Goal: Information Seeking & Learning: Learn about a topic

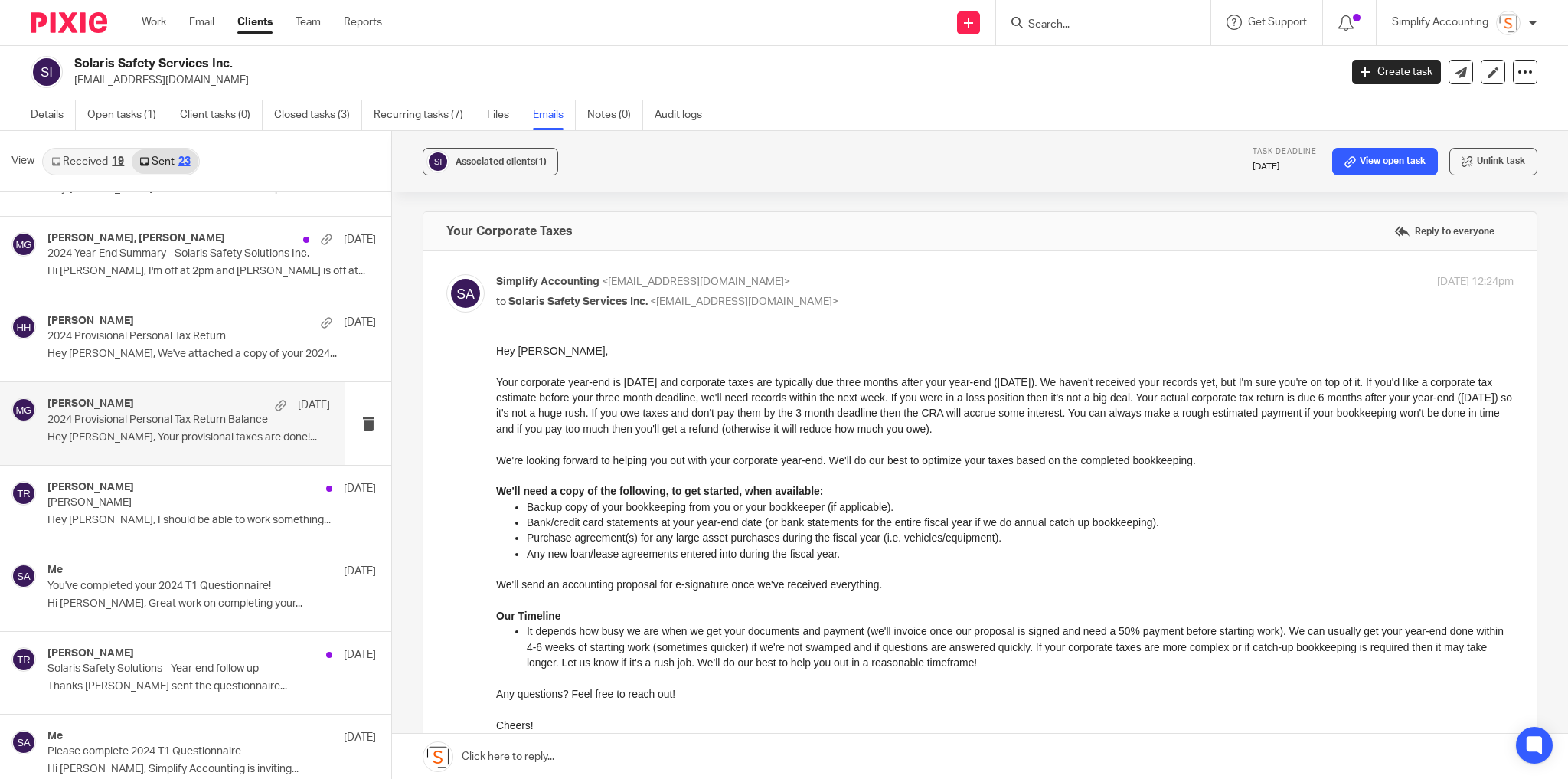
scroll to position [1313, 0]
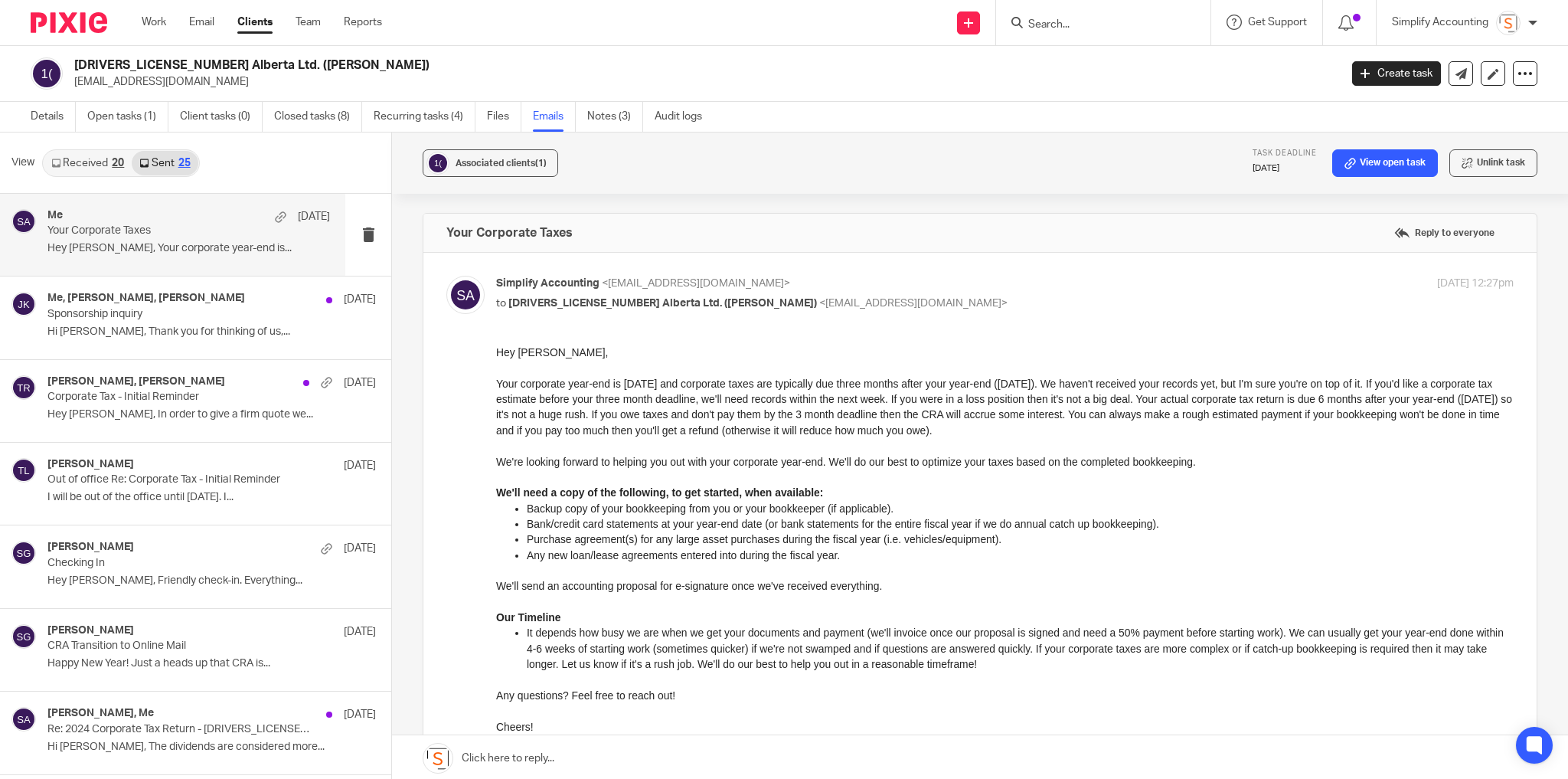
scroll to position [2, 0]
click at [66, 114] on link "Details" at bounding box center [53, 115] width 45 height 30
click at [148, 19] on link "Work" at bounding box center [154, 23] width 25 height 16
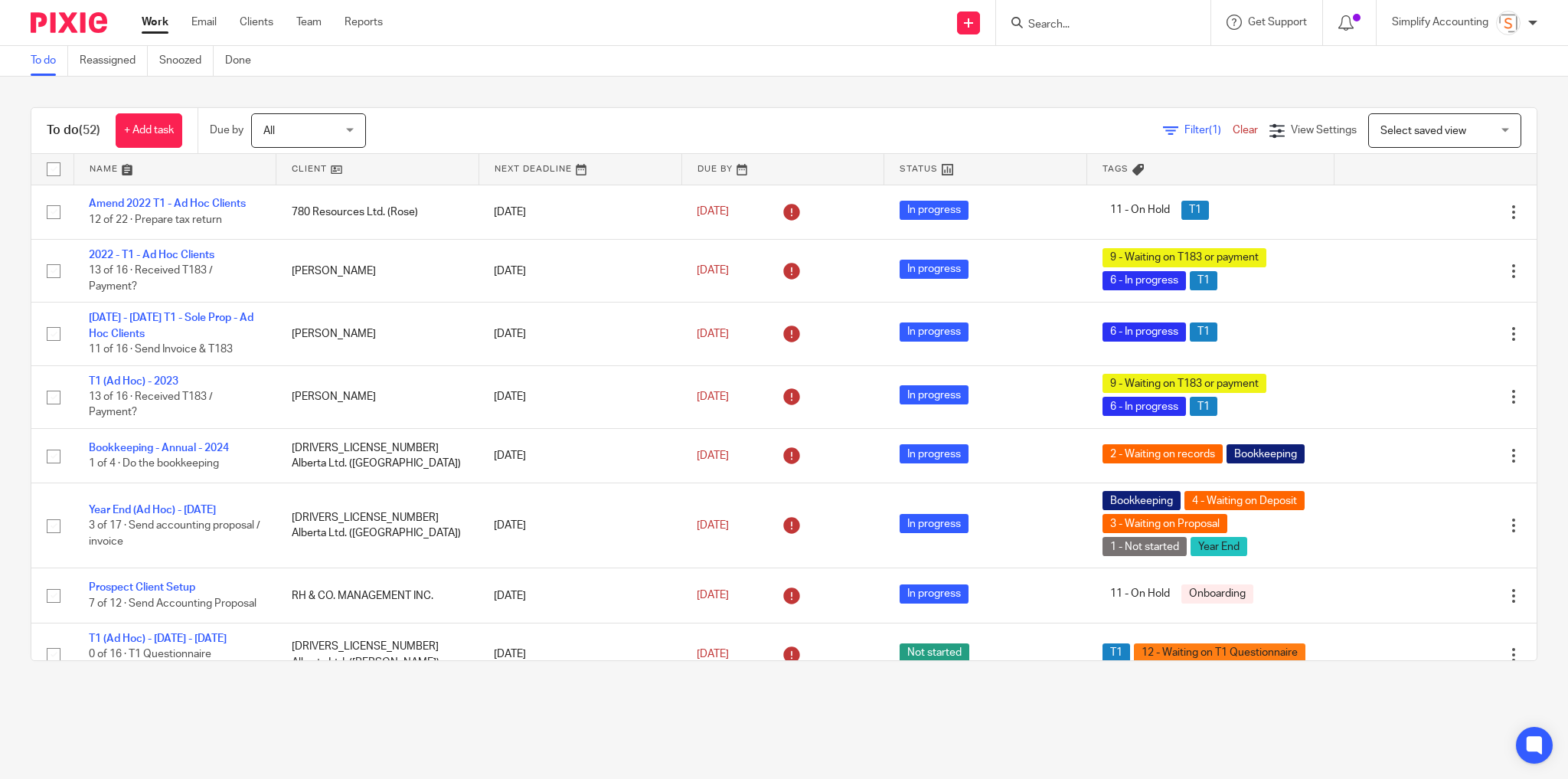
scroll to position [2214, 0]
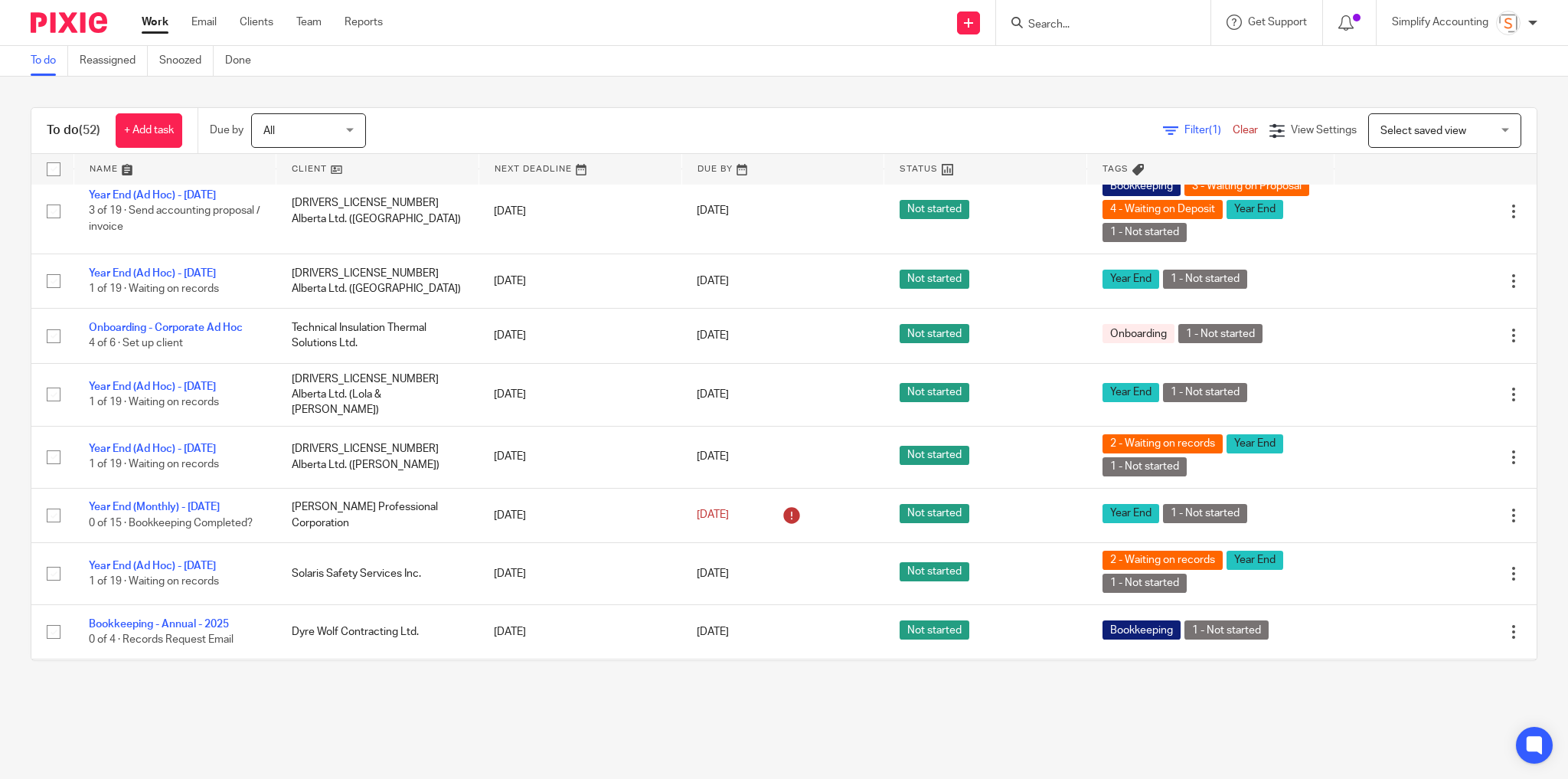
click at [1036, 26] on input "Search" at bounding box center [1096, 26] width 138 height 14
type input "maguire\"
click at [1098, 78] on link at bounding box center [1193, 65] width 338 height 35
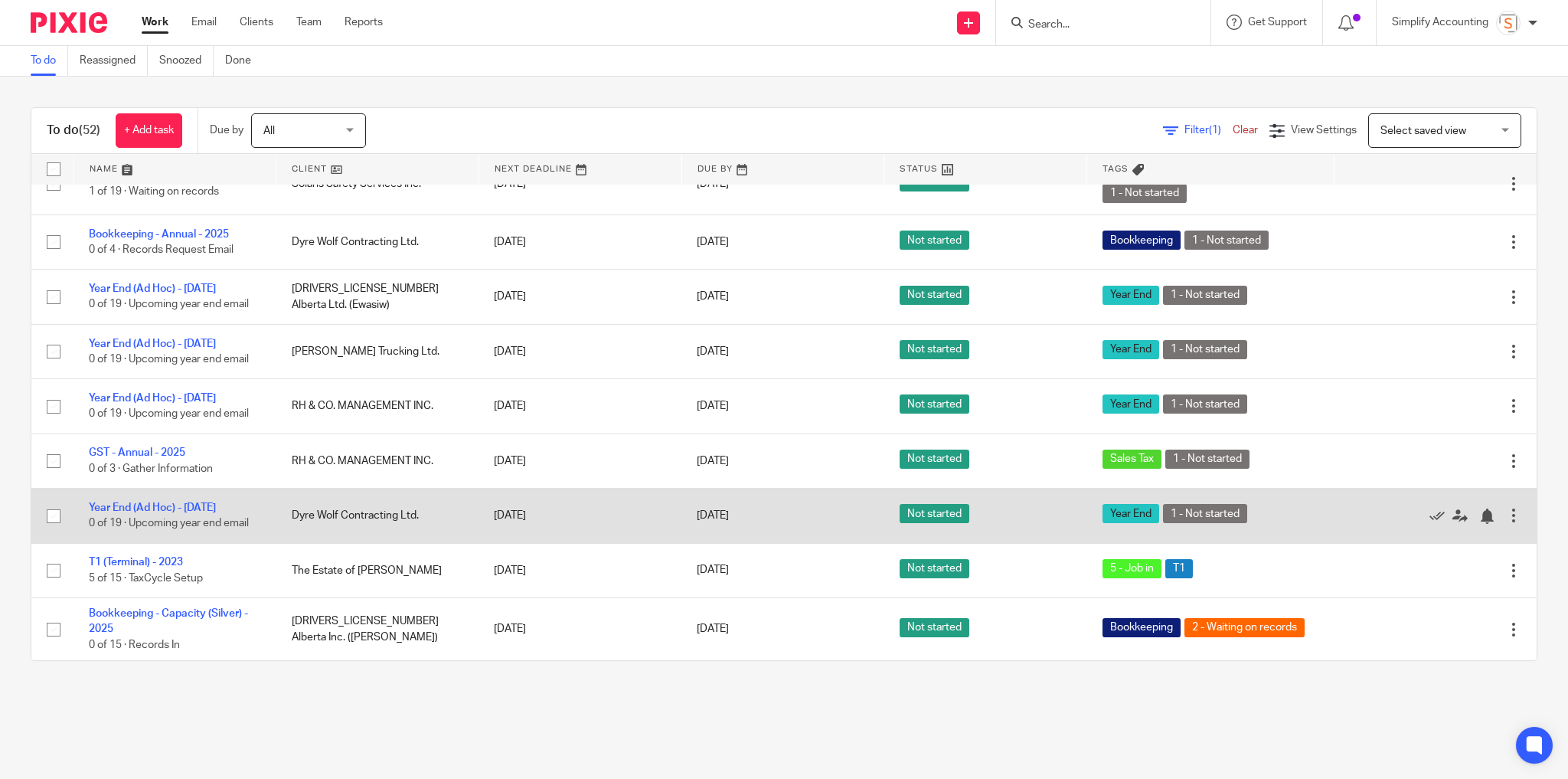
scroll to position [2656, 0]
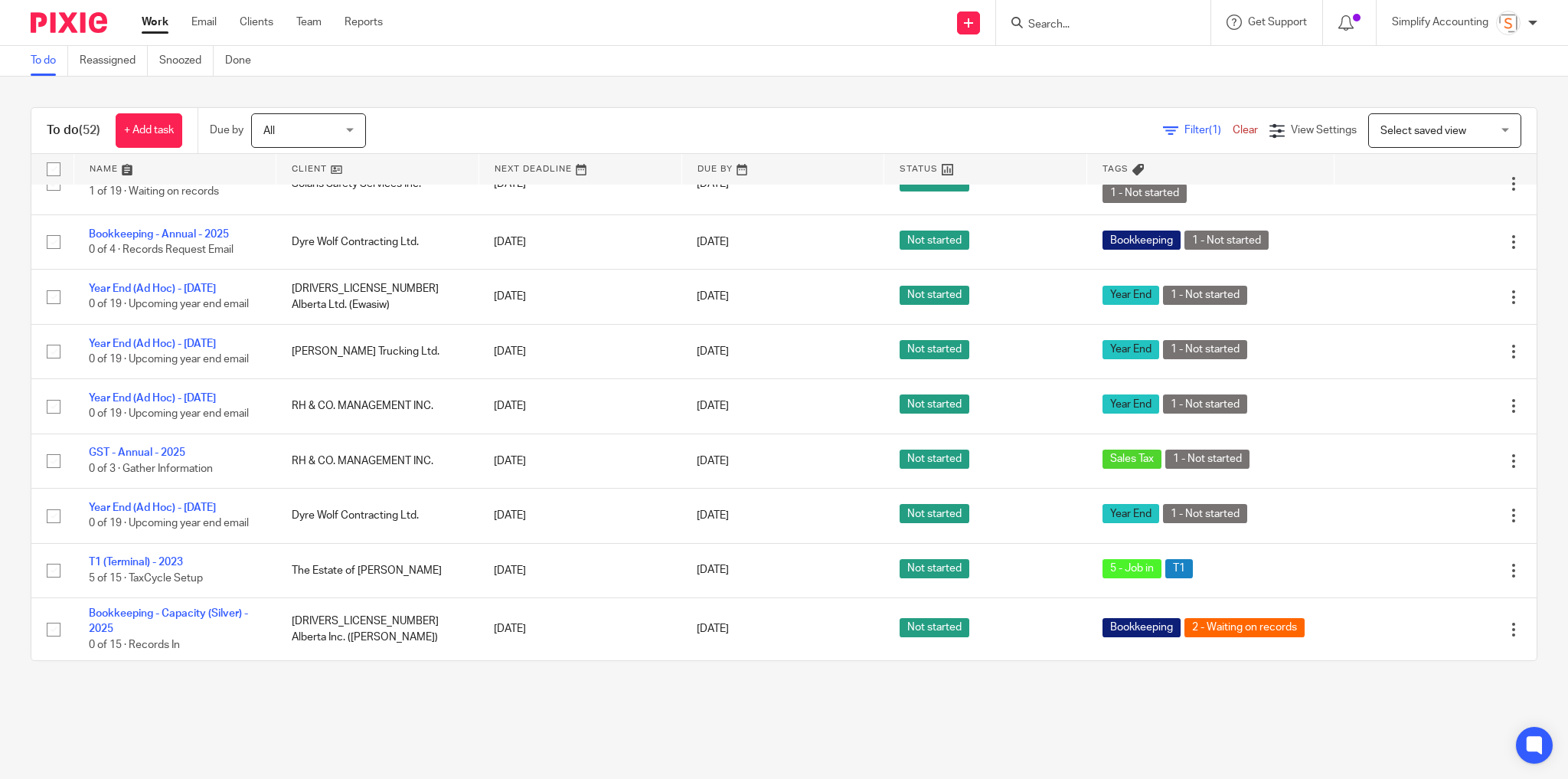
click at [1115, 17] on form at bounding box center [1108, 23] width 163 height 19
click at [1104, 28] on input "Search" at bounding box center [1096, 26] width 138 height 14
type input "[PERSON_NAME]"
click link
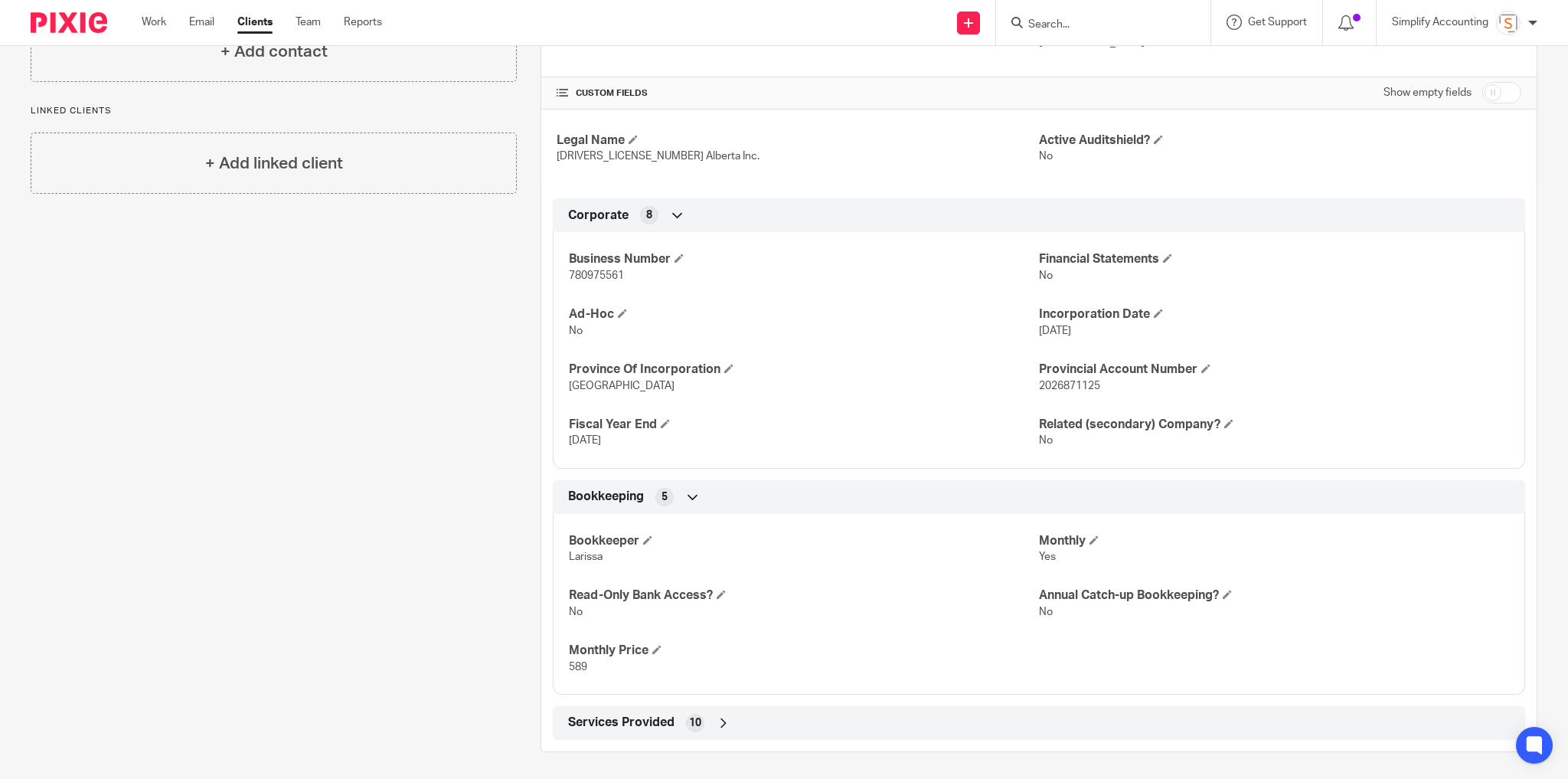
scroll to position [320, 0]
click at [622, 720] on span "Services Provided" at bounding box center [621, 722] width 106 height 16
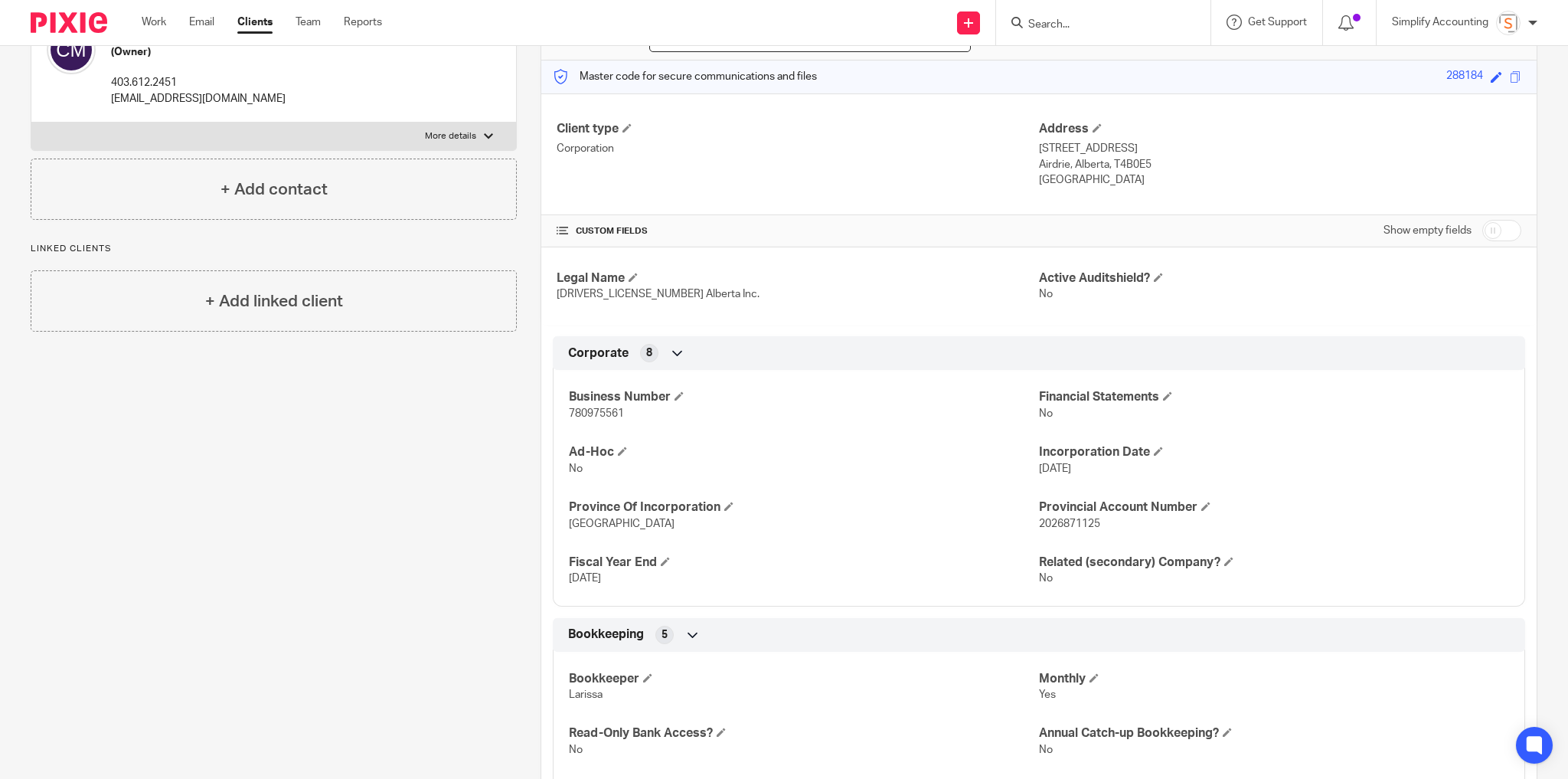
scroll to position [0, 0]
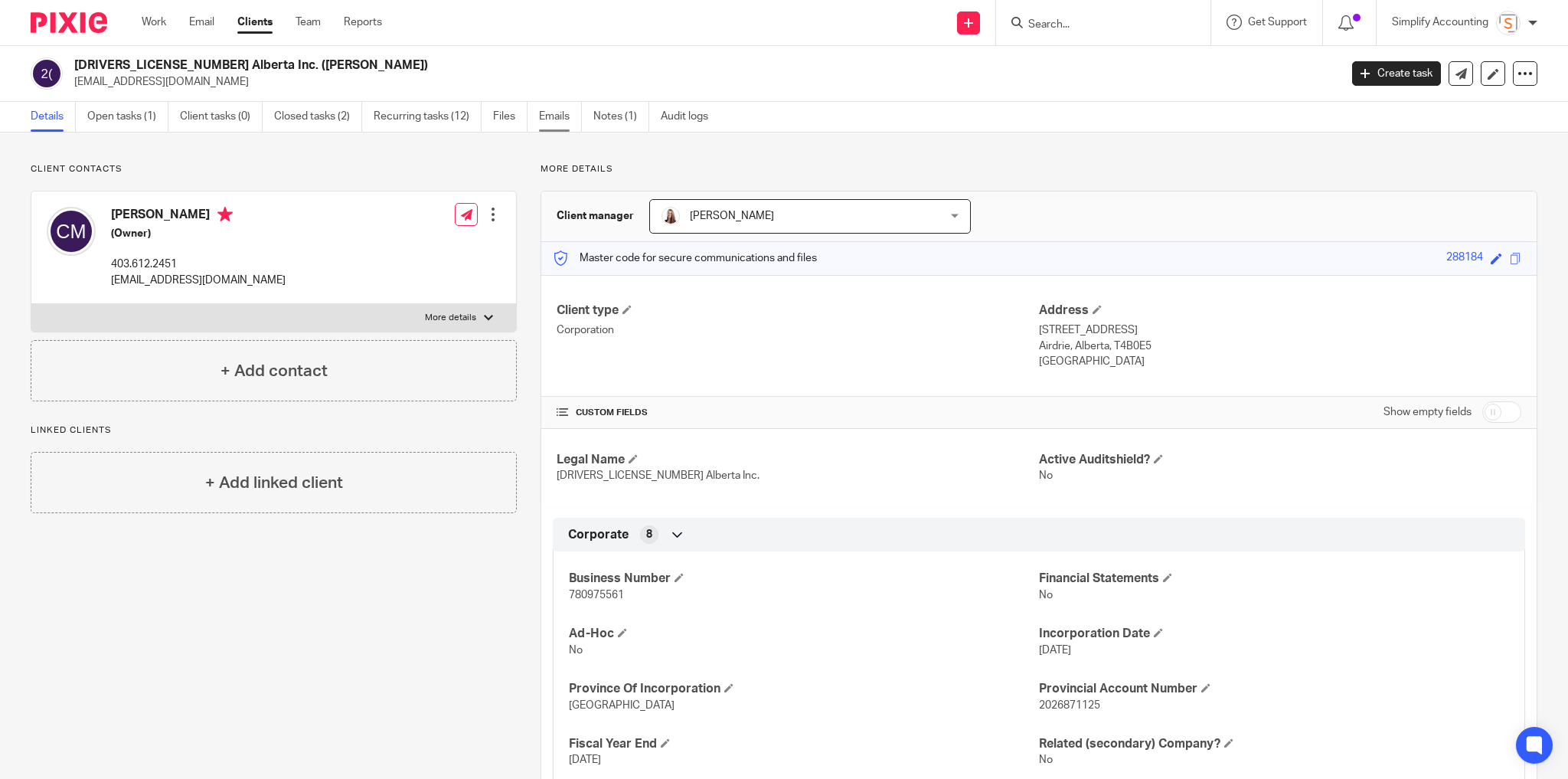
click at [570, 117] on link "Emails" at bounding box center [560, 117] width 43 height 30
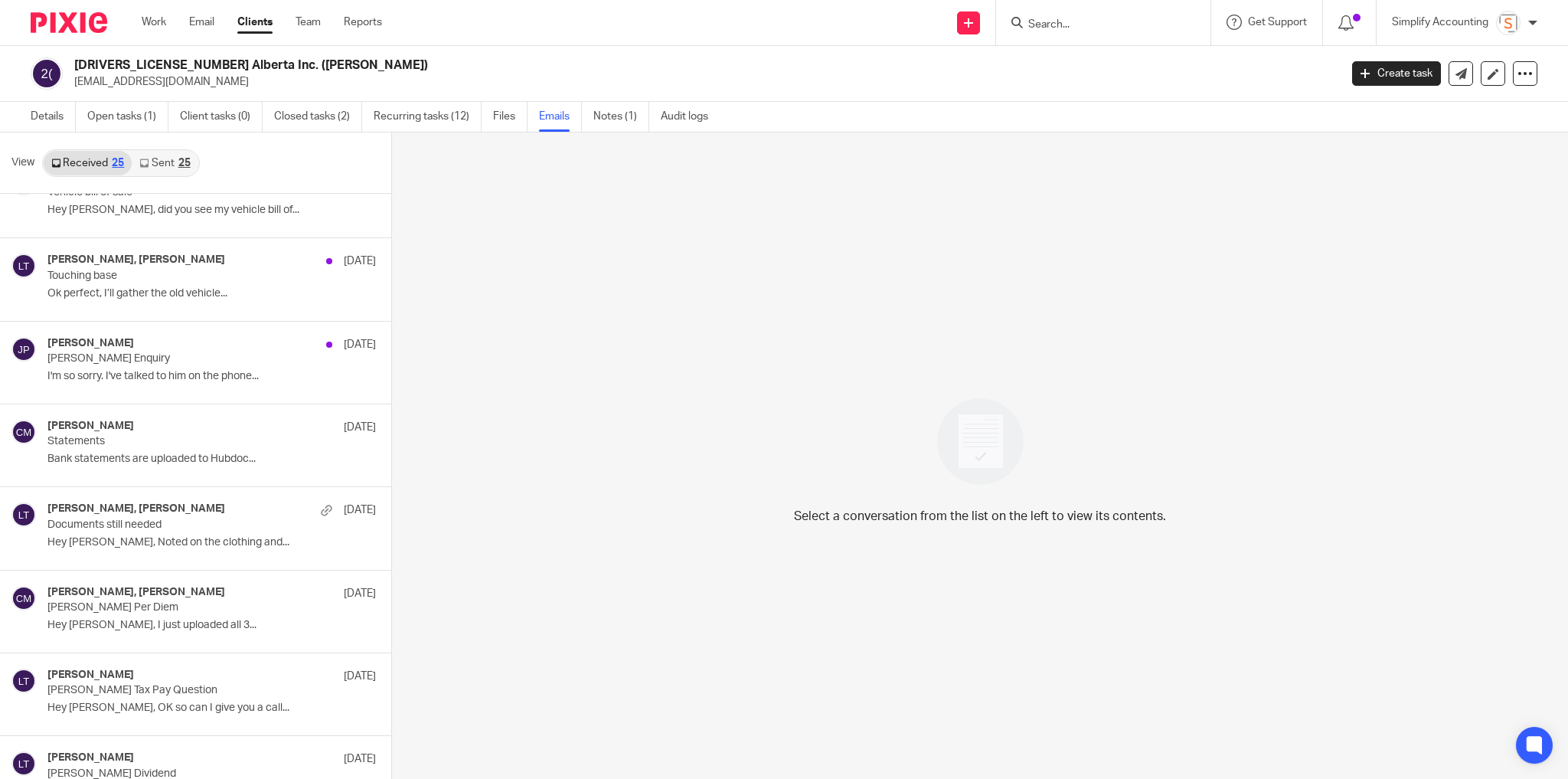
scroll to position [551, 0]
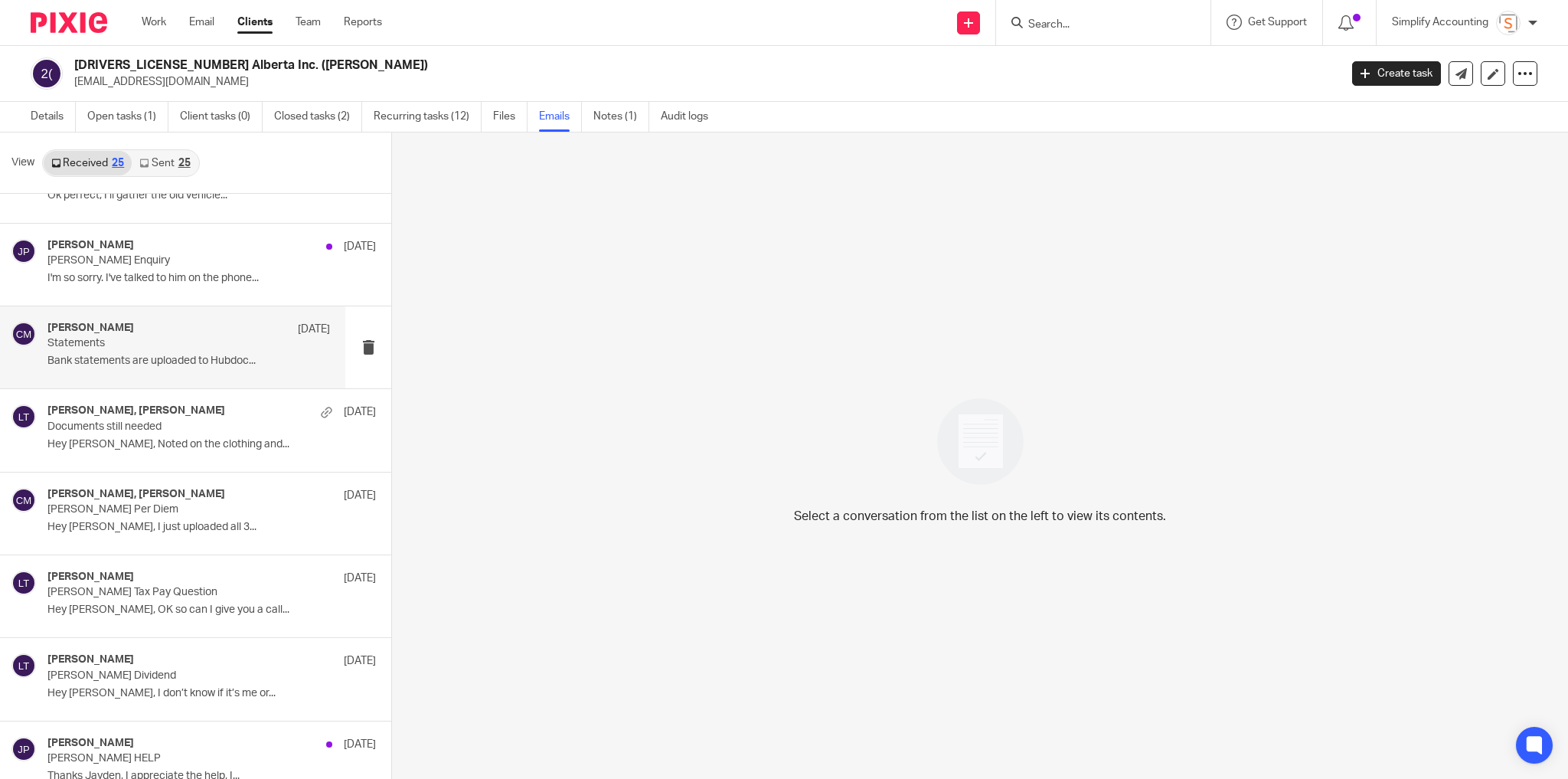
click at [127, 347] on div "[PERSON_NAME] [DATE] Statements Bank statements are uploaded to Hubdoc..." at bounding box center [189, 347] width 283 height 51
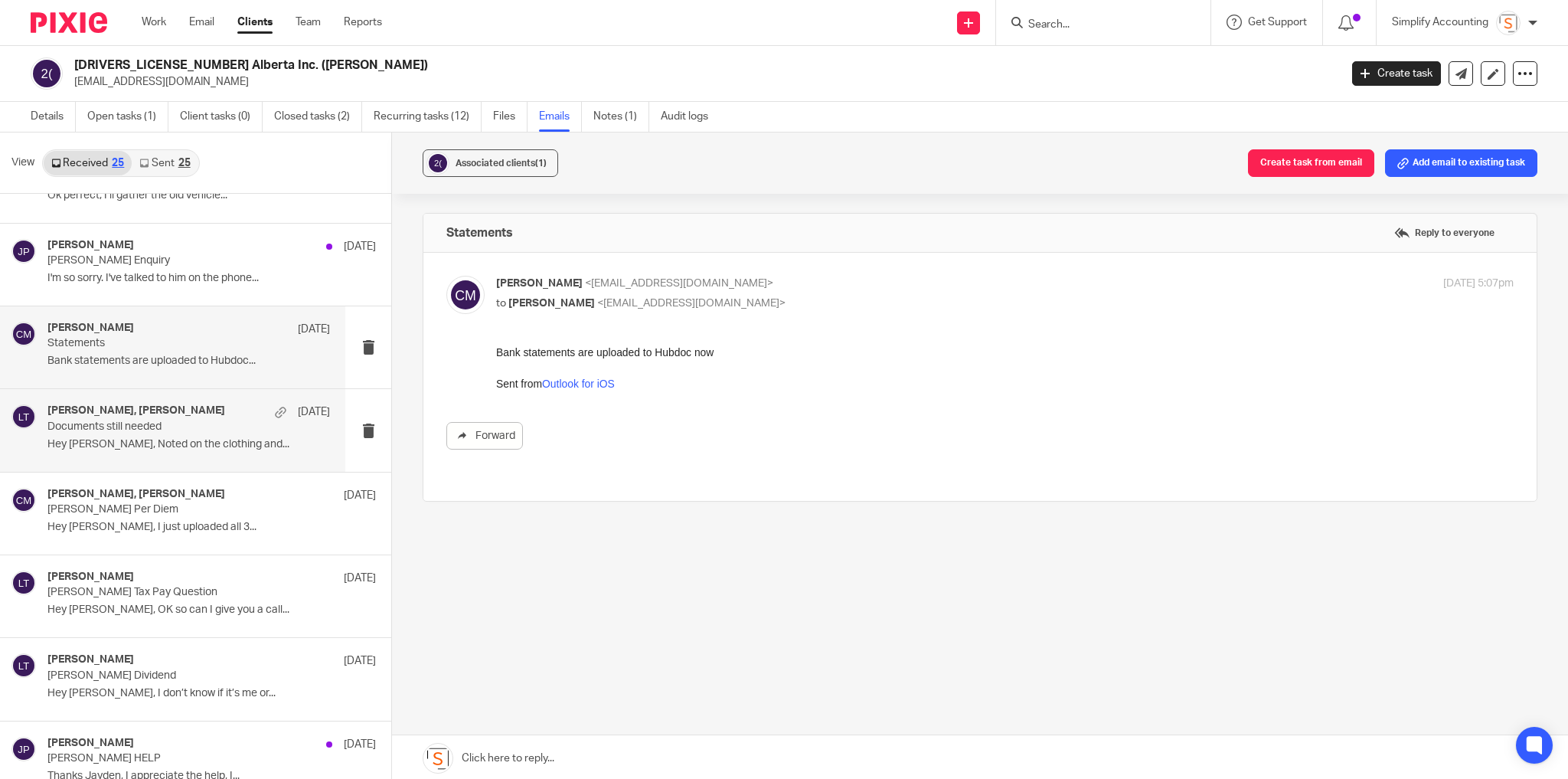
scroll to position [0, 0]
click at [97, 423] on p "Documents still needed" at bounding box center [160, 426] width 226 height 13
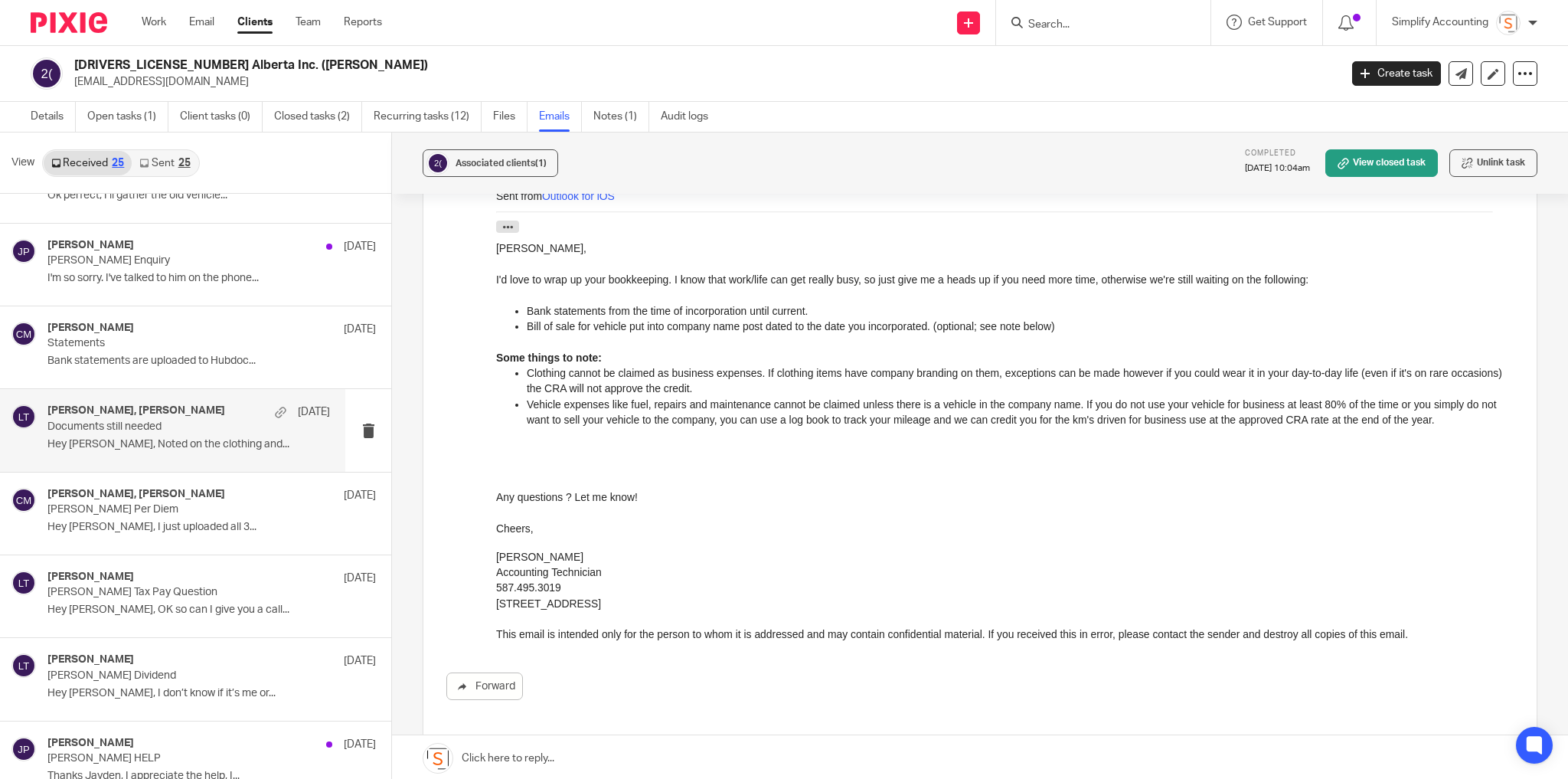
scroll to position [429, 0]
click at [165, 513] on div "[PERSON_NAME], [PERSON_NAME] [DATE] [PERSON_NAME] Per Diem Hey [PERSON_NAME], I…" at bounding box center [189, 513] width 283 height 51
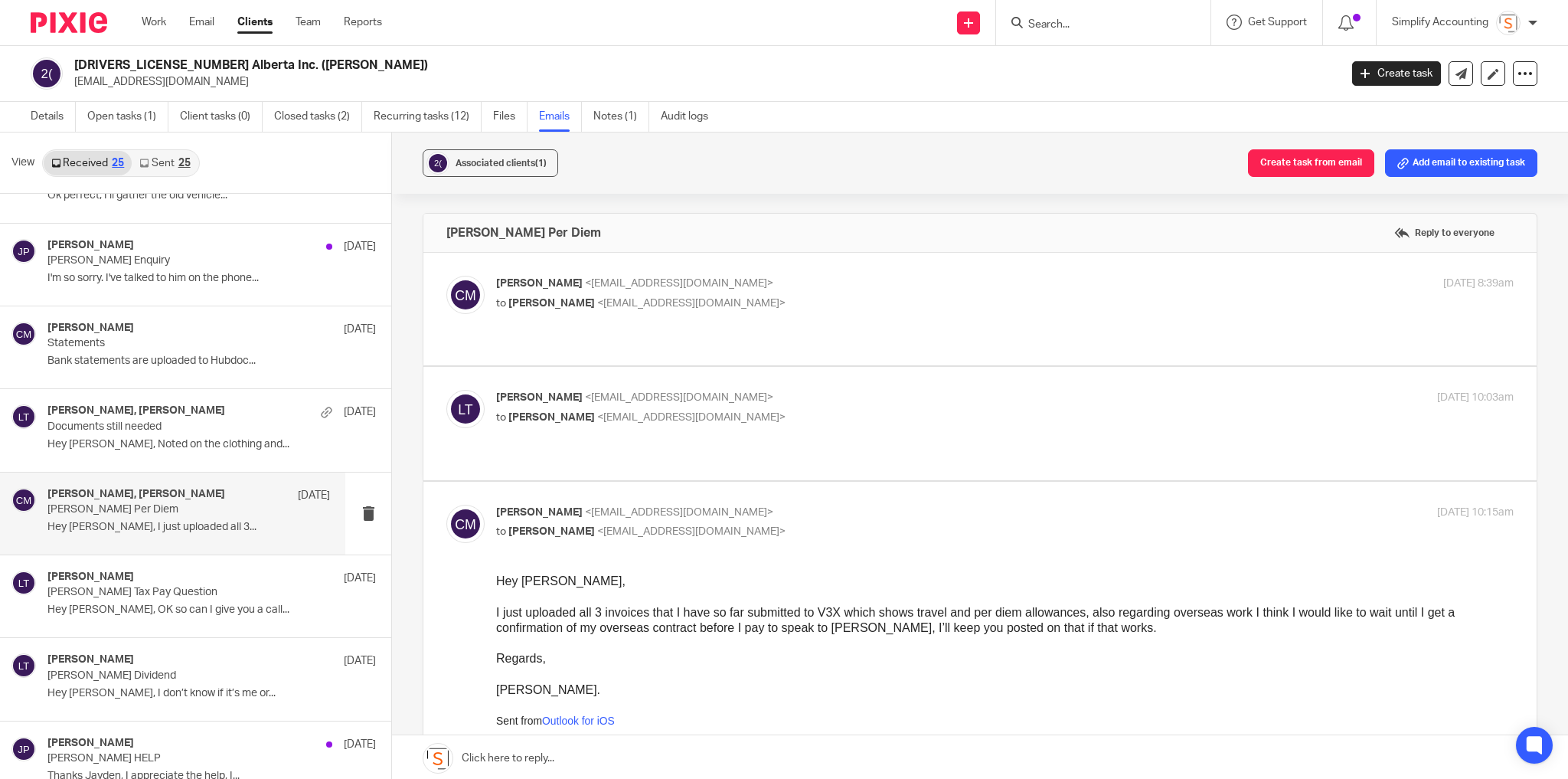
scroll to position [0, 0]
click at [856, 410] on p "to [PERSON_NAME] <[EMAIL_ADDRESS][DOMAIN_NAME]>" at bounding box center [835, 418] width 678 height 16
checkbox input "true"
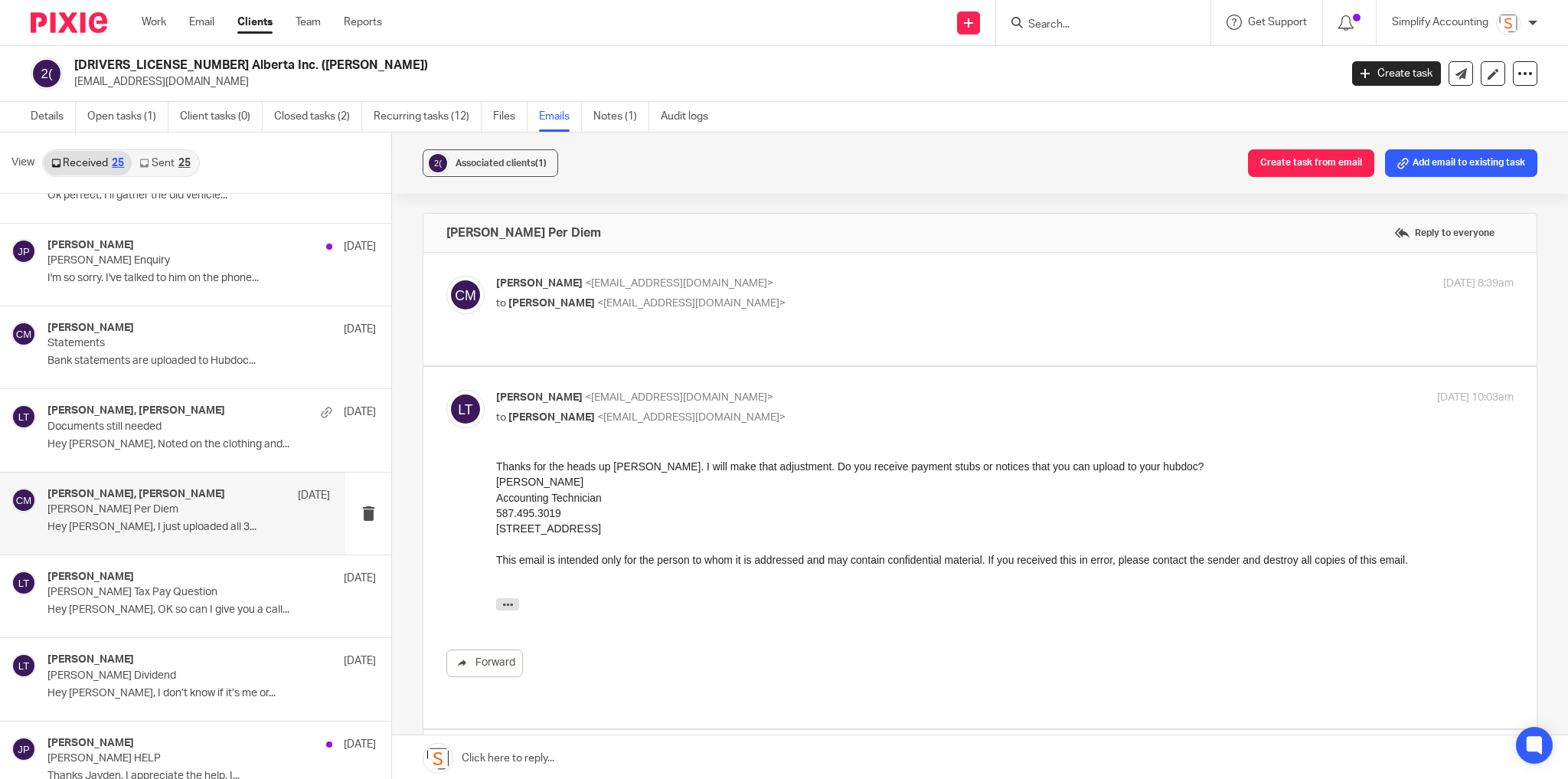
click at [844, 292] on div "Chris Maguire <chriserd@outlook.com> to Larissa Teichman <larissa@simplifyaccou…" at bounding box center [835, 293] width 678 height 35
checkbox input "true"
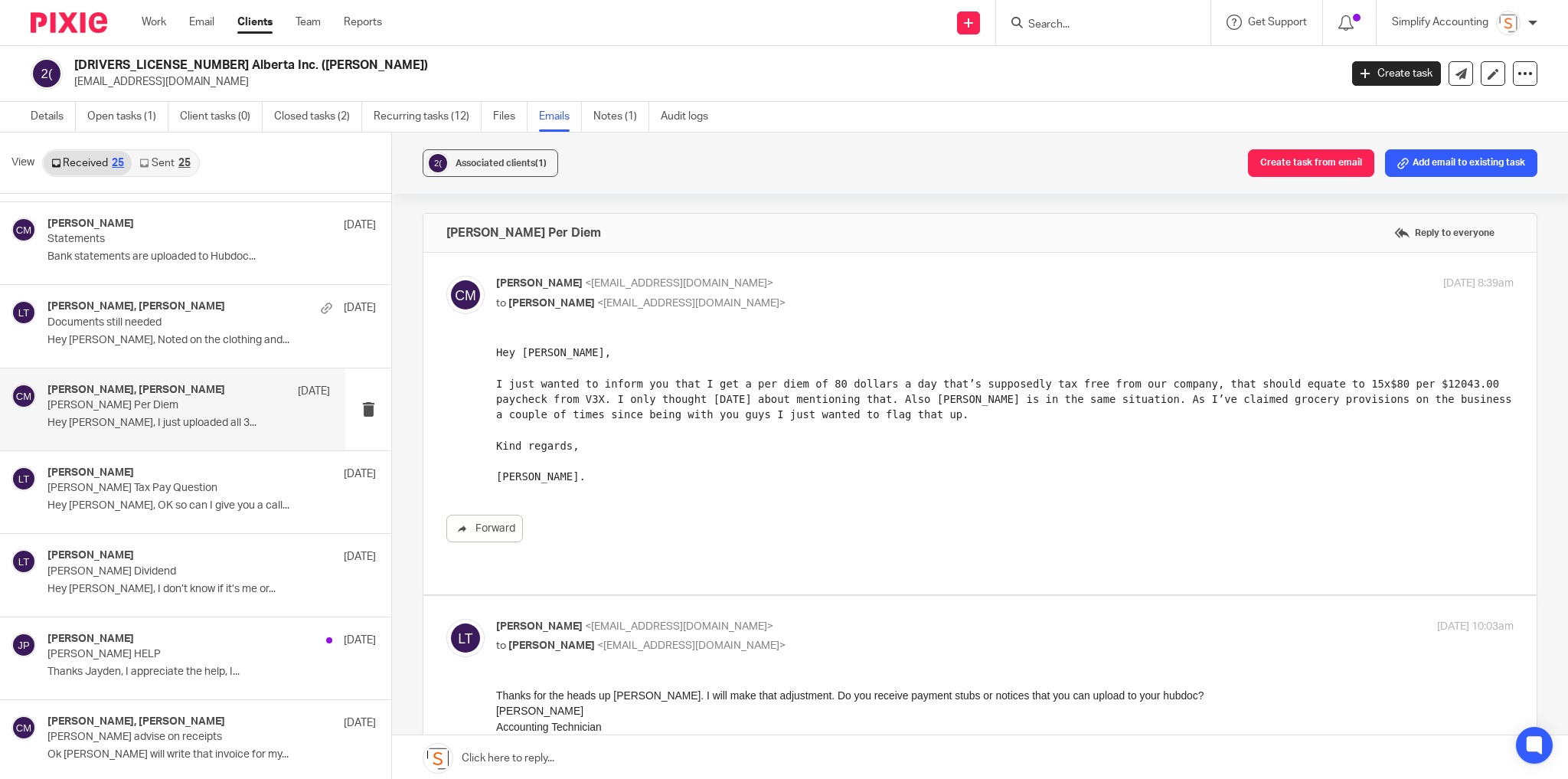
scroll to position [674, 0]
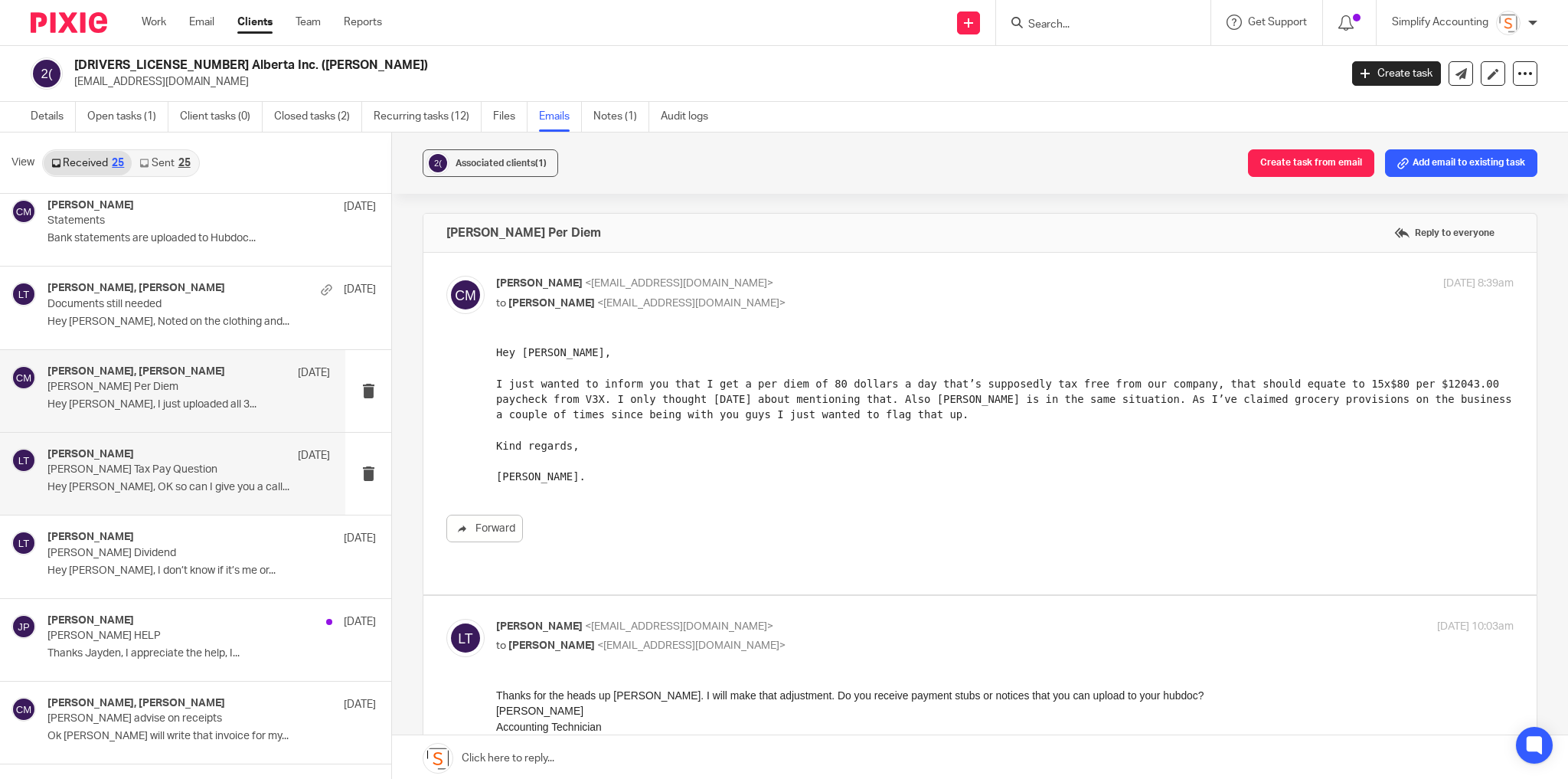
click at [217, 464] on p "Chris Maguire Tax Pay Question" at bounding box center [160, 470] width 226 height 13
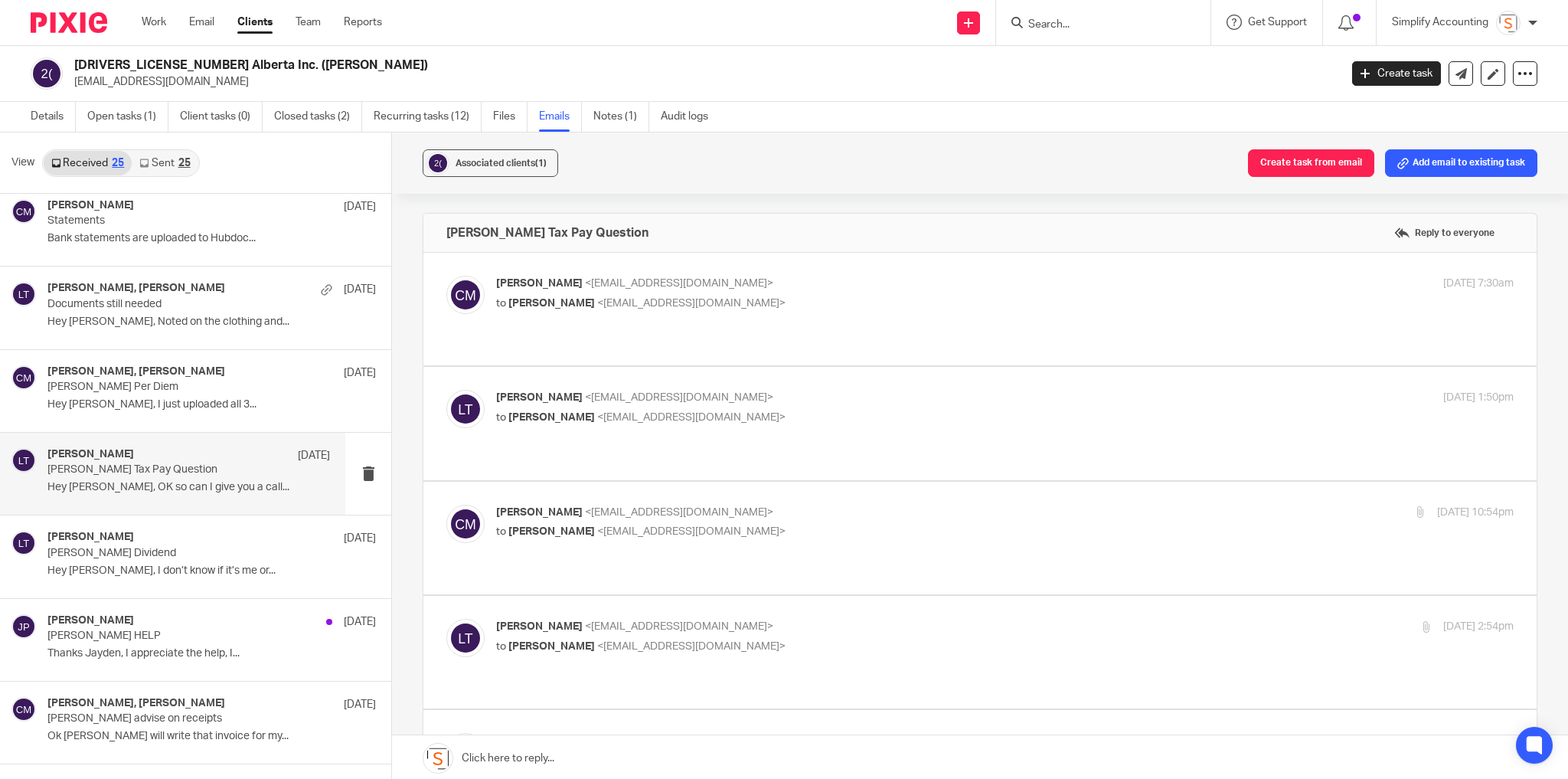
scroll to position [0, 0]
click at [850, 287] on p "Chris Maguire <chriserd@outlook.com>" at bounding box center [835, 283] width 678 height 16
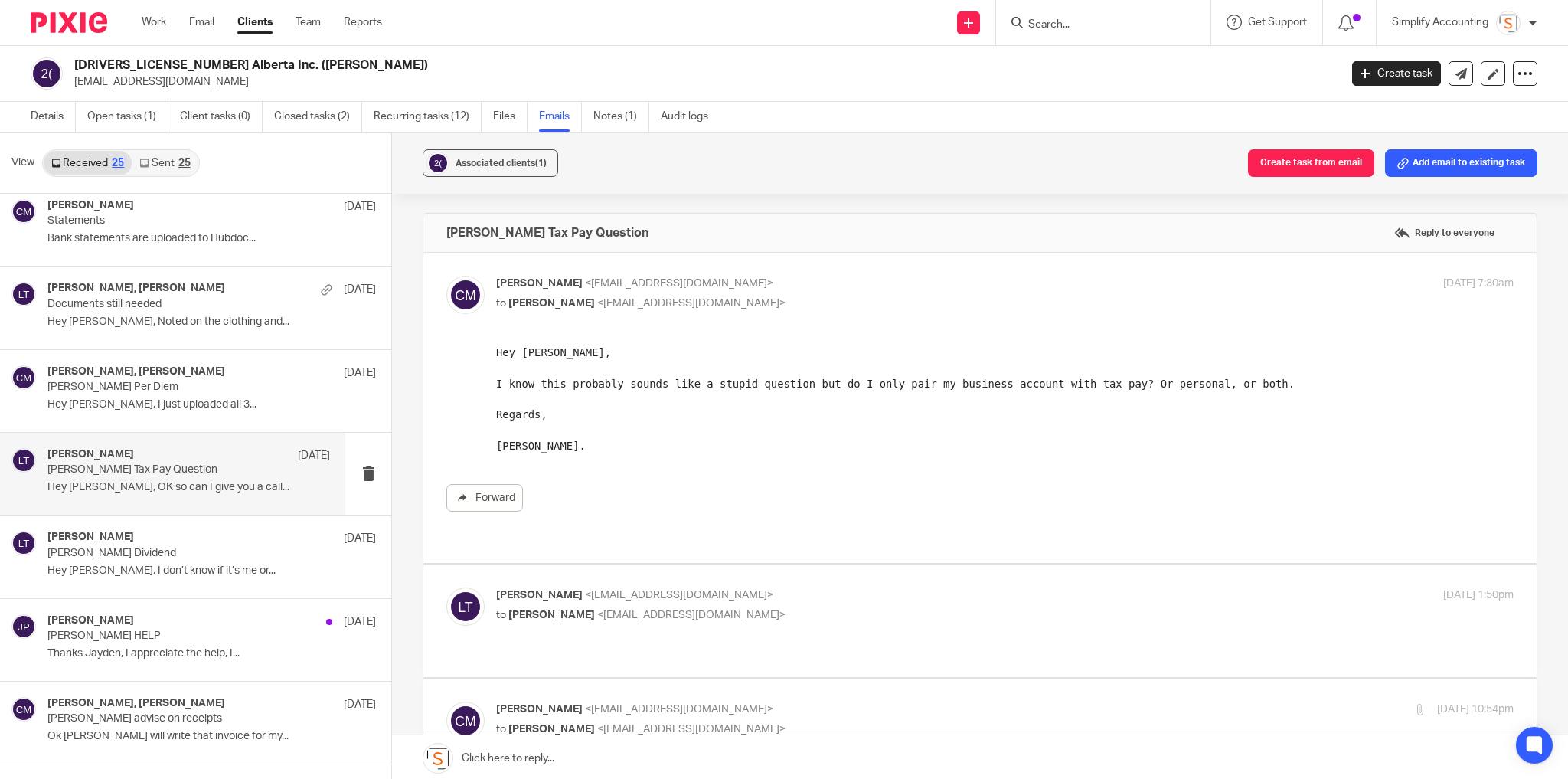
click at [848, 287] on p "Chris Maguire <chriserd@outlook.com>" at bounding box center [835, 283] width 678 height 16
checkbox input "false"
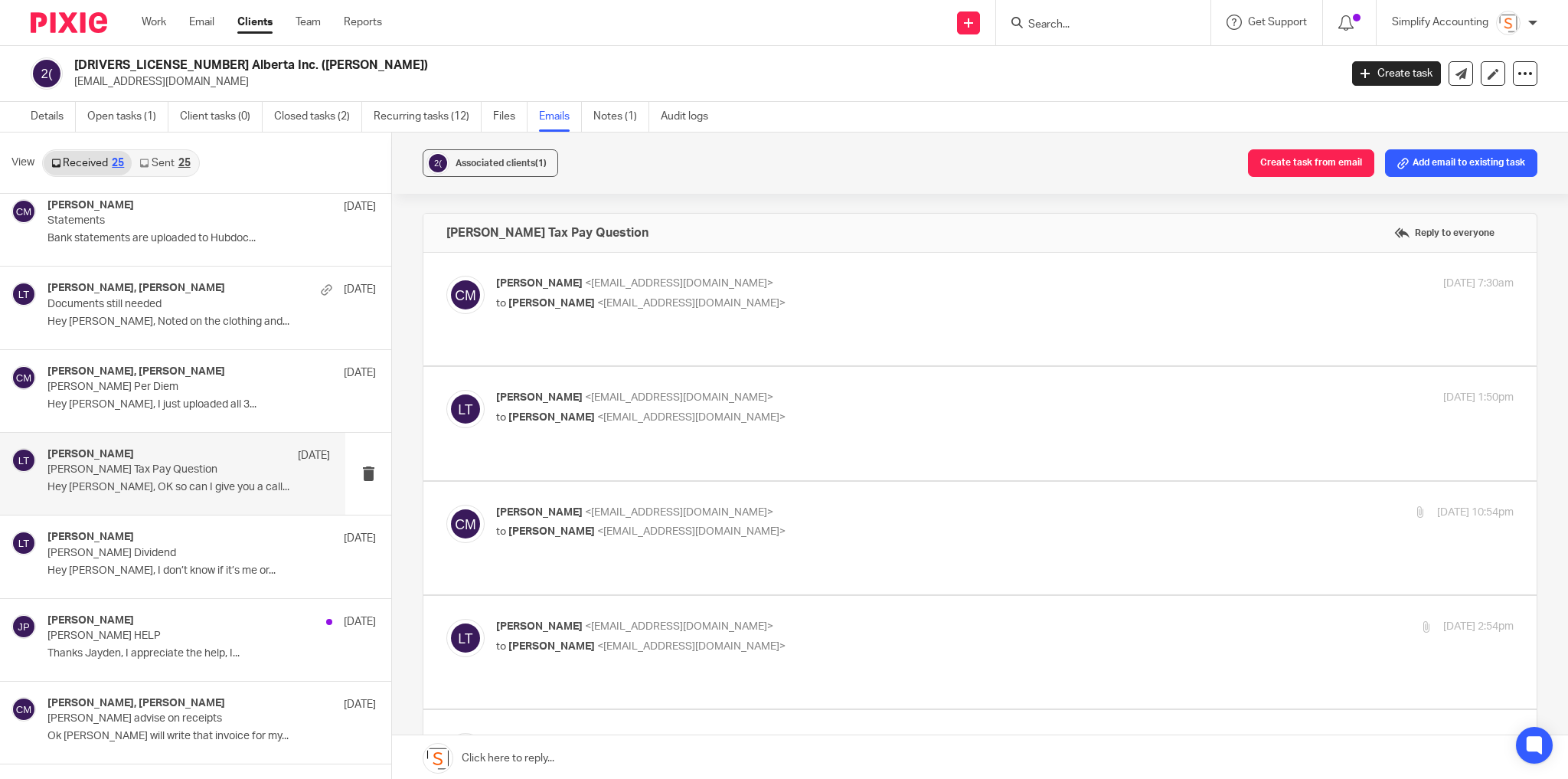
click at [823, 390] on p "Larissa Teichman <larissa@simplifyaccounting.ca>" at bounding box center [835, 398] width 678 height 16
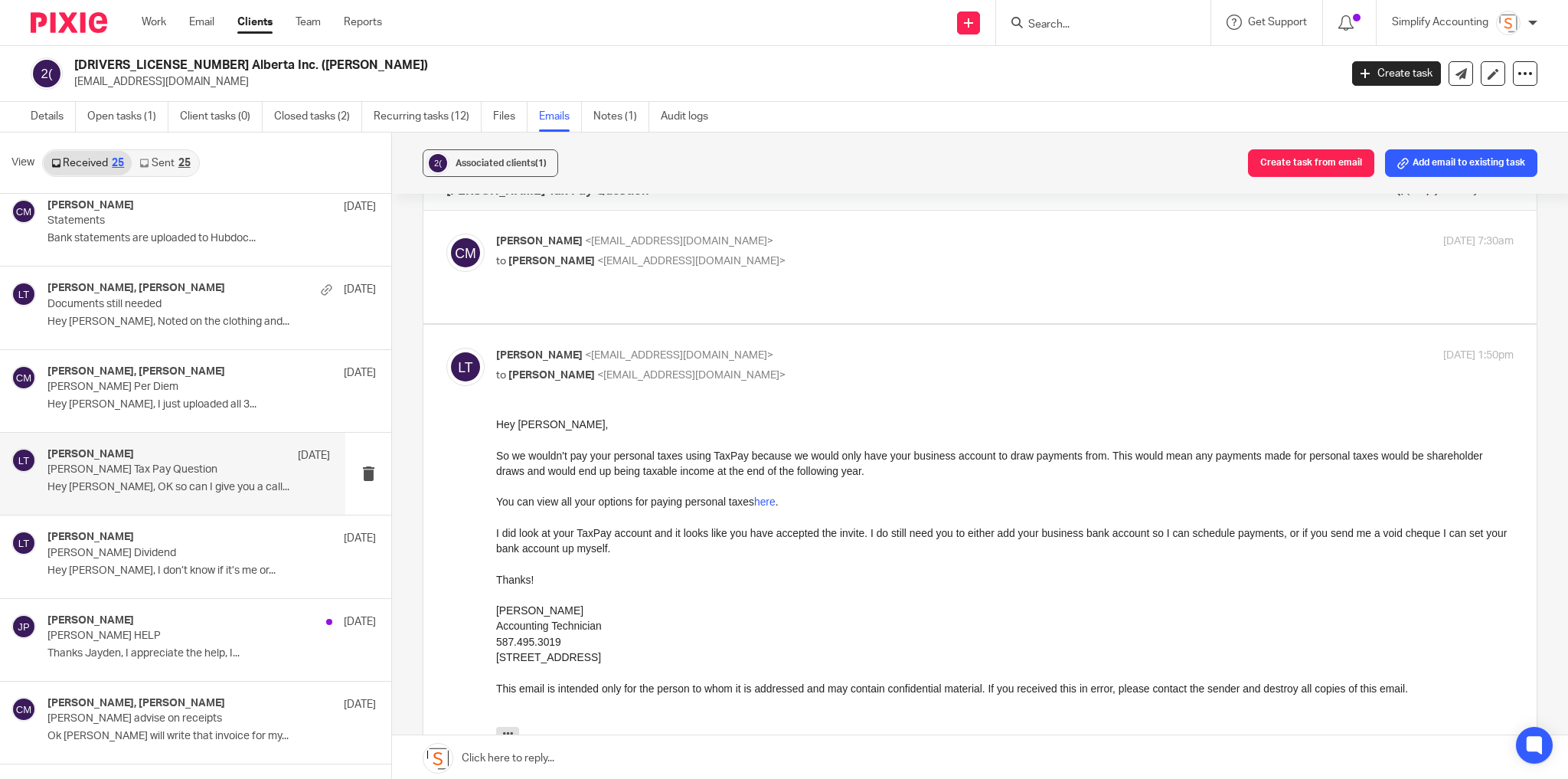
scroll to position [61, 0]
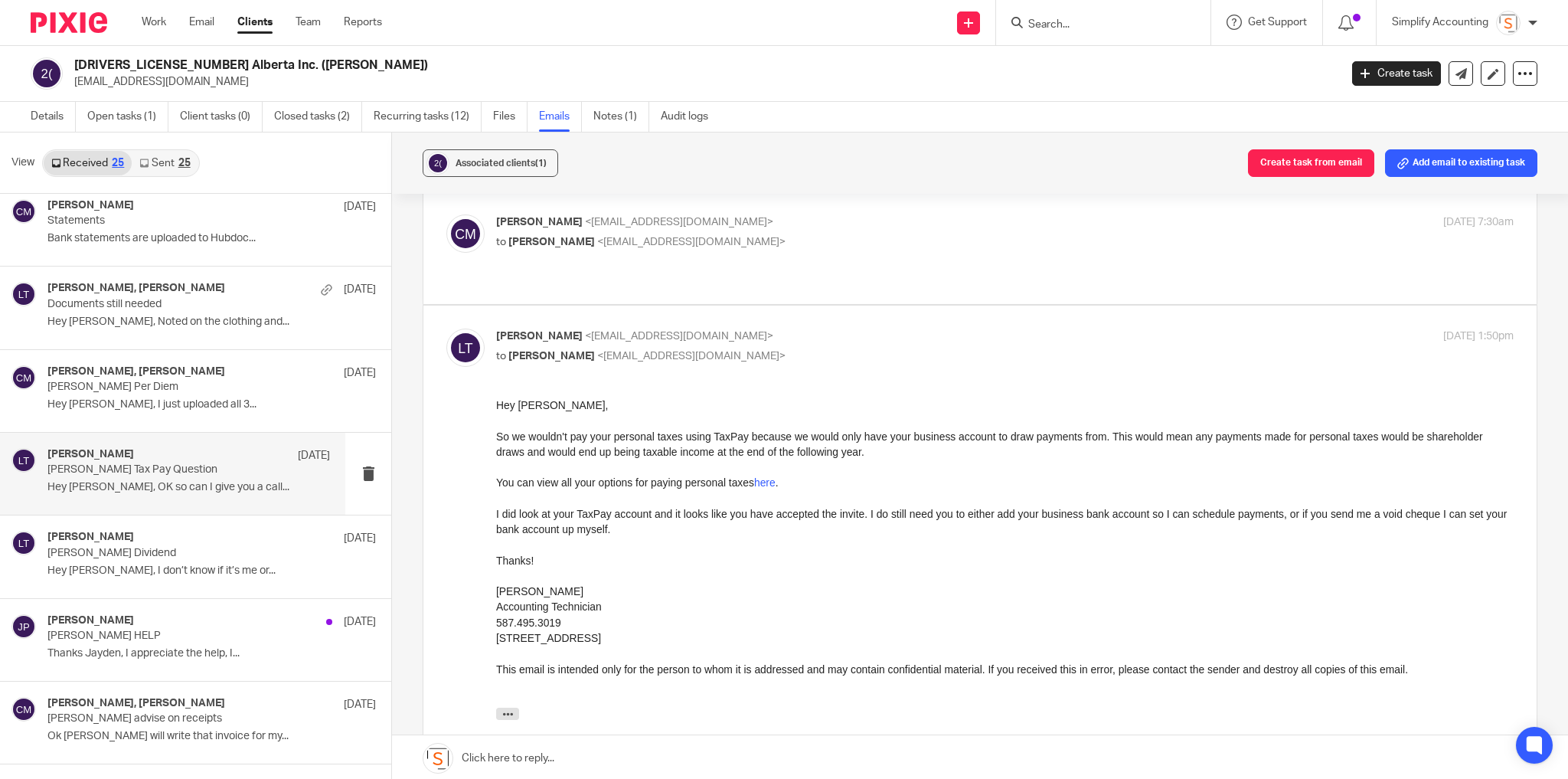
click at [890, 349] on p "to Chris Maguire <chriserd@outlook.com>" at bounding box center [835, 356] width 678 height 16
checkbox input "false"
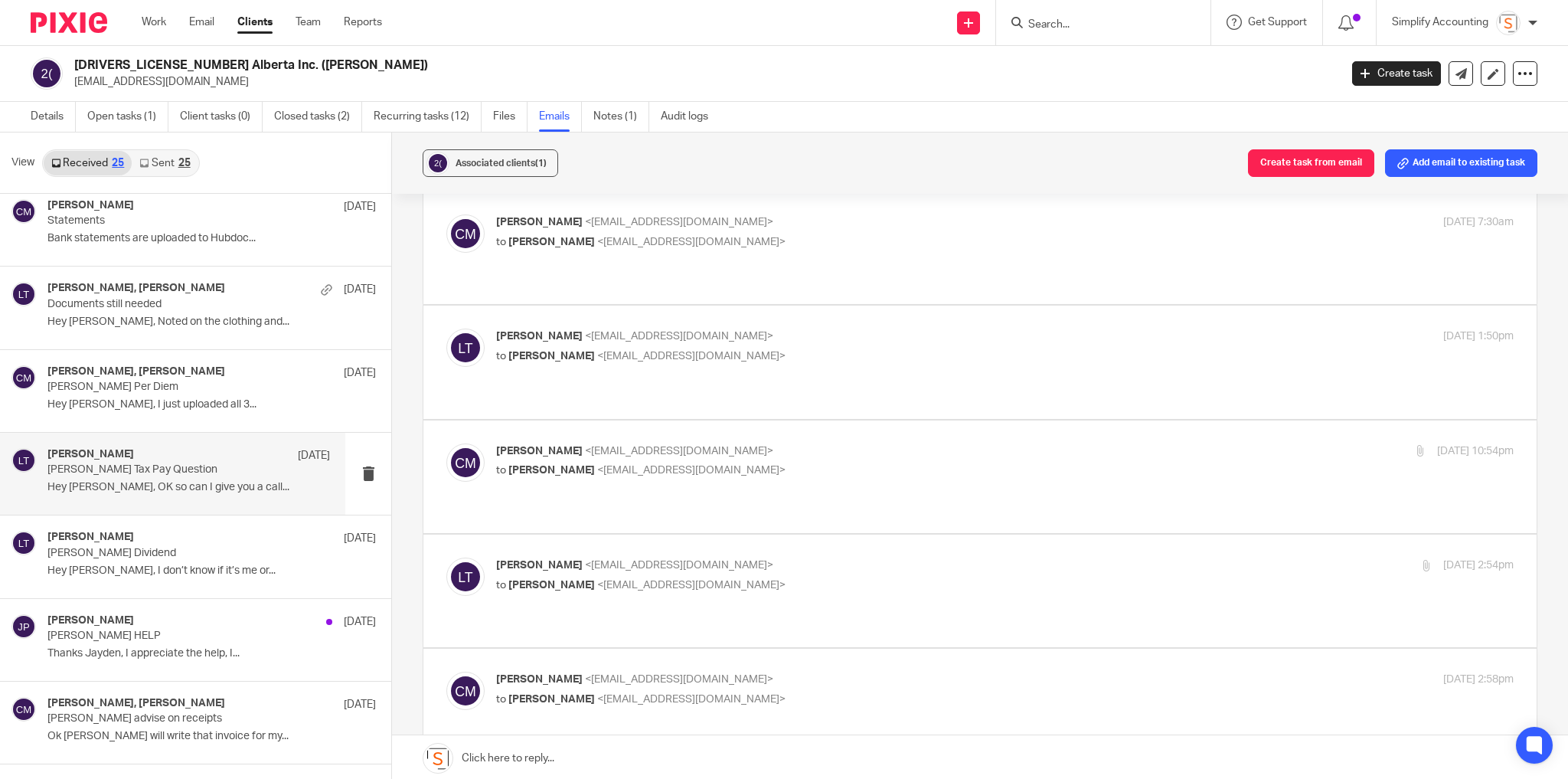
click at [899, 420] on label at bounding box center [980, 476] width 1113 height 113
click at [446, 443] on input "checkbox" at bounding box center [446, 443] width 1 height 1
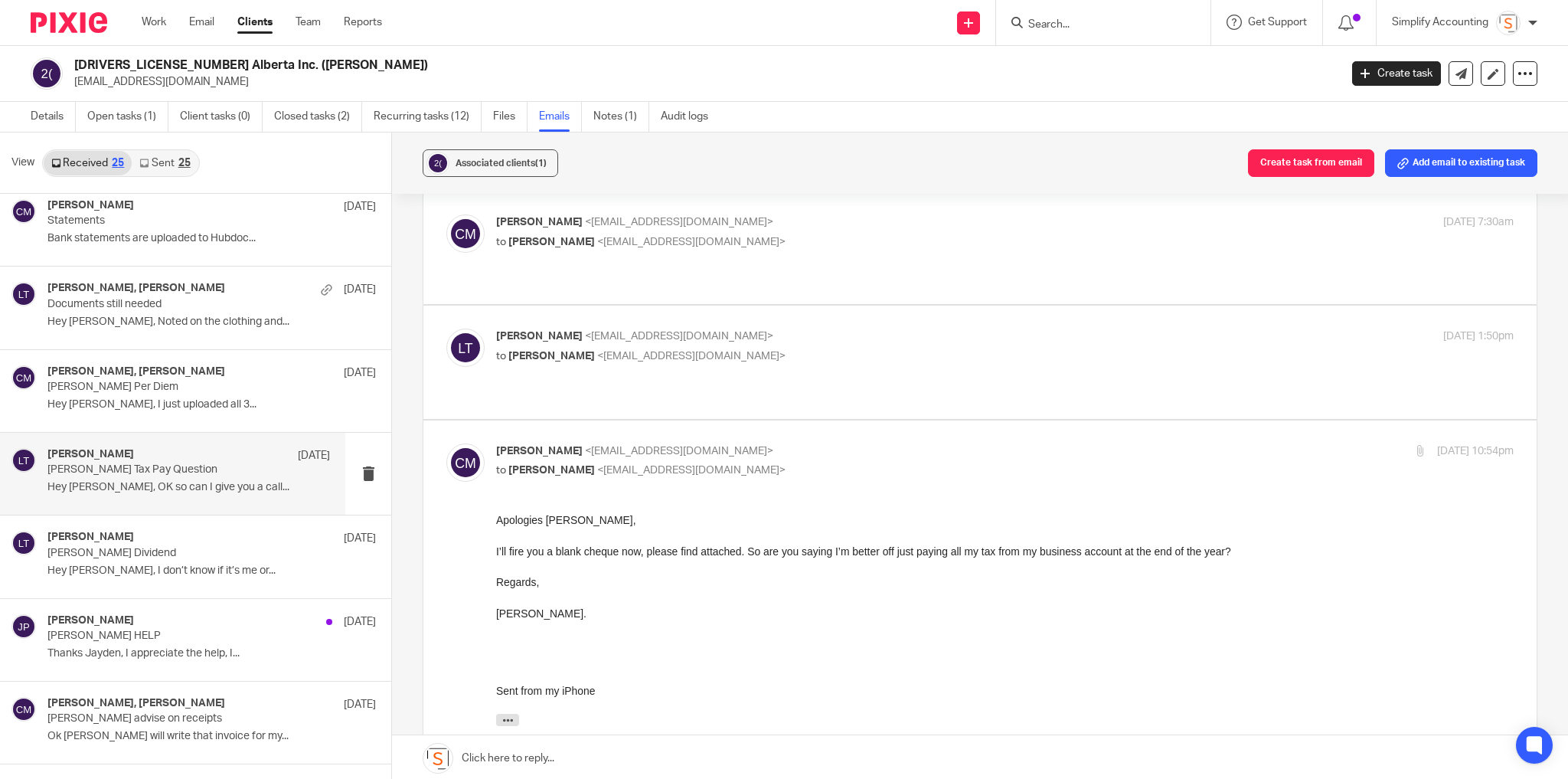
scroll to position [0, 0]
click at [901, 443] on div "Chris Maguire <chriserd@outlook.com> to Larissa Teichman <larissa@simplifyaccou…" at bounding box center [835, 461] width 678 height 35
checkbox input "false"
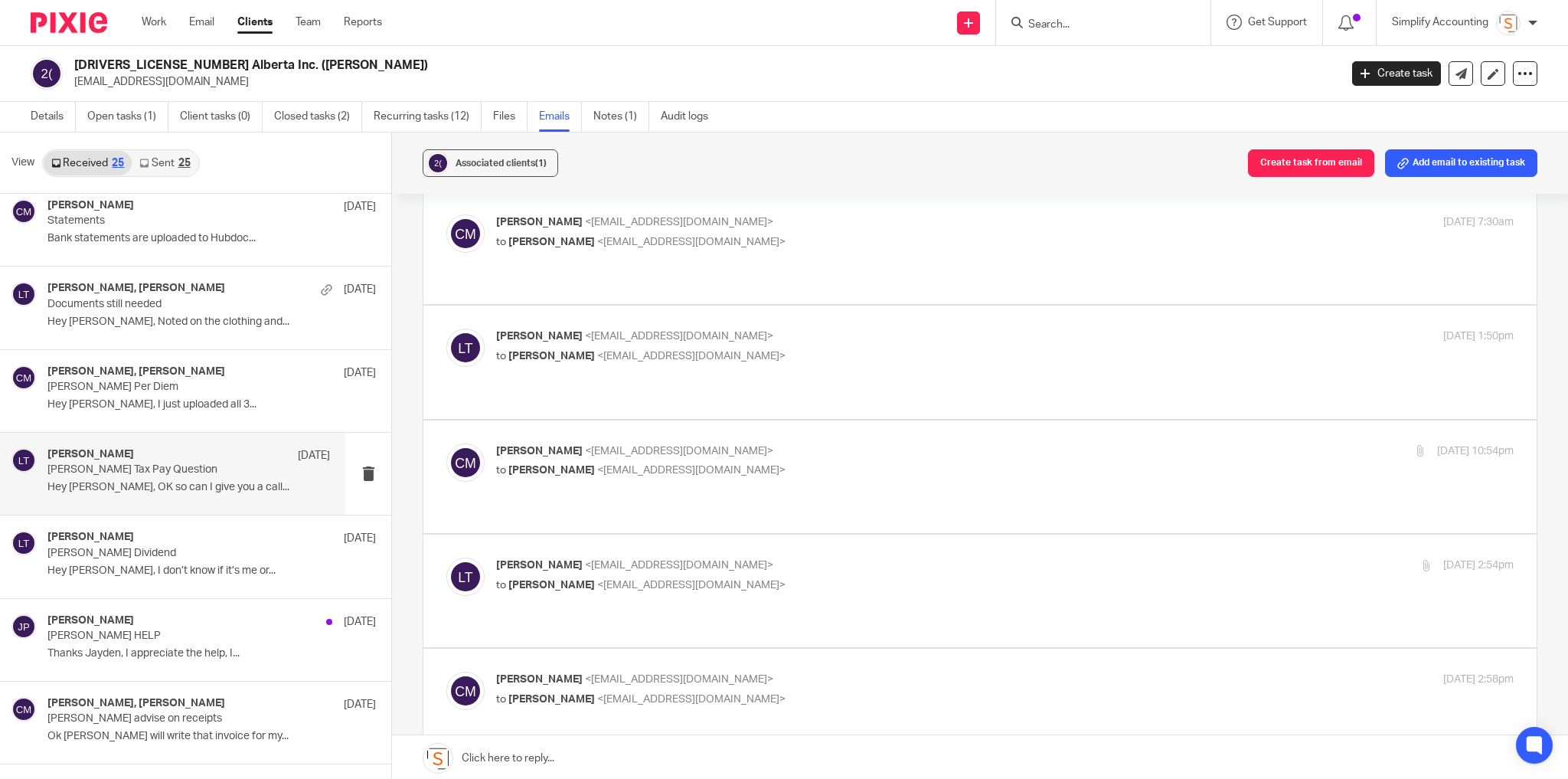
click at [892, 558] on div "Larissa Teichman <larissa@simplifyaccounting.ca> to Chris Maguire <chriserd@out…" at bounding box center [835, 575] width 678 height 35
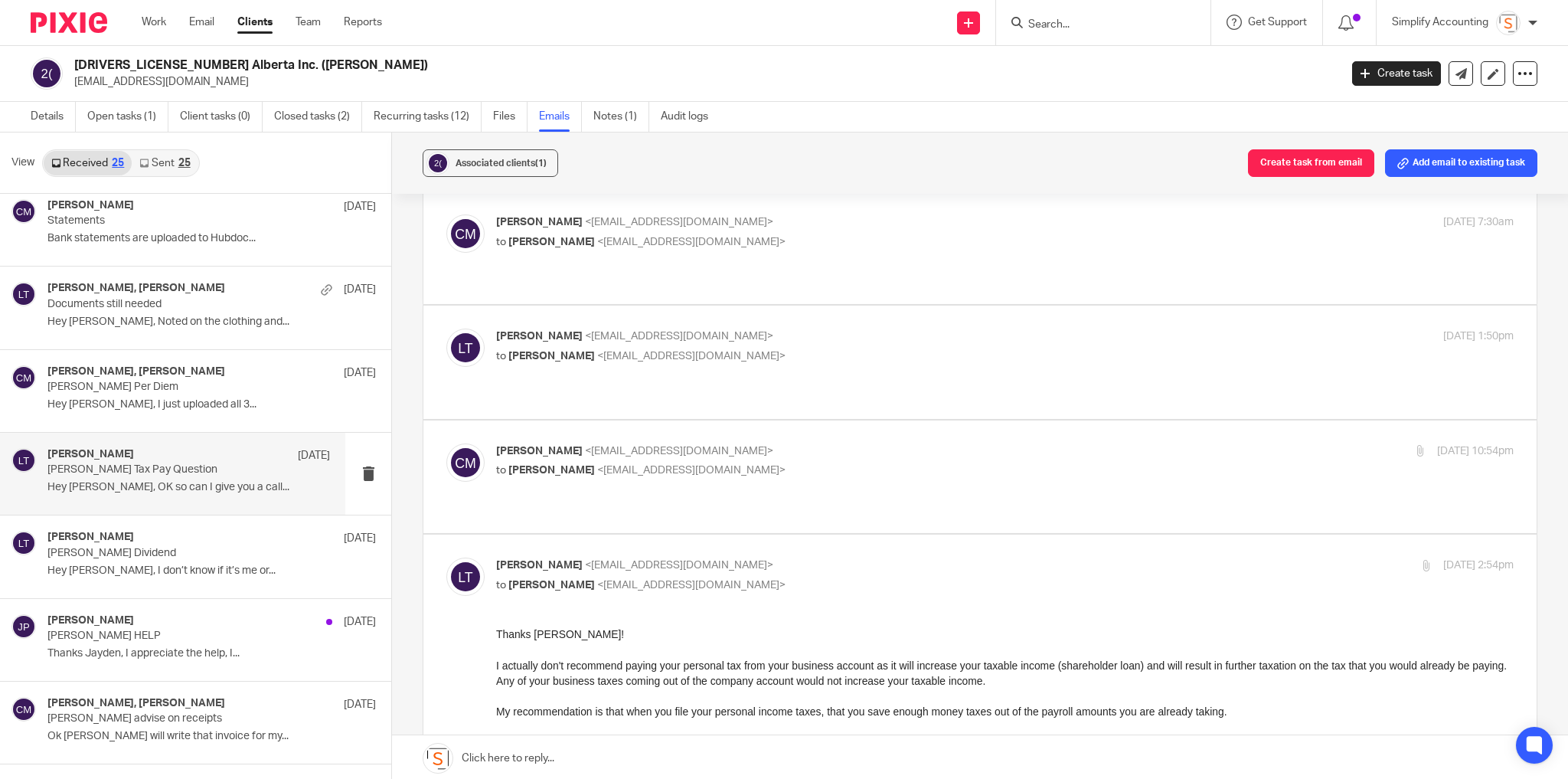
click at [446, 557] on input "checkbox" at bounding box center [446, 557] width 1 height 1
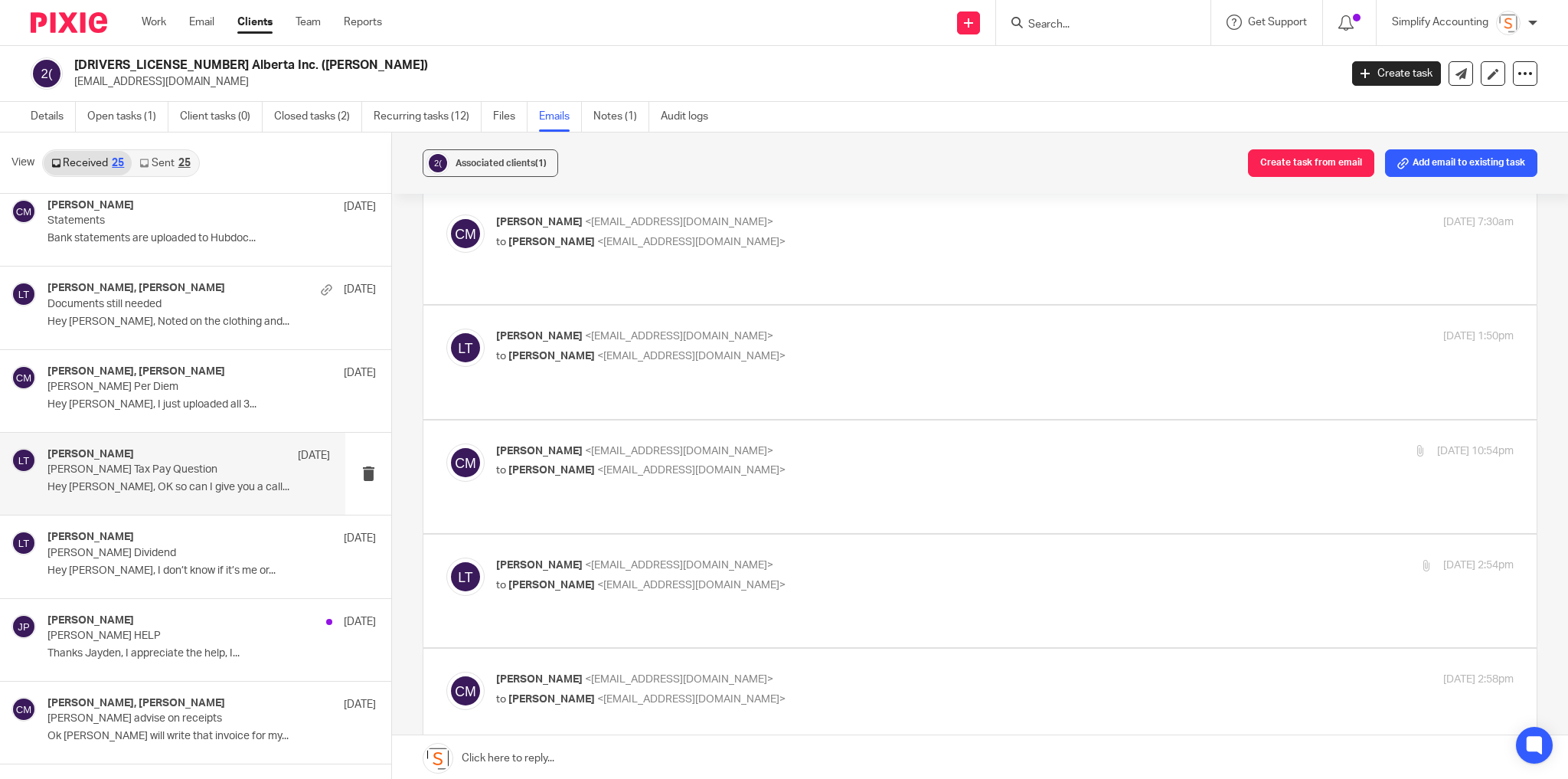
click at [869, 558] on div "Larissa Teichman <larissa@simplifyaccounting.ca> to Chris Maguire <chriserd@out…" at bounding box center [835, 575] width 678 height 35
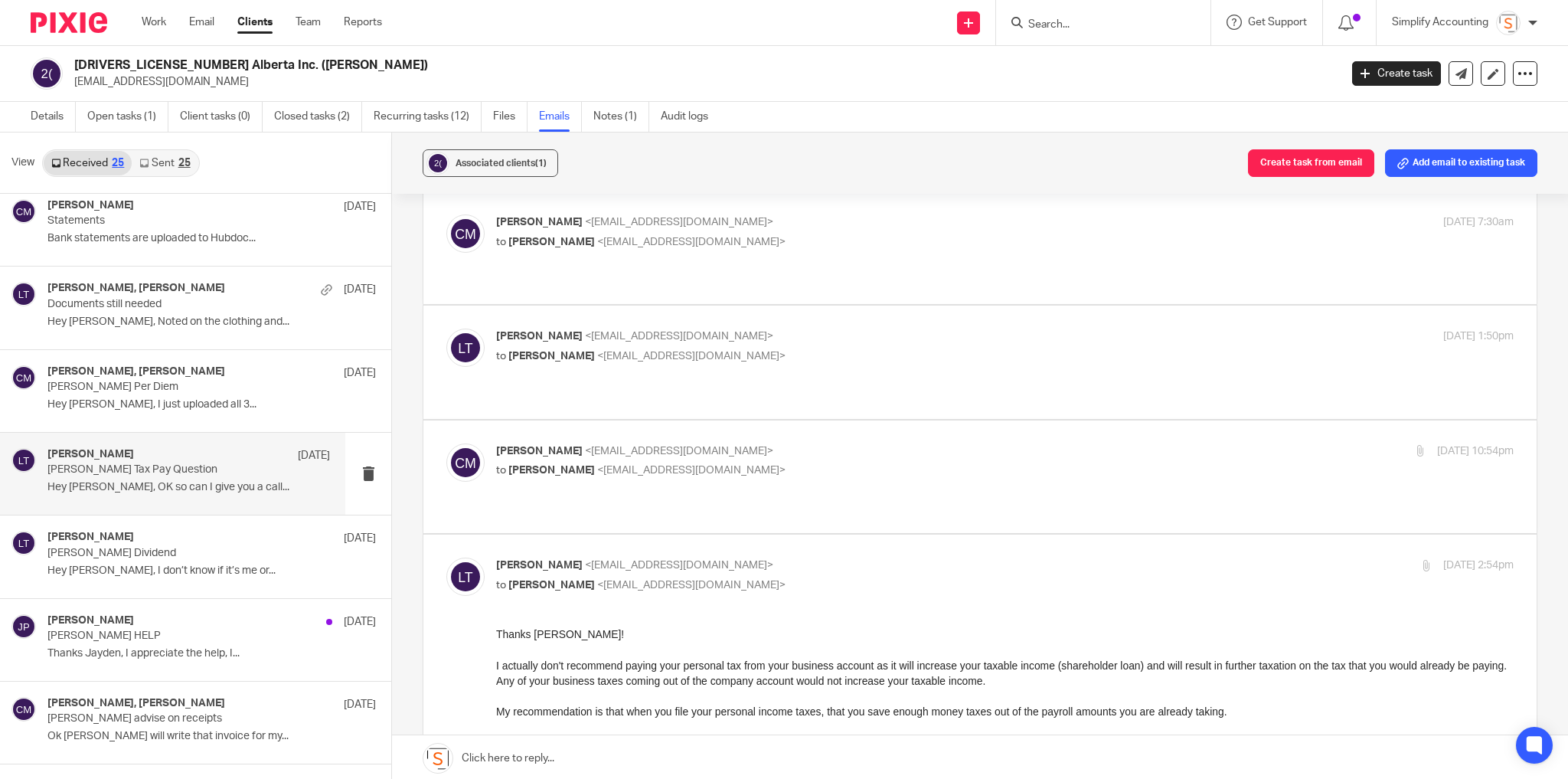
click at [871, 558] on p "Larissa Teichman <larissa@simplifyaccounting.ca>" at bounding box center [835, 565] width 678 height 16
checkbox input "false"
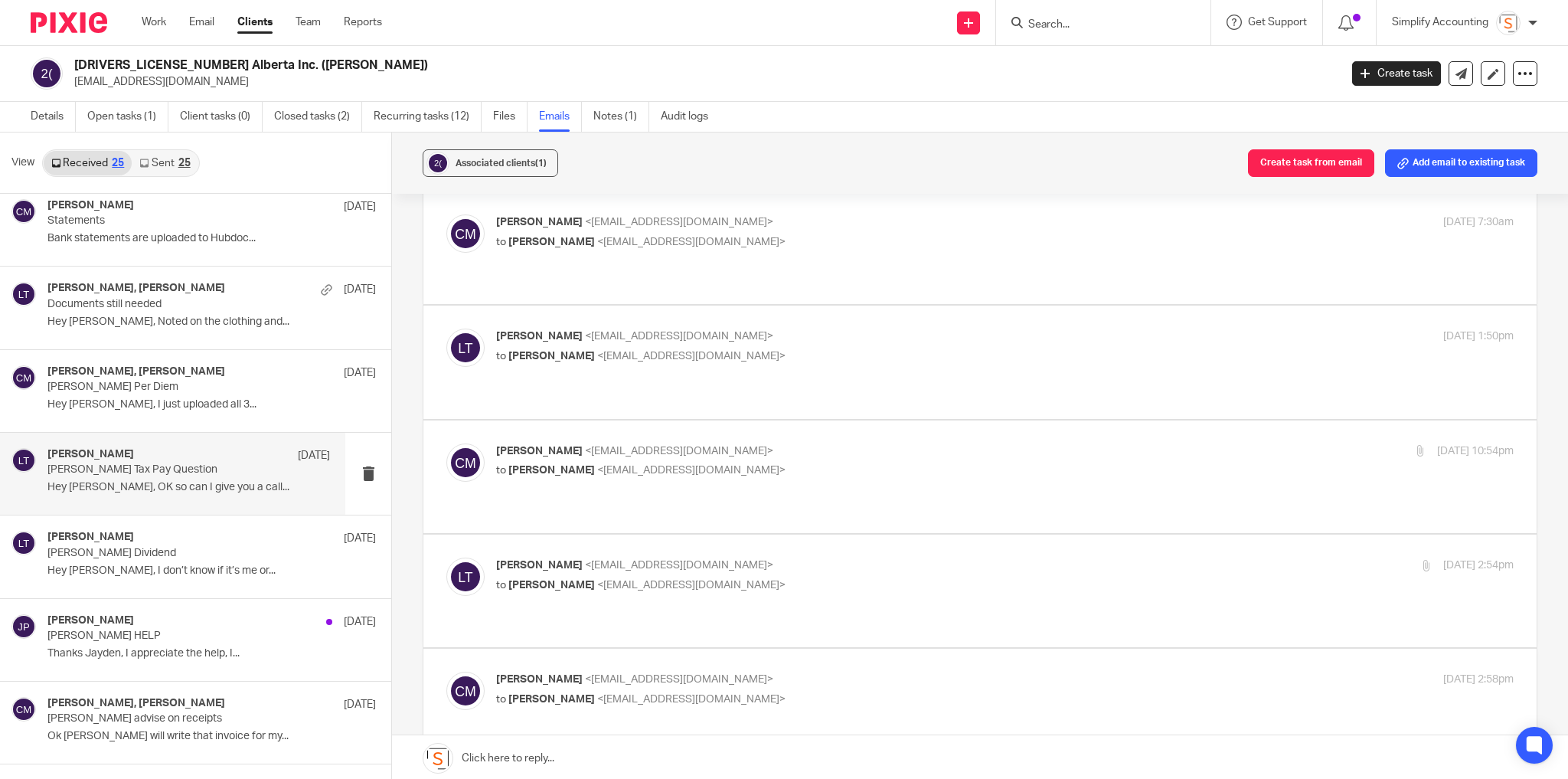
click at [873, 672] on p "Chris Maguire <chriserd@outlook.com>" at bounding box center [835, 680] width 678 height 16
checkbox input "false"
click at [446, 778] on input "checkbox" at bounding box center [446, 786] width 1 height 1
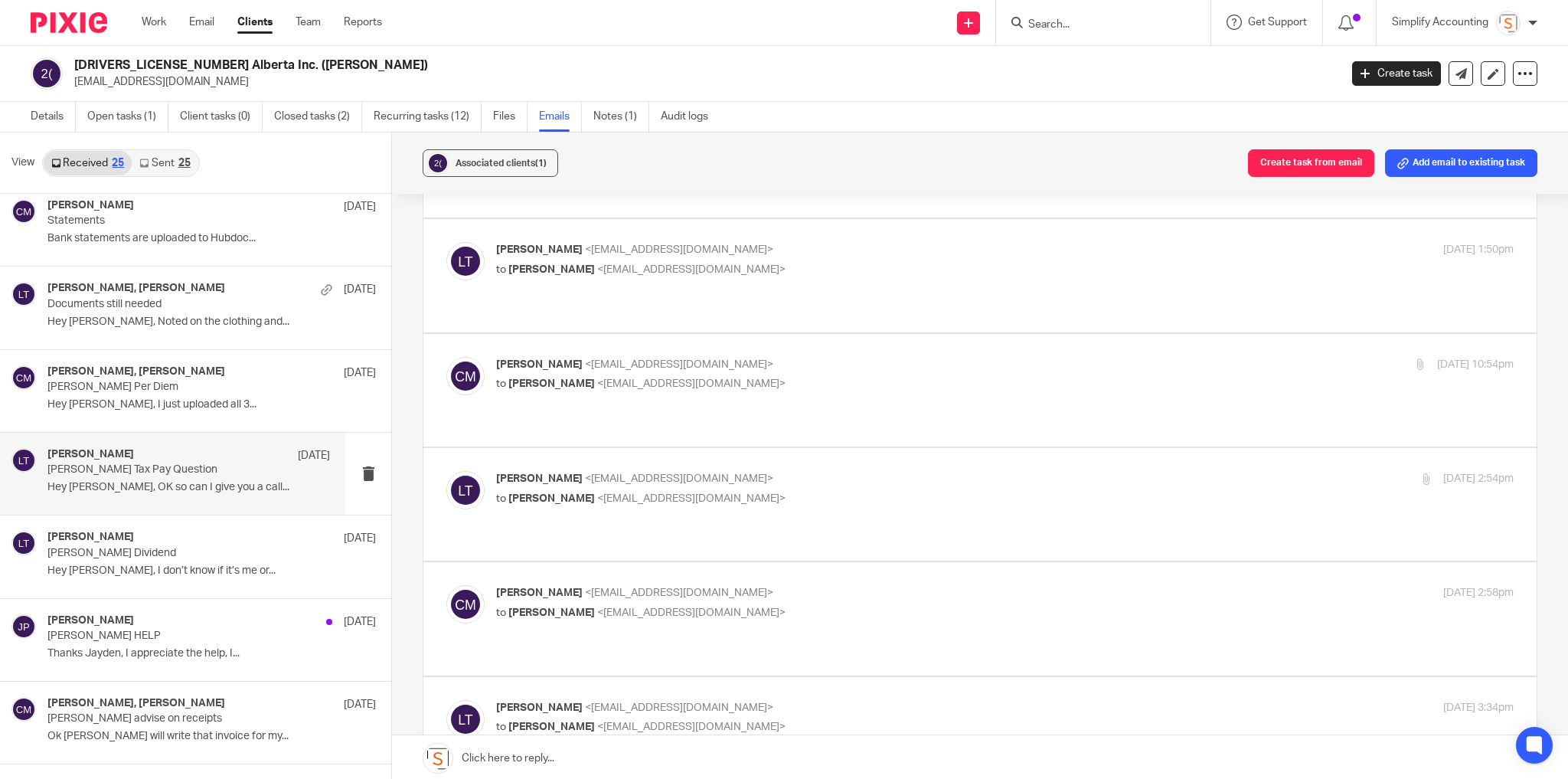
scroll to position [231, 0]
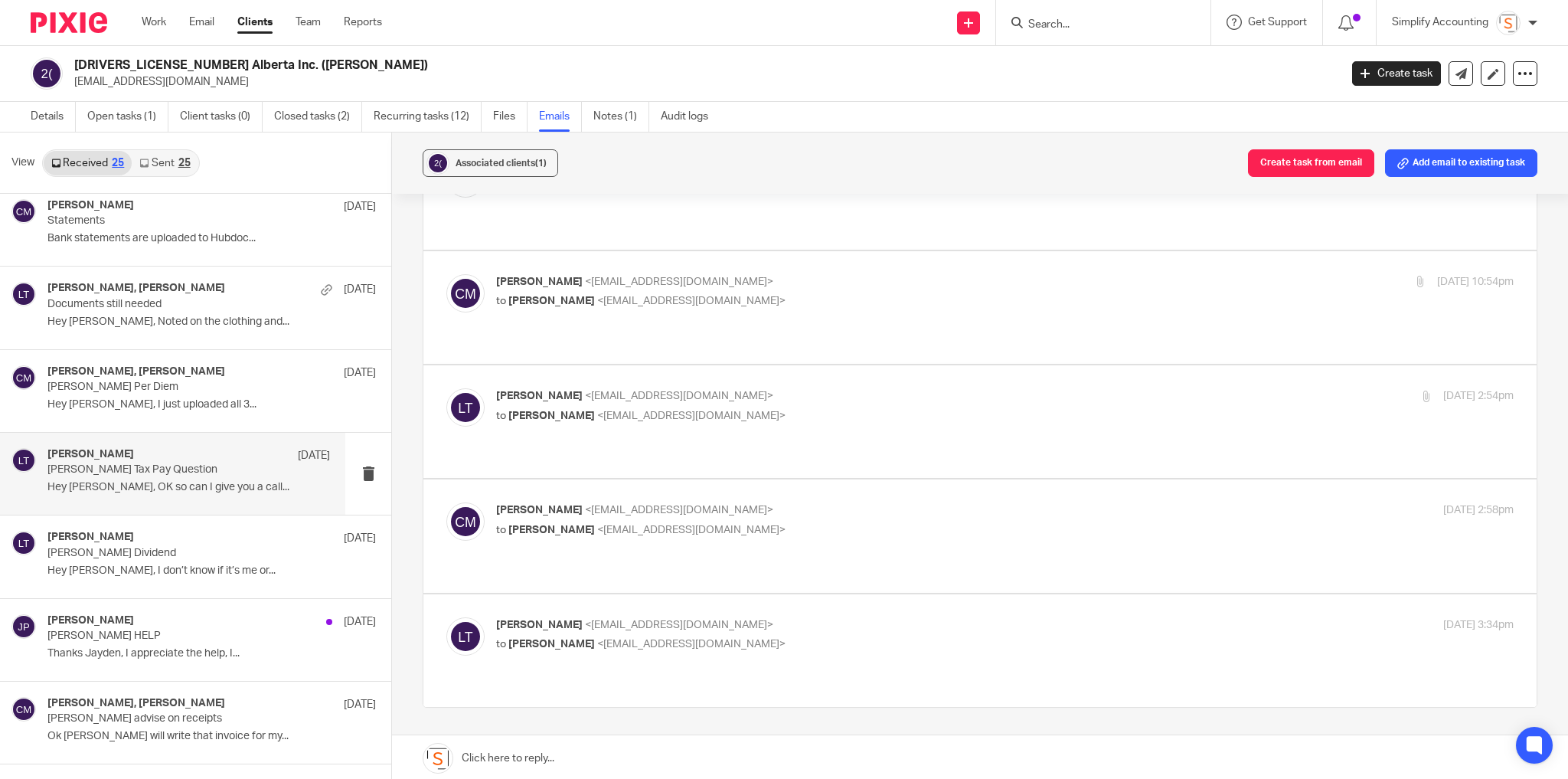
click at [792, 617] on p "Larissa Teichman <larissa@simplifyaccounting.ca>" at bounding box center [835, 625] width 678 height 16
checkbox input "true"
click at [123, 550] on p "Chris Maguire Dividend" at bounding box center [160, 553] width 226 height 13
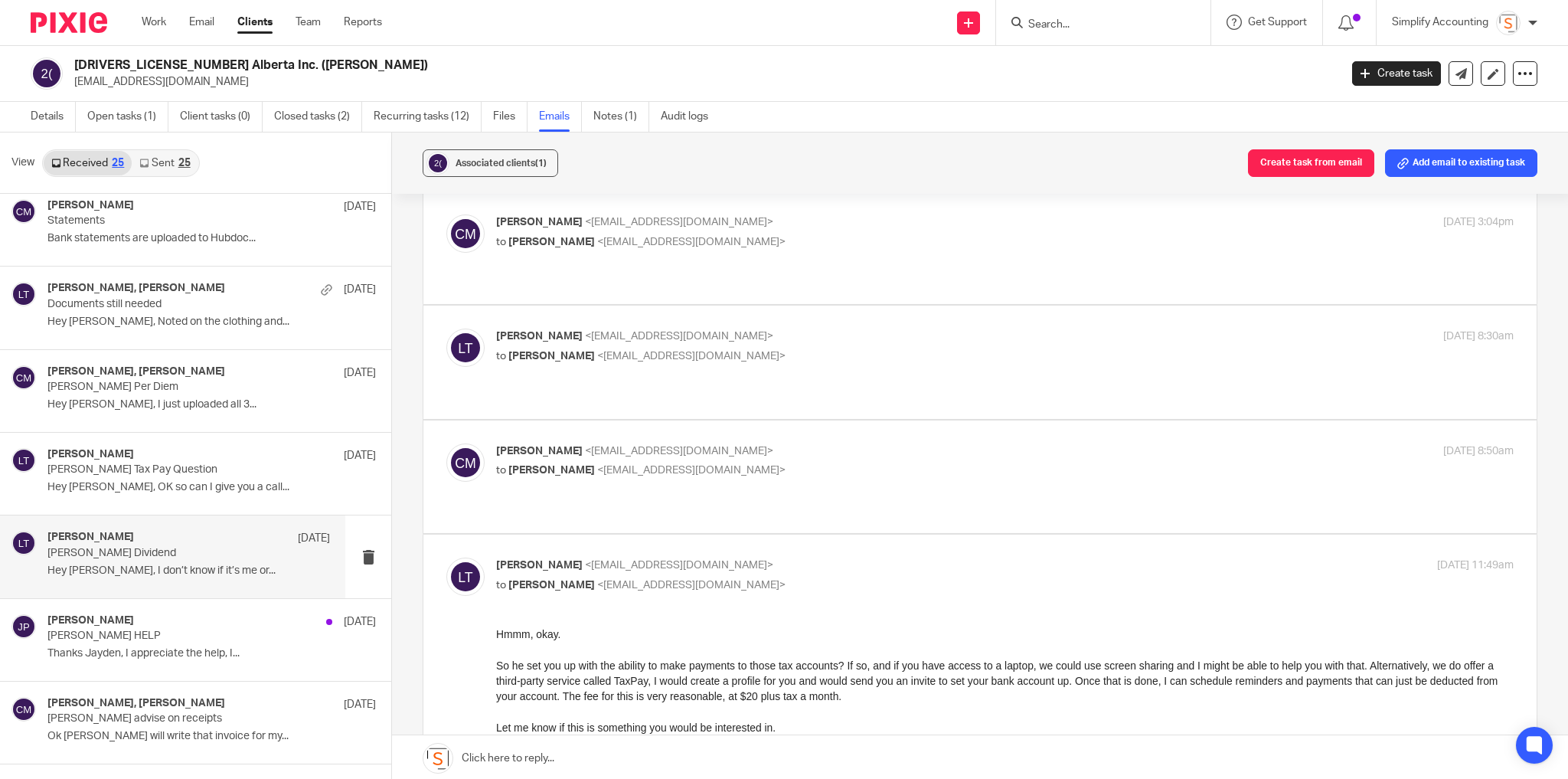
scroll to position [123, 0]
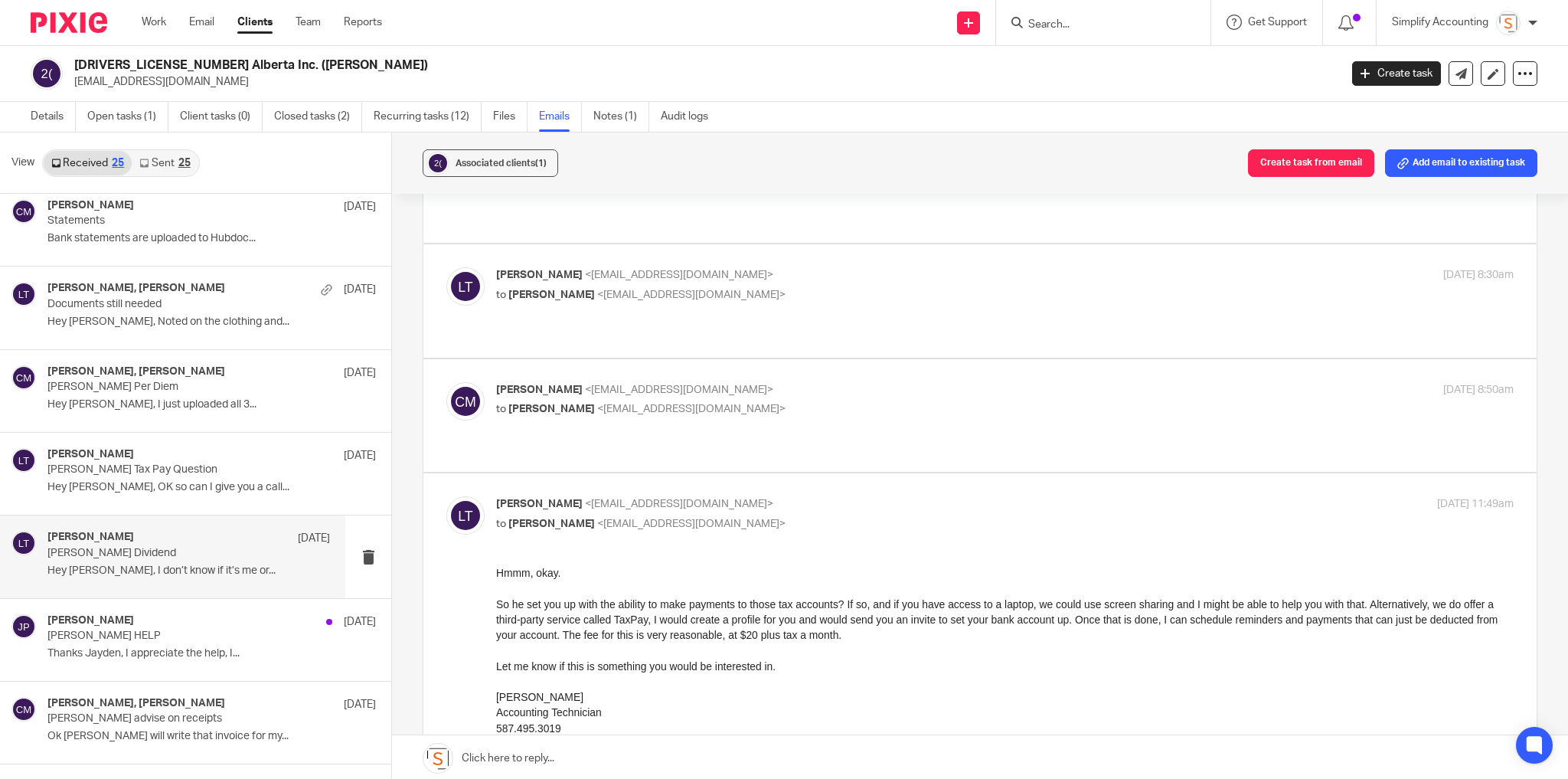
click at [759, 267] on p "Larissa Teichman <larissa@simplifyaccounting.ca>" at bounding box center [835, 275] width 678 height 16
checkbox input "true"
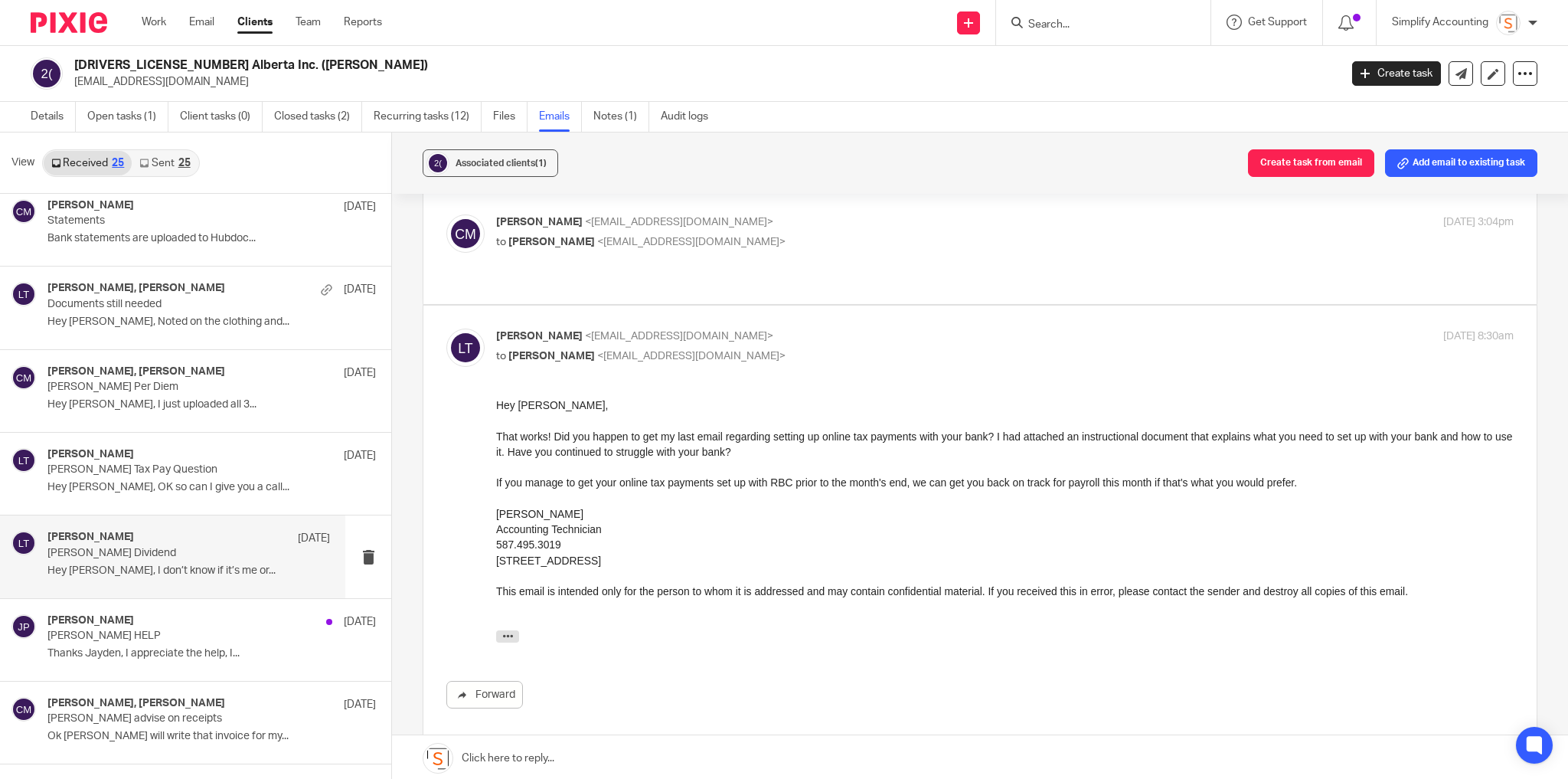
scroll to position [0, 0]
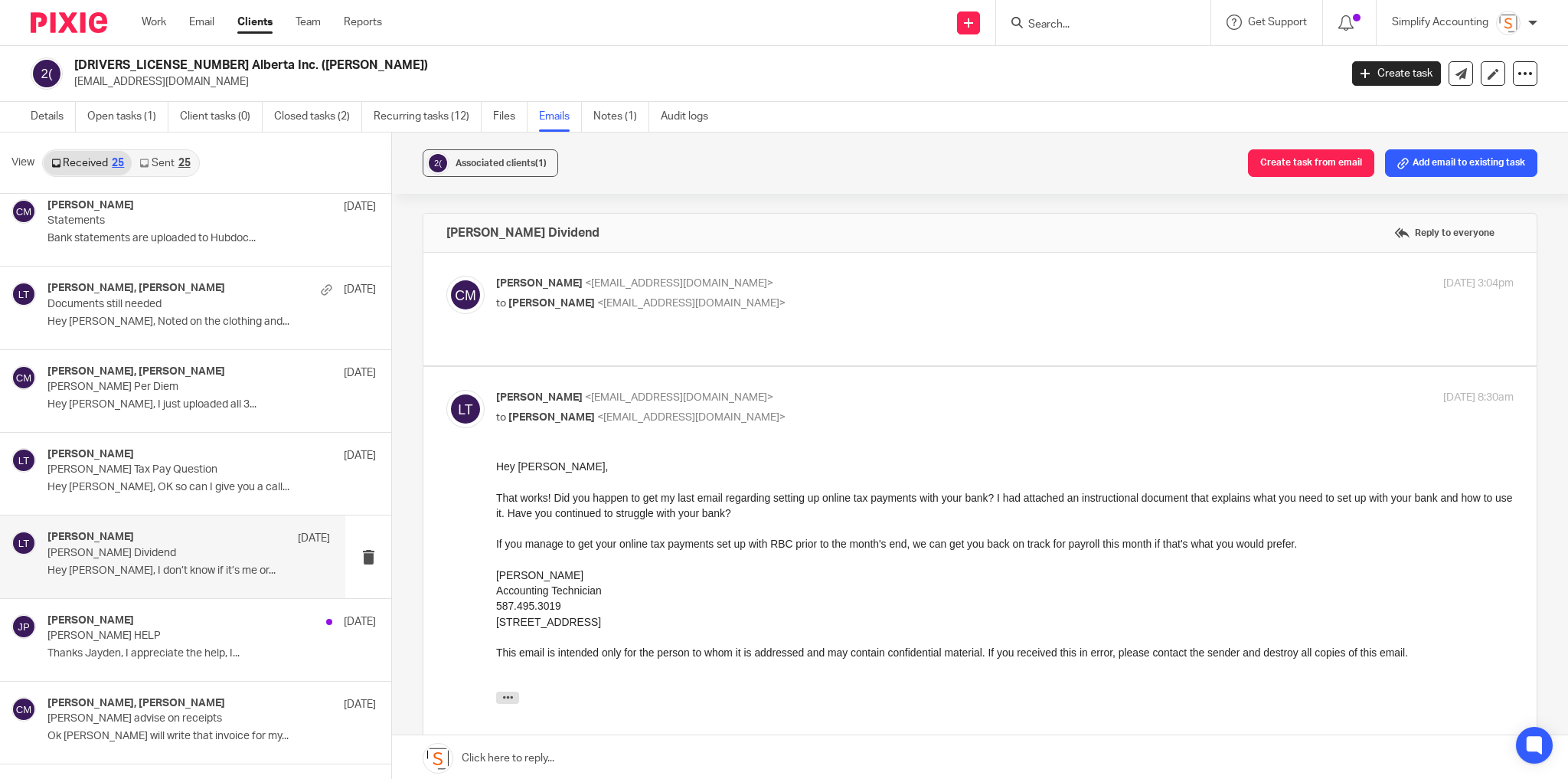
click at [814, 291] on div "Chris Maguire <chriserd@outlook.com> to Larissa Teichman <larissa@simplifyaccou…" at bounding box center [835, 293] width 678 height 35
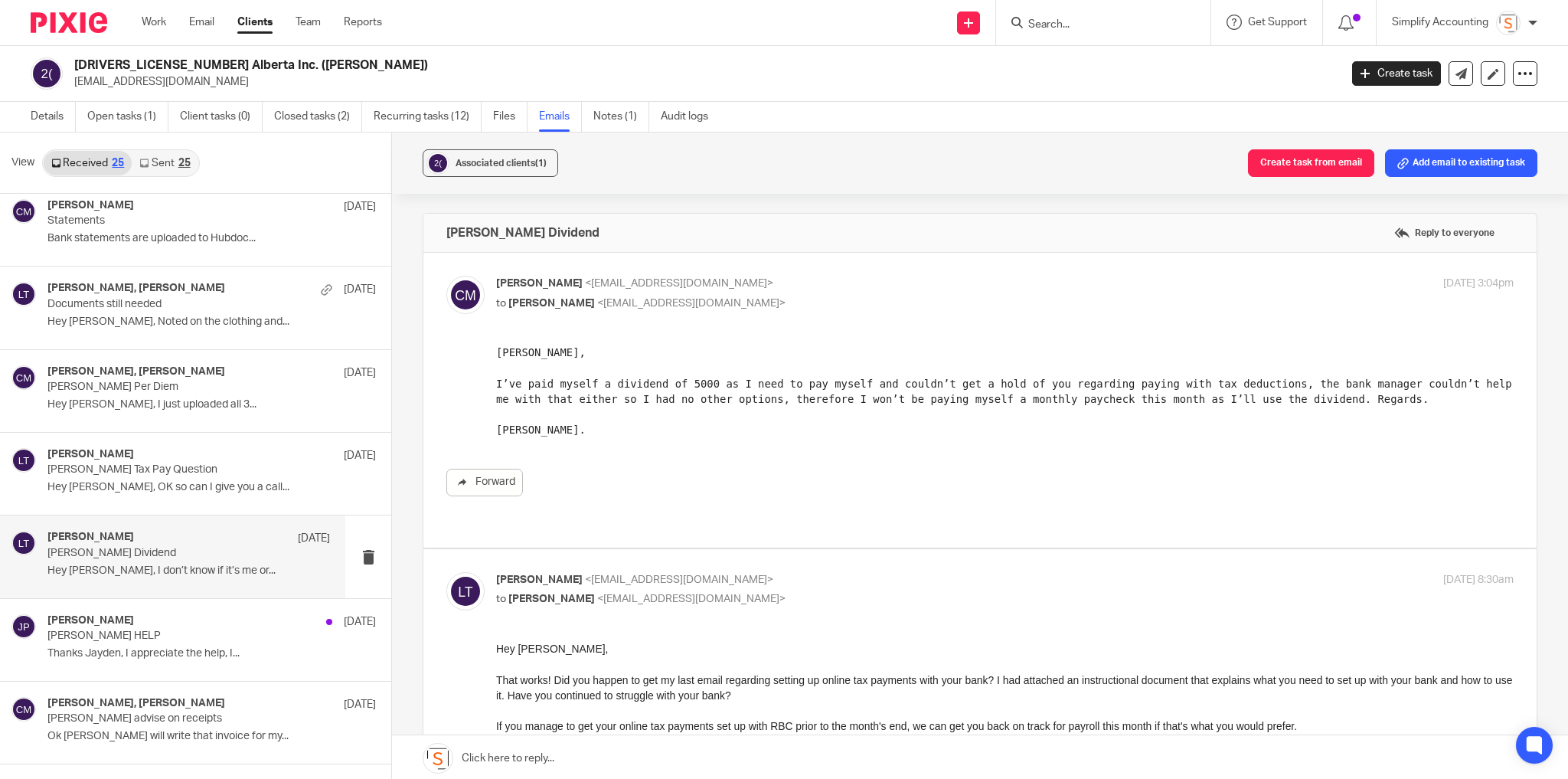
click at [814, 296] on p "to Larissa Teichman <larissa@simplifyaccounting.ca>" at bounding box center [835, 304] width 678 height 16
checkbox input "false"
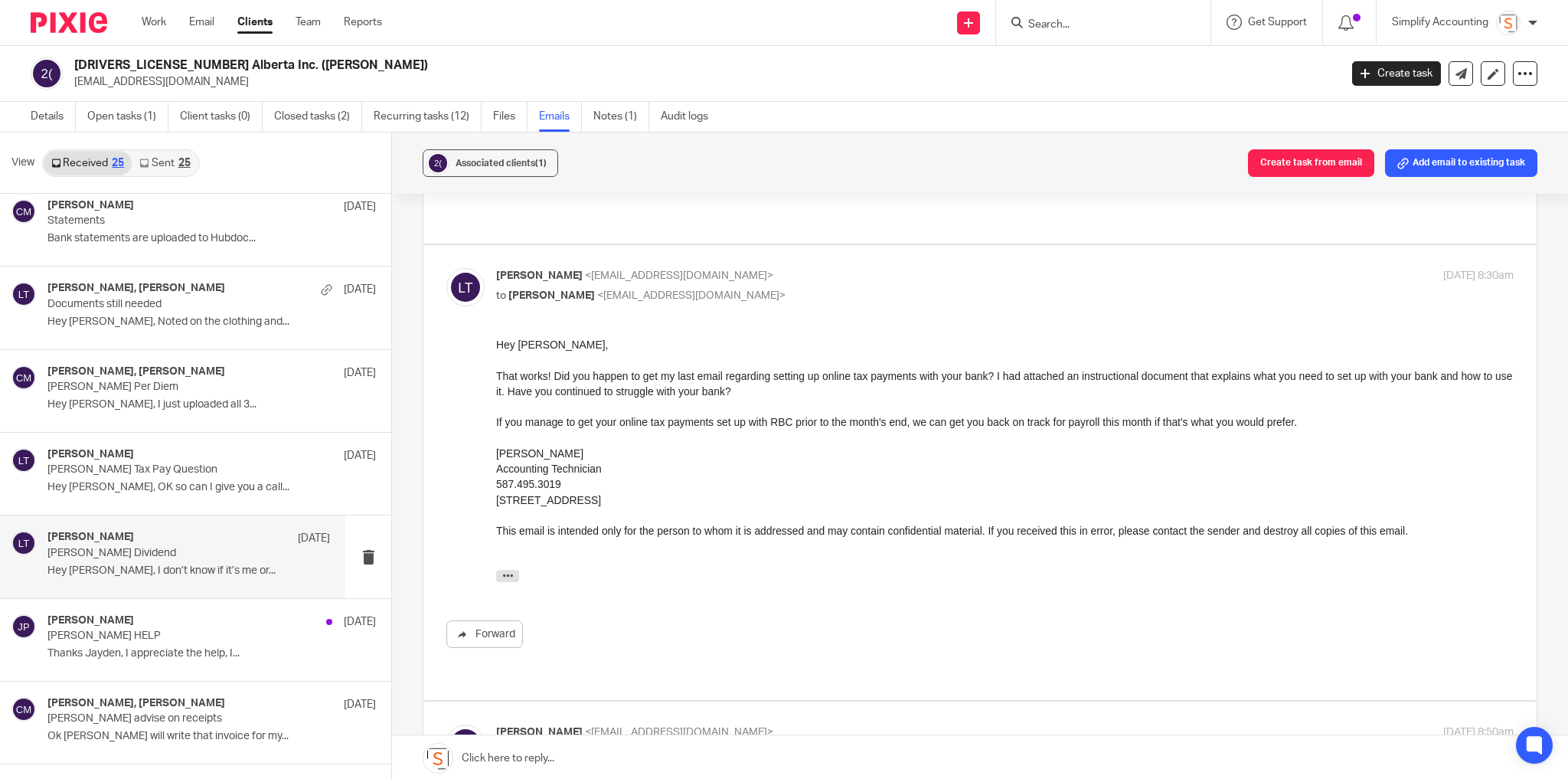
scroll to position [123, 0]
click at [825, 287] on p "to Chris Maguire <chriserd@outlook.com>" at bounding box center [835, 295] width 678 height 16
checkbox input "false"
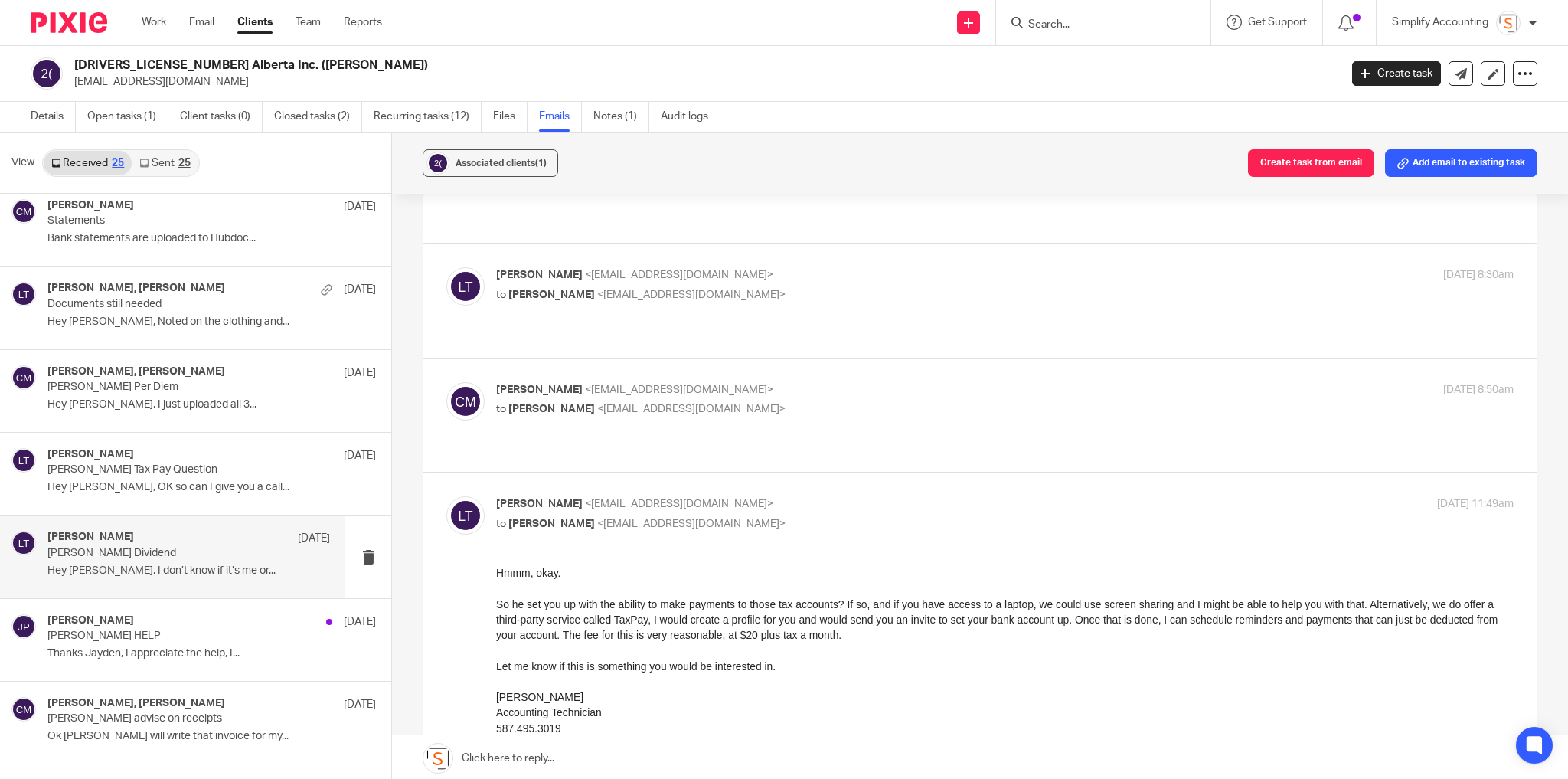
click at [835, 382] on p "Chris Maguire <chriserd@outlook.com>" at bounding box center [835, 390] width 678 height 16
checkbox input "true"
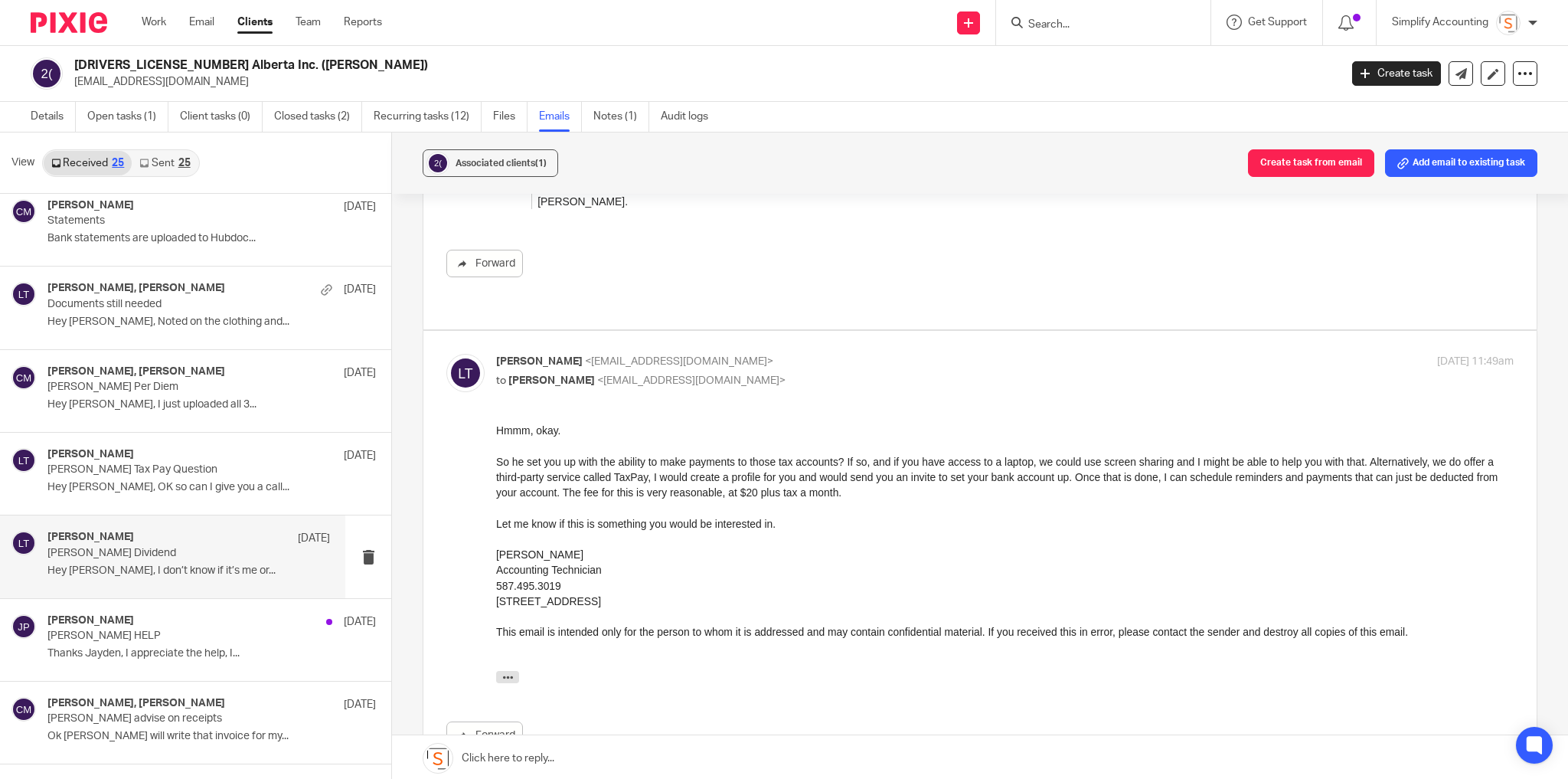
scroll to position [830, 0]
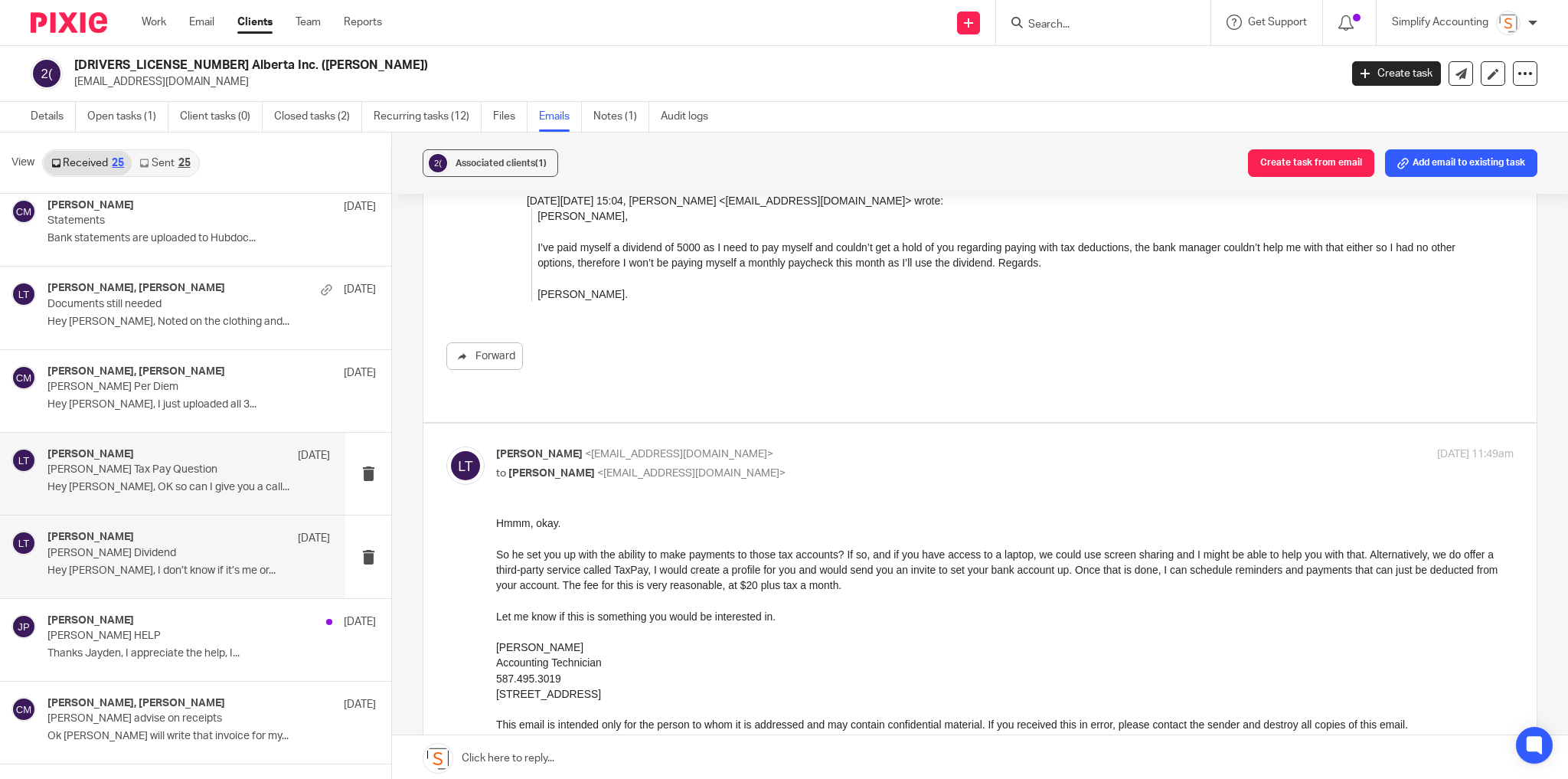
click at [217, 481] on p "Hey Larissa, OK so can I give you a call..." at bounding box center [189, 487] width 283 height 13
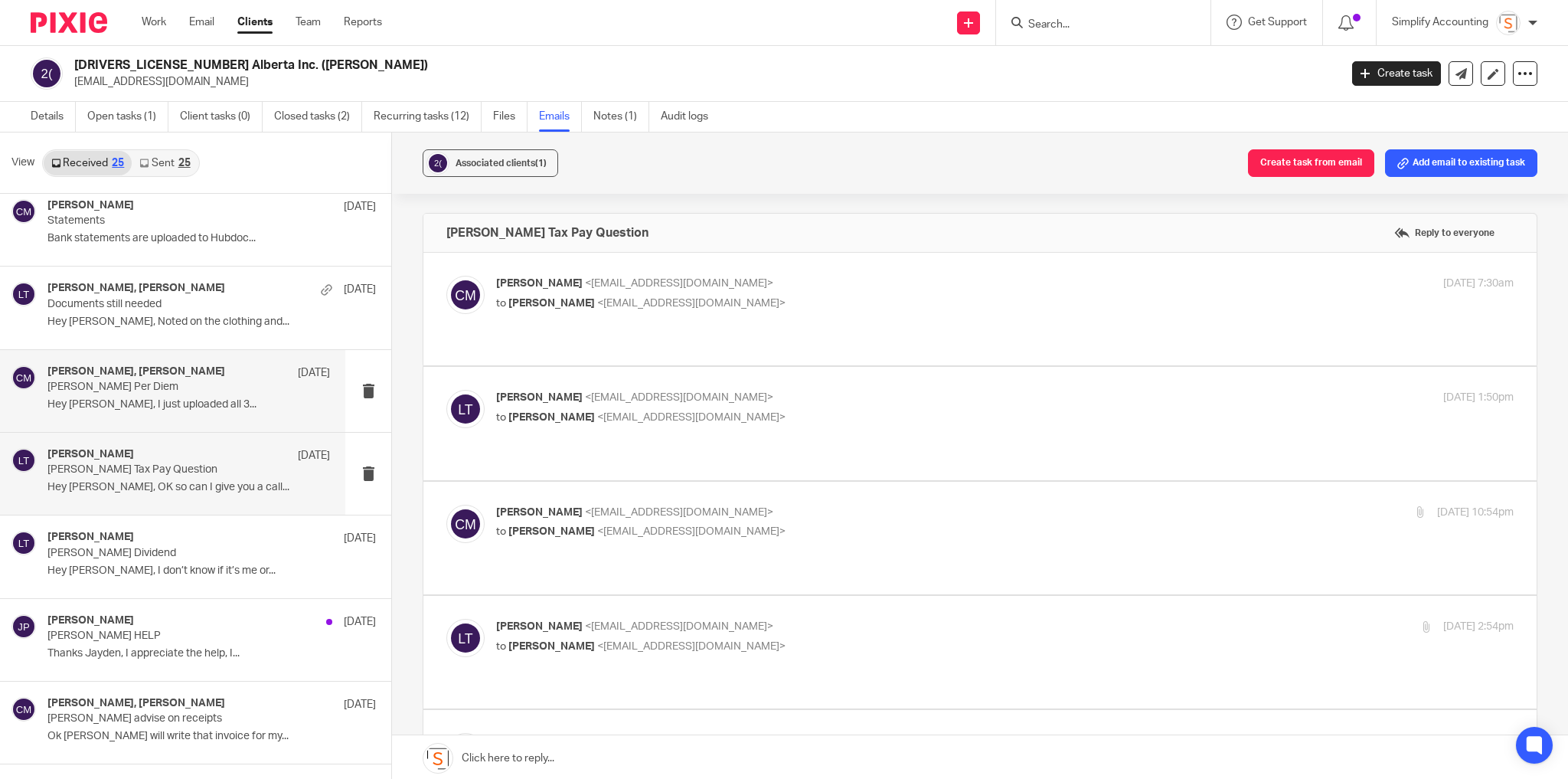
scroll to position [0, 0]
click at [116, 401] on p "Hey Larissa, I just uploaded all 3..." at bounding box center [189, 405] width 283 height 13
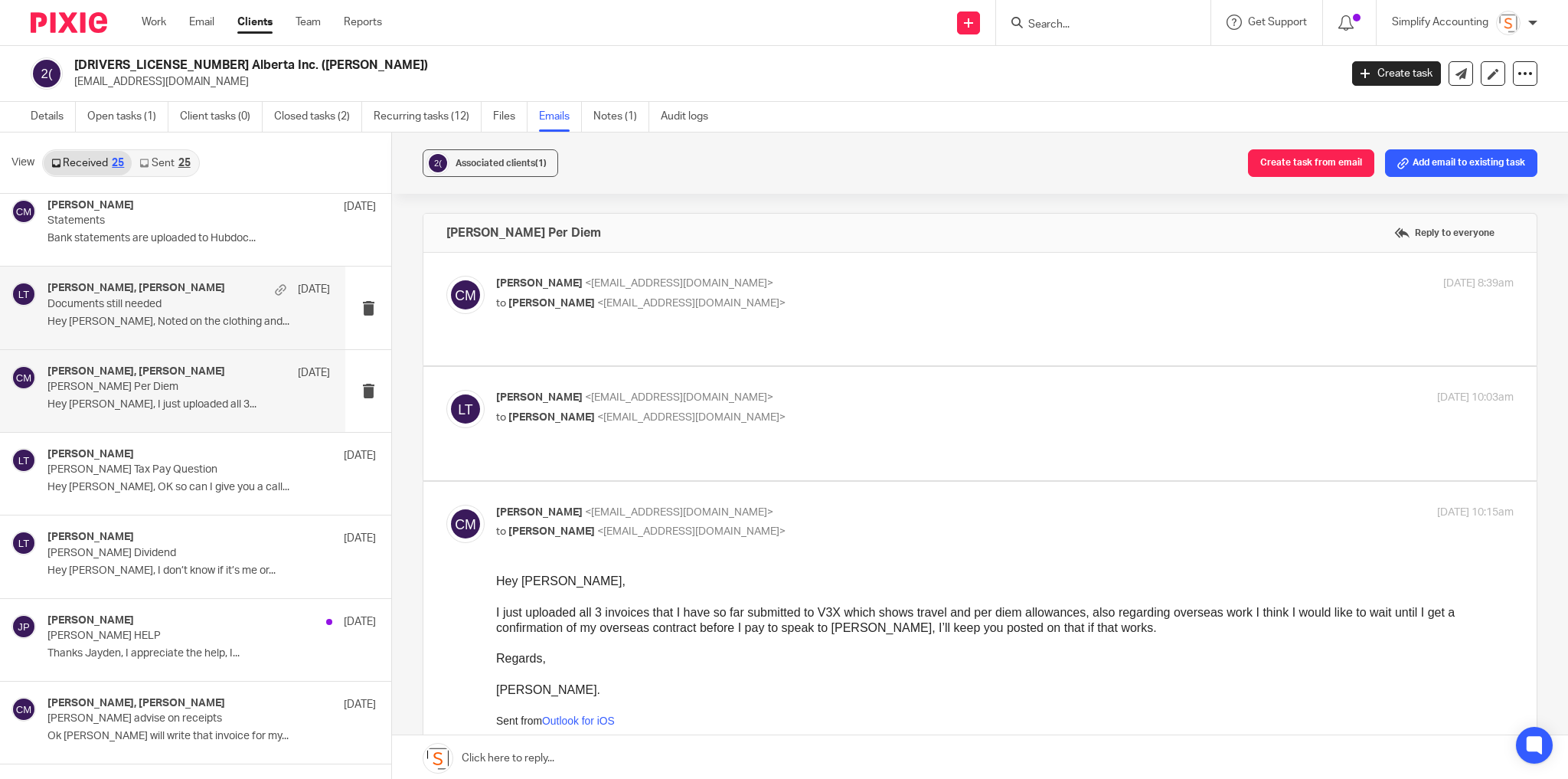
click at [202, 315] on p "Hey Larissa, Noted on the clothing and..." at bounding box center [189, 322] width 283 height 13
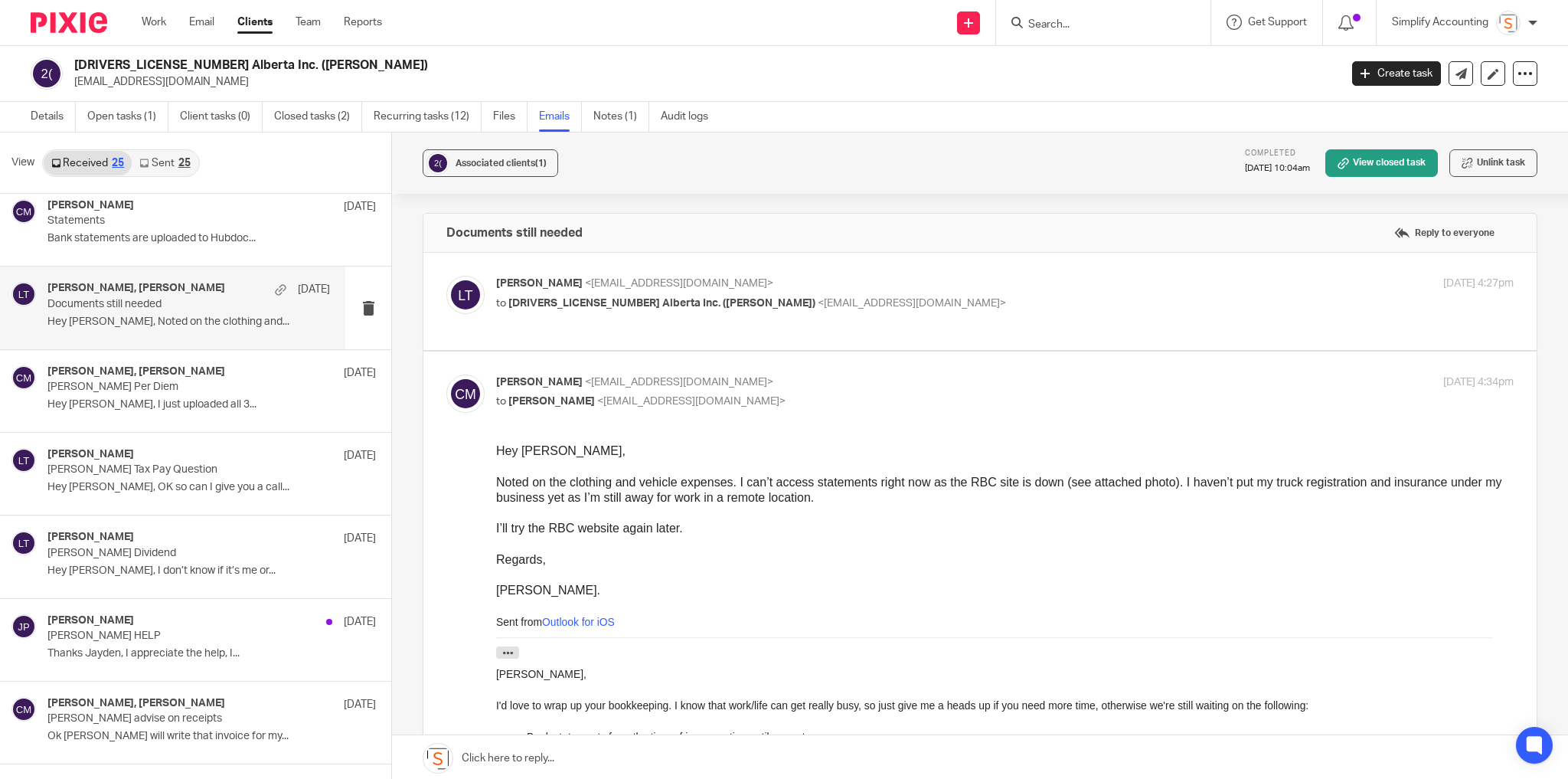
click at [984, 288] on p "Larissa Teichman <larissa@simplifyaccounting.ca>" at bounding box center [835, 283] width 678 height 16
checkbox input "true"
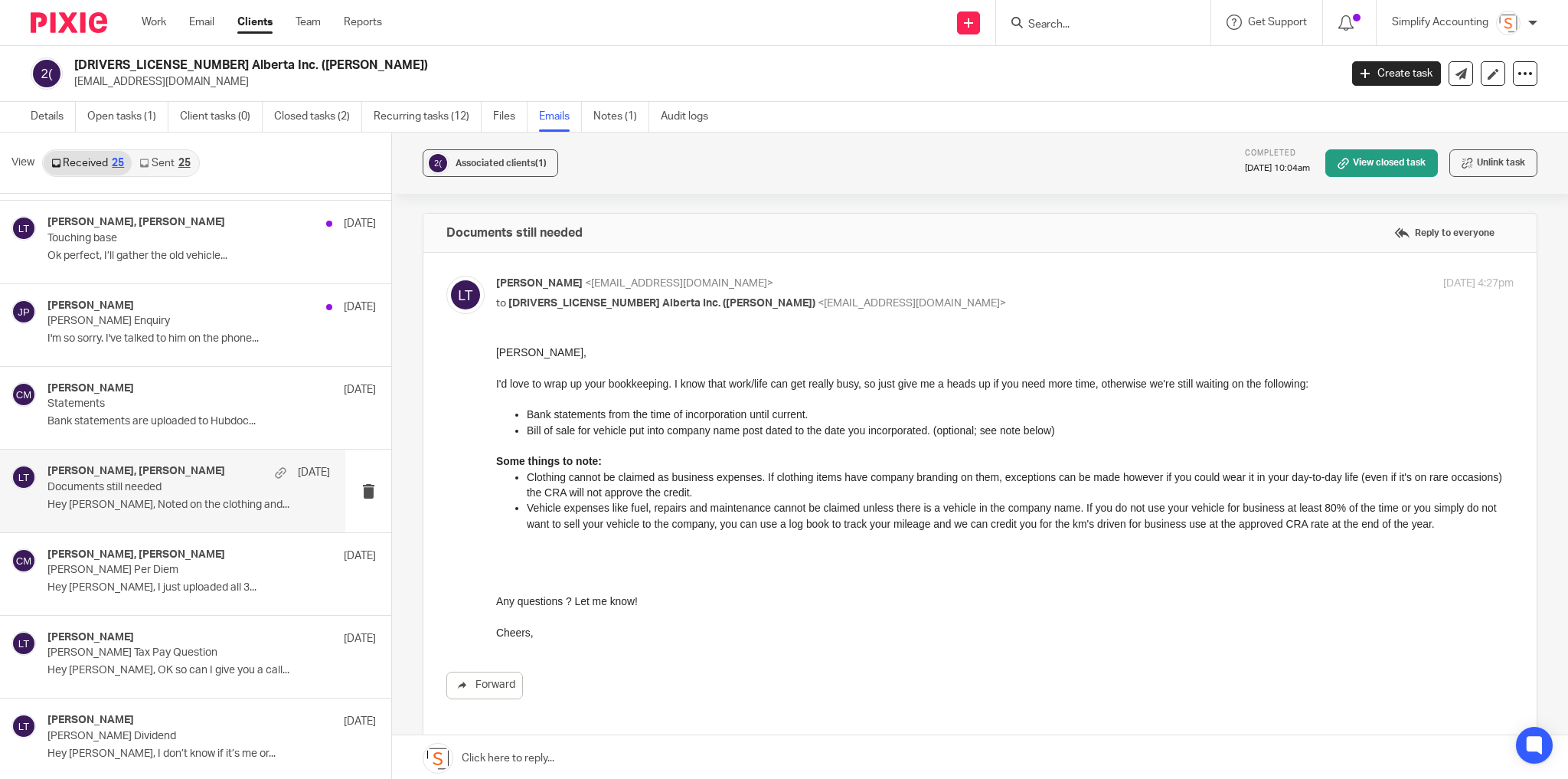
scroll to position [490, 0]
click at [203, 386] on div "Chris Maguire Jun 24" at bounding box center [189, 391] width 283 height 16
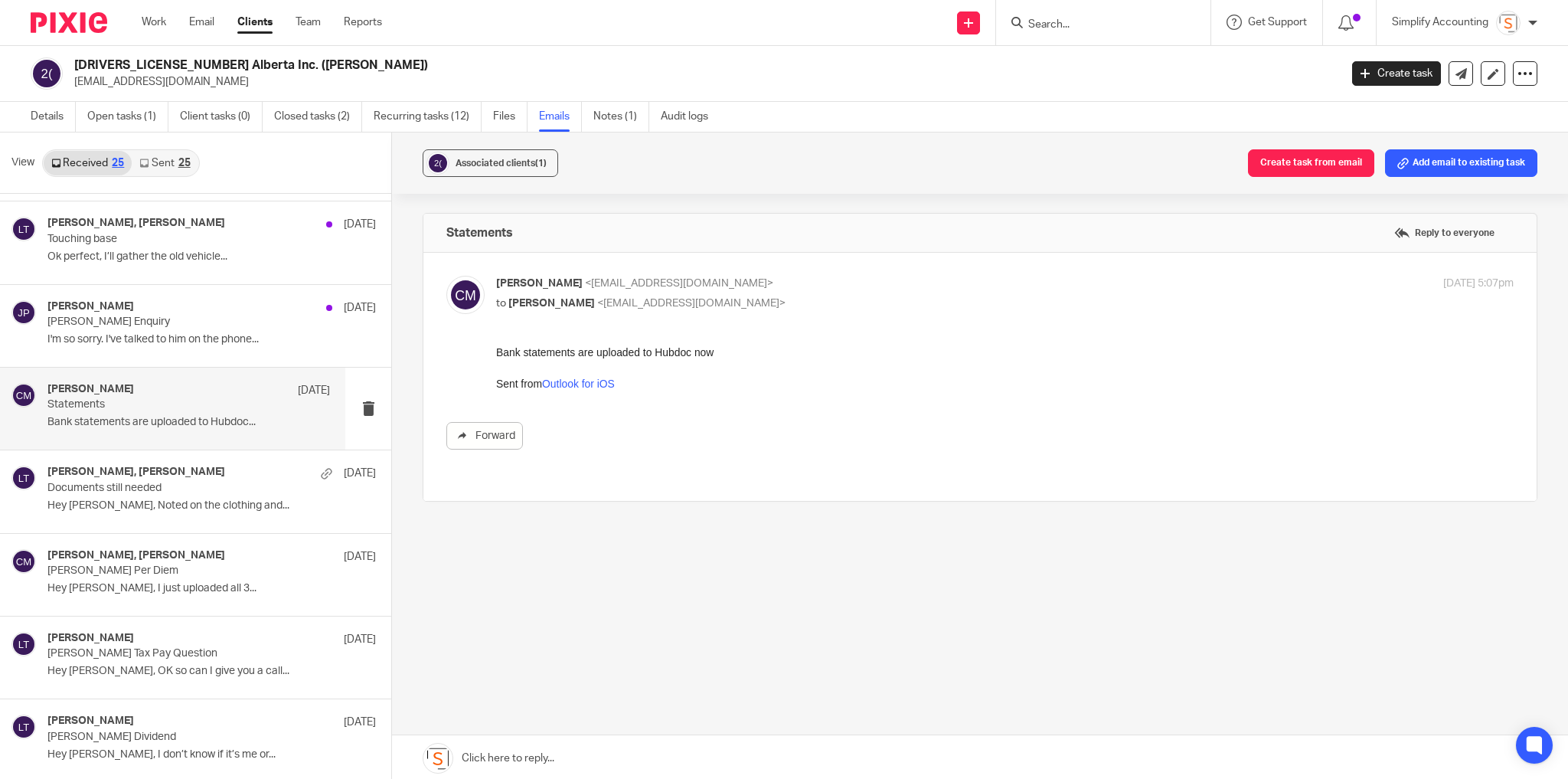
scroll to position [0, 0]
click at [154, 322] on p "Chris Maguire Enquiry" at bounding box center [160, 322] width 226 height 13
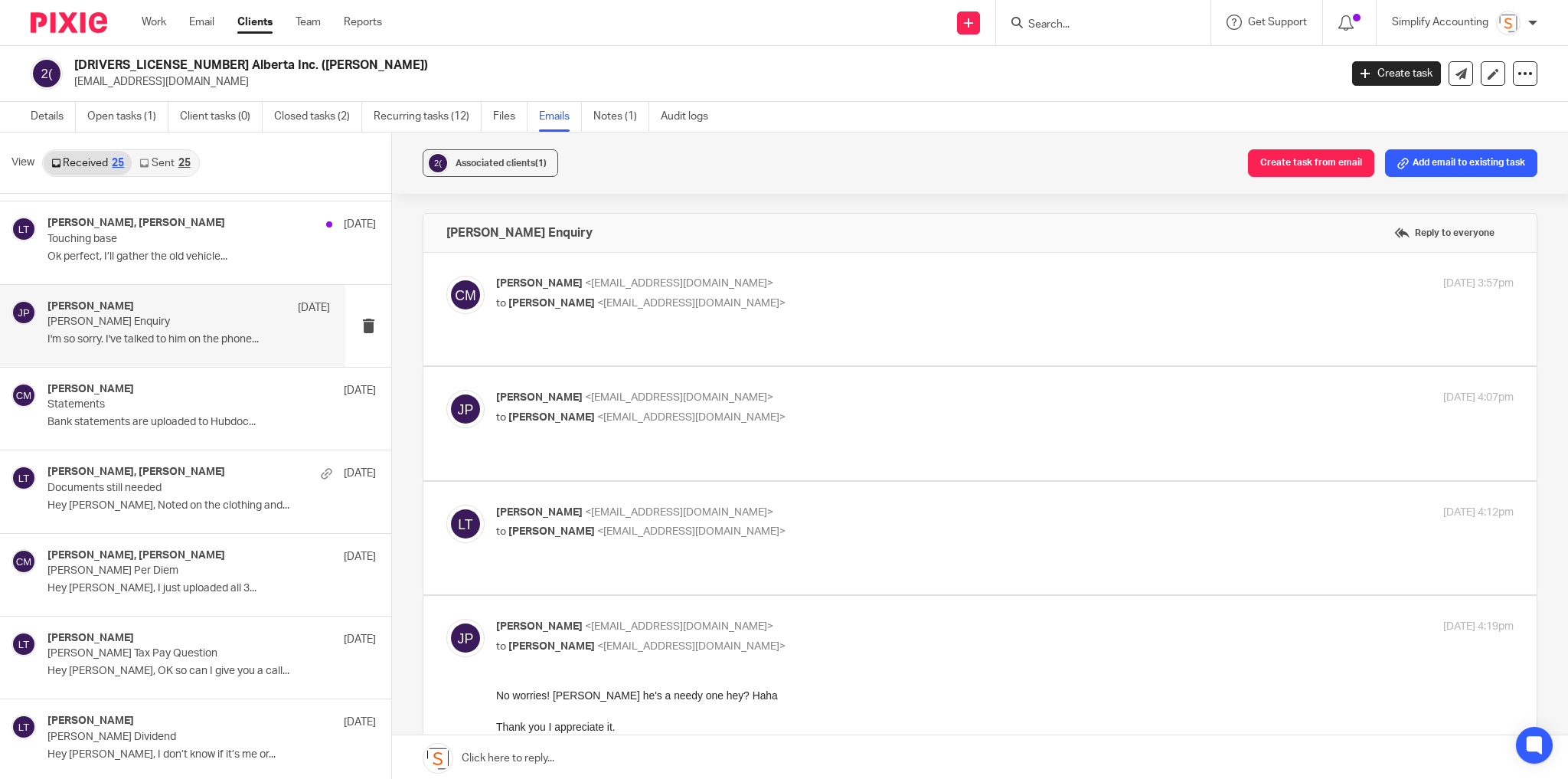
click at [950, 285] on p "Chris Maguire <chriserd@outlook.com>" at bounding box center [835, 283] width 678 height 16
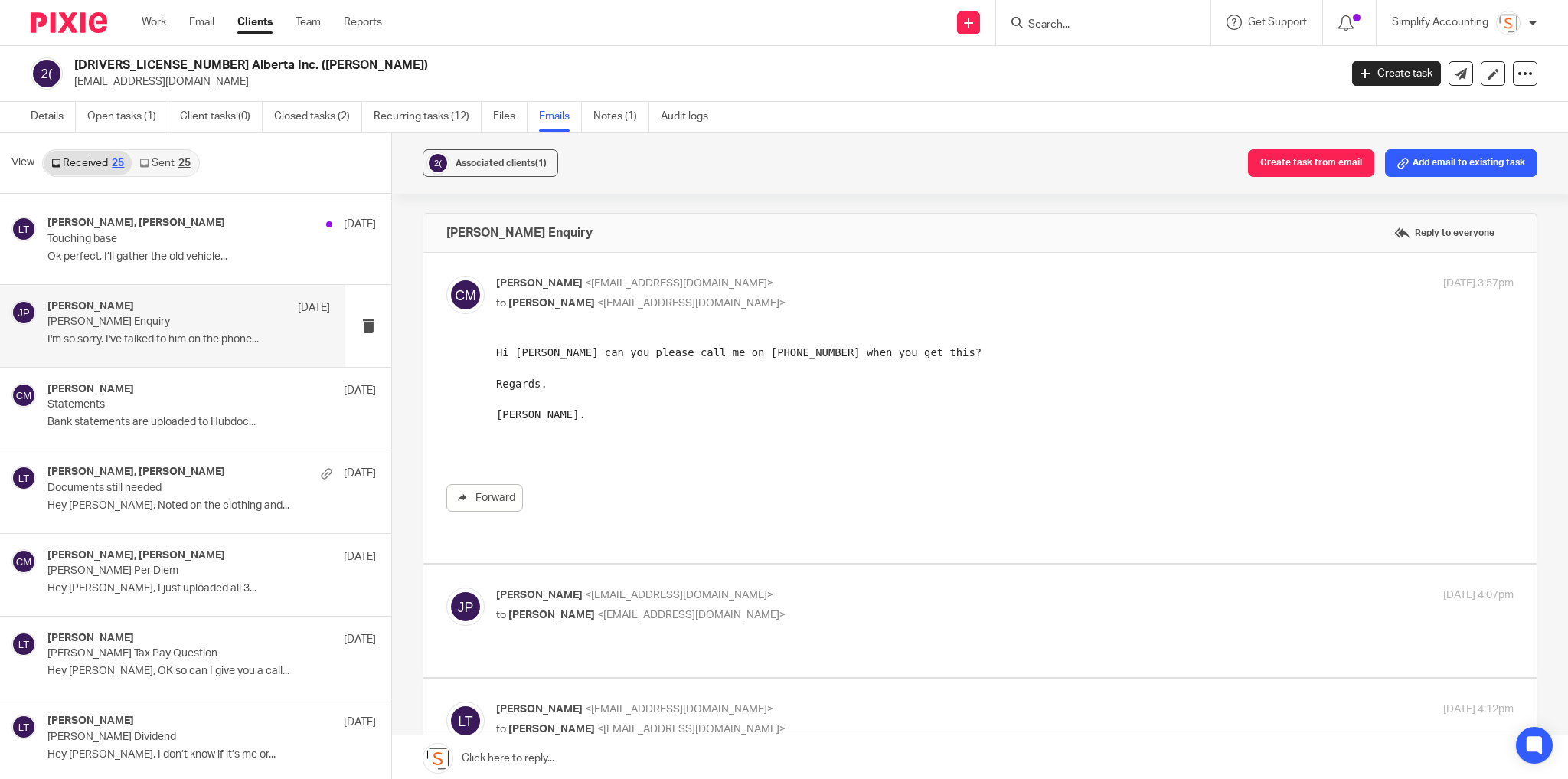
click at [950, 282] on p "Chris Maguire <chriserd@outlook.com>" at bounding box center [835, 283] width 678 height 16
checkbox input "false"
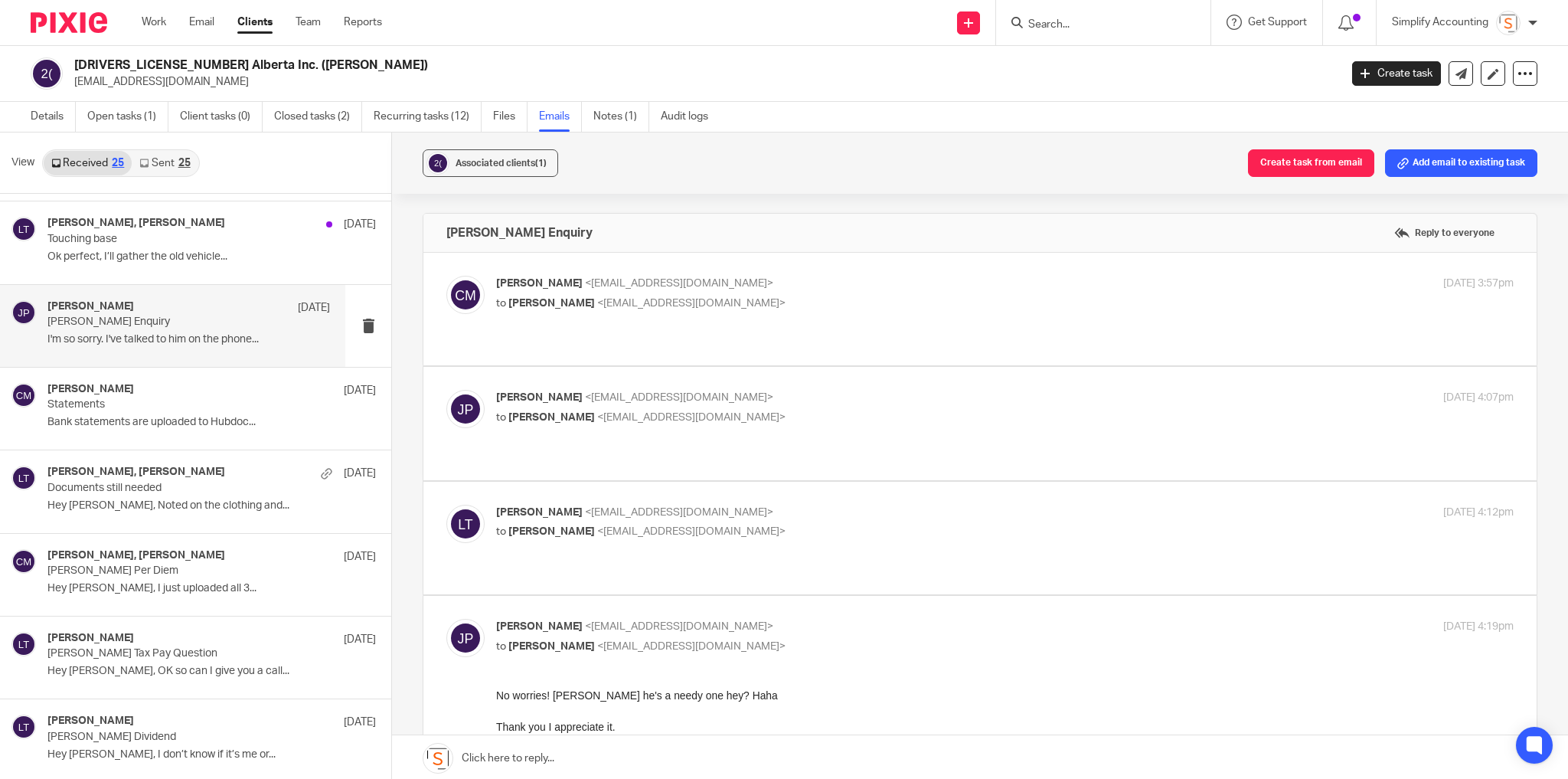
click at [952, 367] on label at bounding box center [980, 423] width 1113 height 113
click at [446, 389] on input "checkbox" at bounding box center [446, 389] width 1 height 1
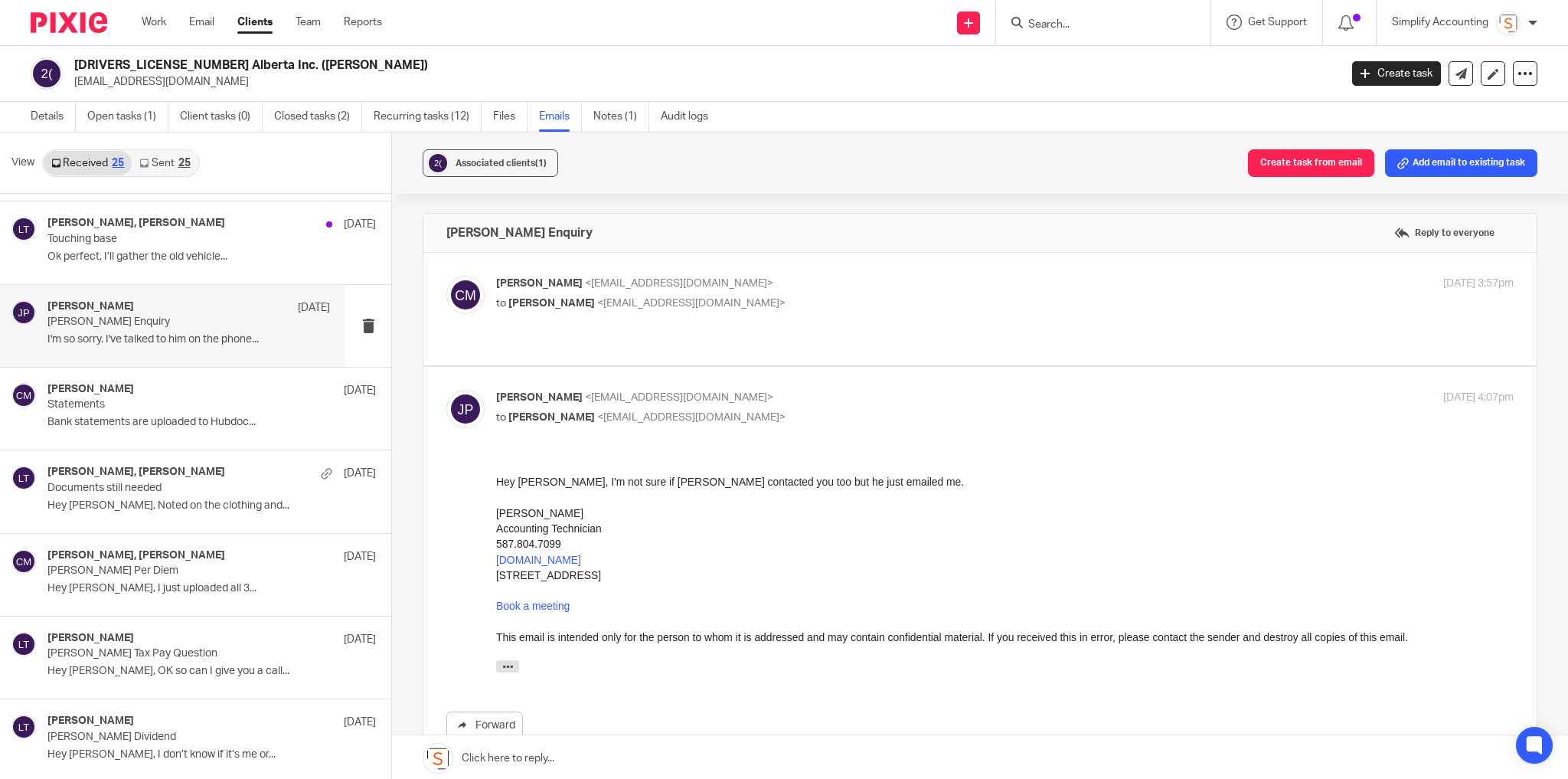
click at [952, 367] on label at bounding box center [980, 578] width 1113 height 423
click at [446, 389] on input "checkbox" at bounding box center [446, 389] width 1 height 1
checkbox input "false"
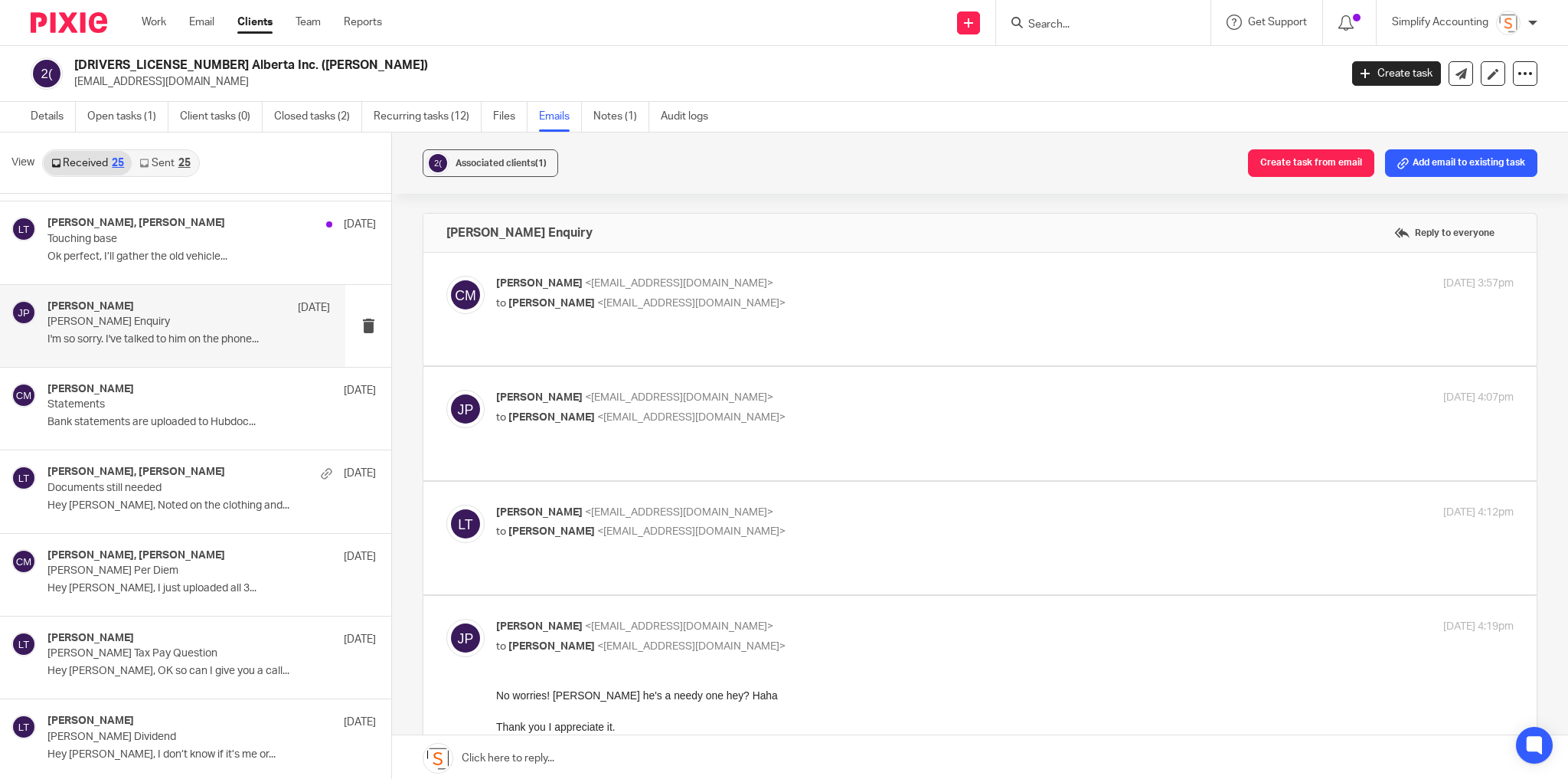
click at [911, 505] on p "Larissa Teichman <larissa@simplifyaccounting.ca>" at bounding box center [835, 513] width 678 height 16
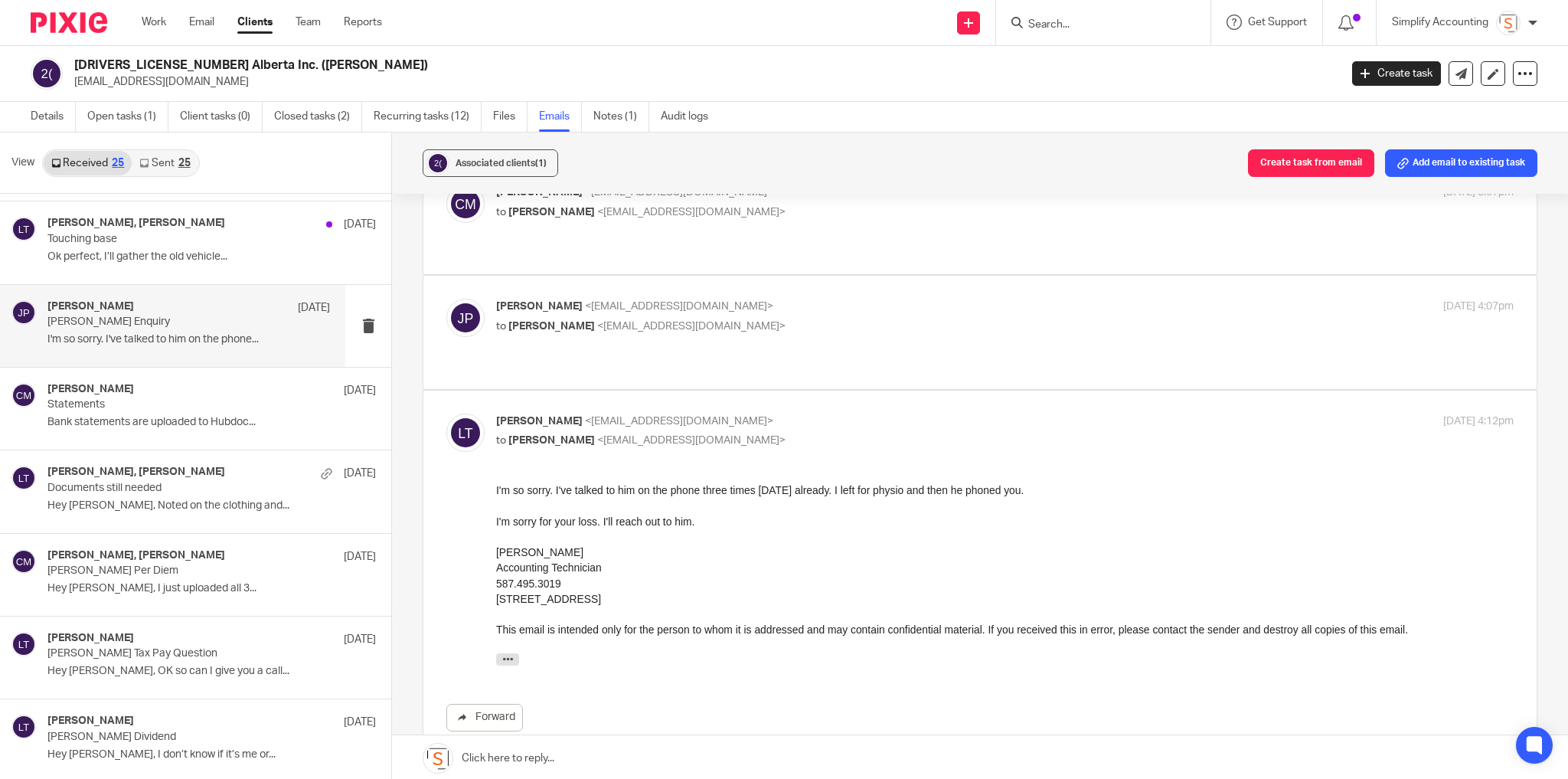
scroll to position [123, 0]
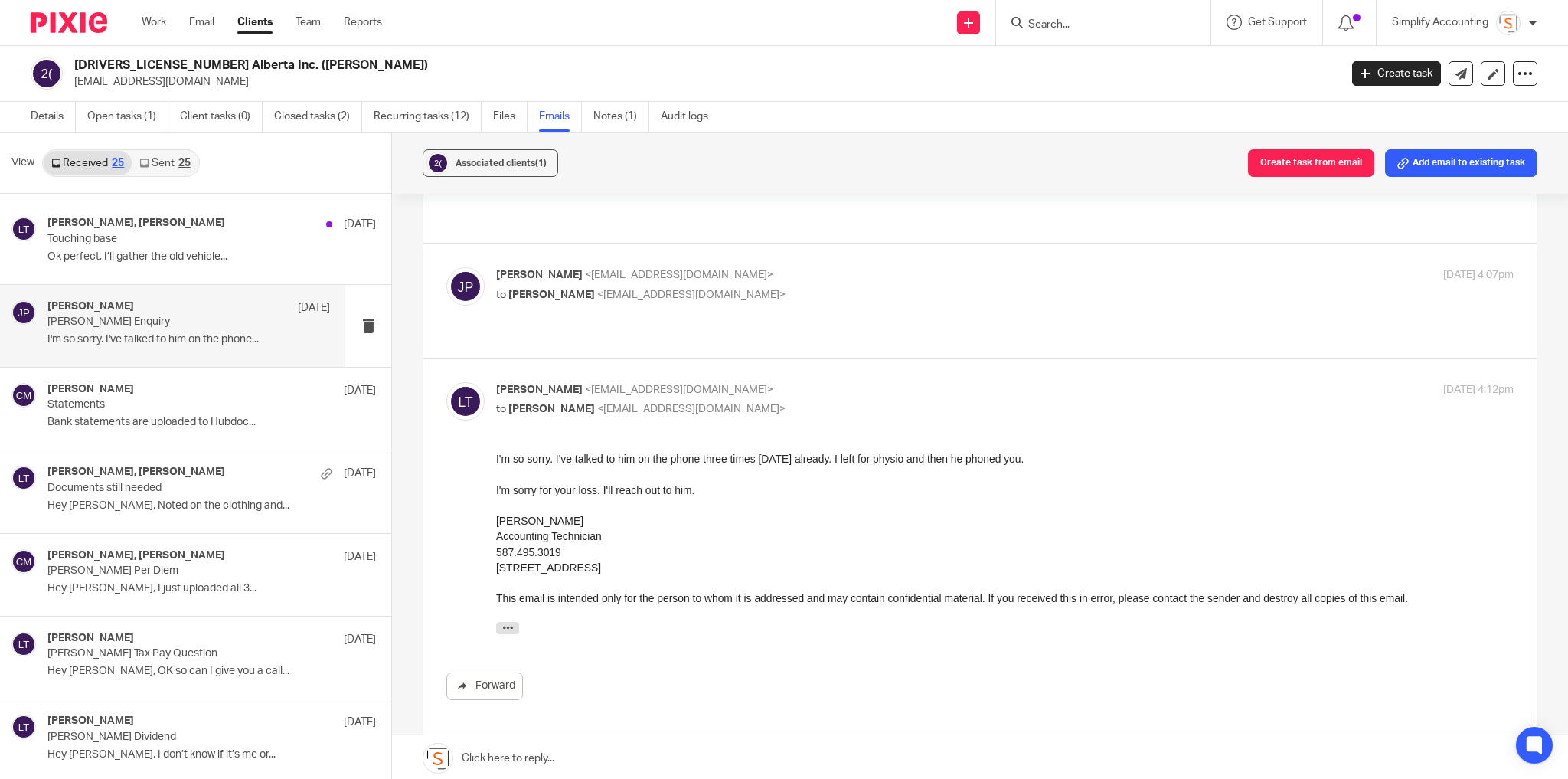
click at [826, 382] on p "Larissa Teichman <larissa@simplifyaccounting.ca>" at bounding box center [835, 390] width 678 height 16
checkbox input "false"
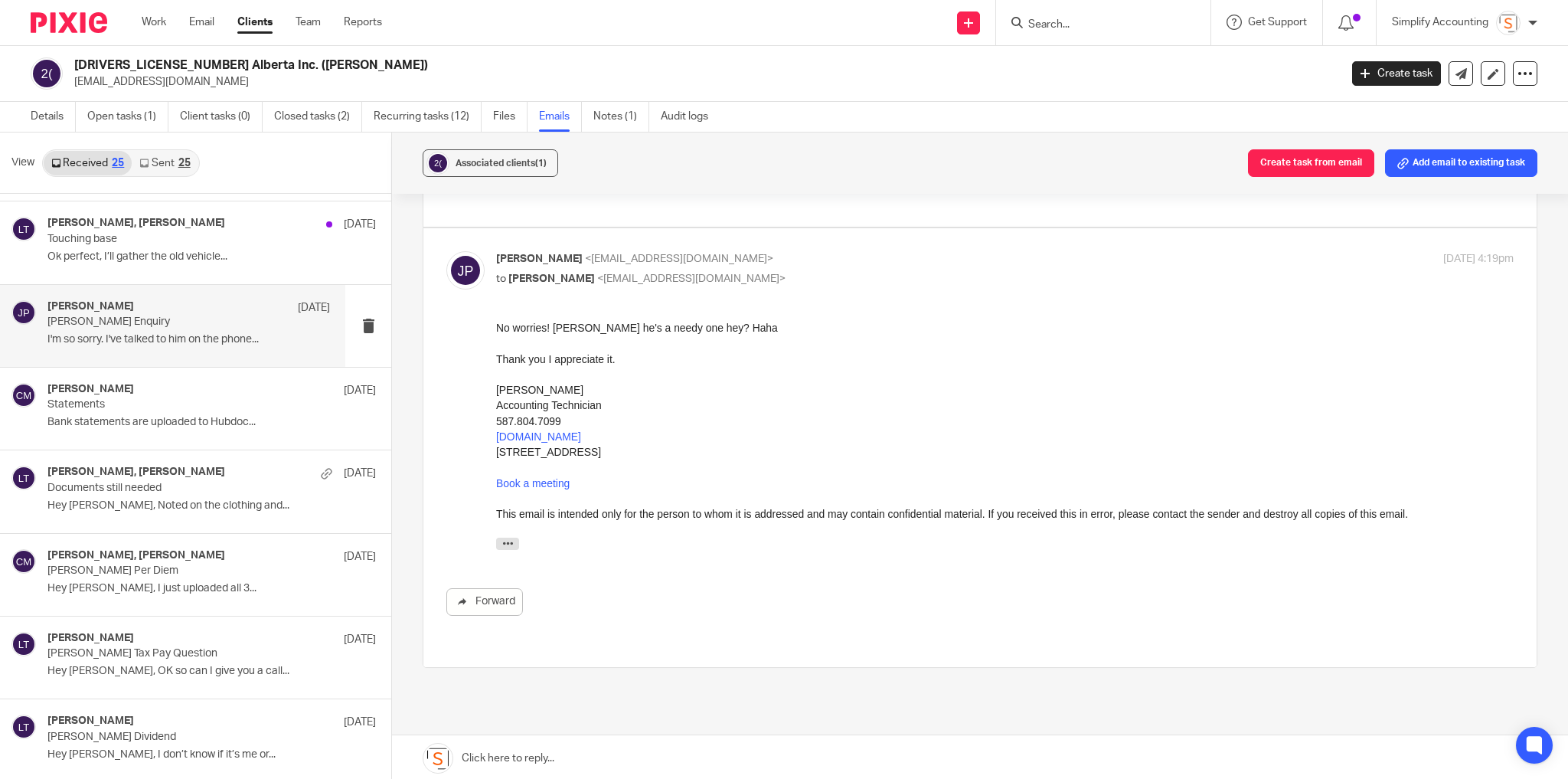
scroll to position [402, 0]
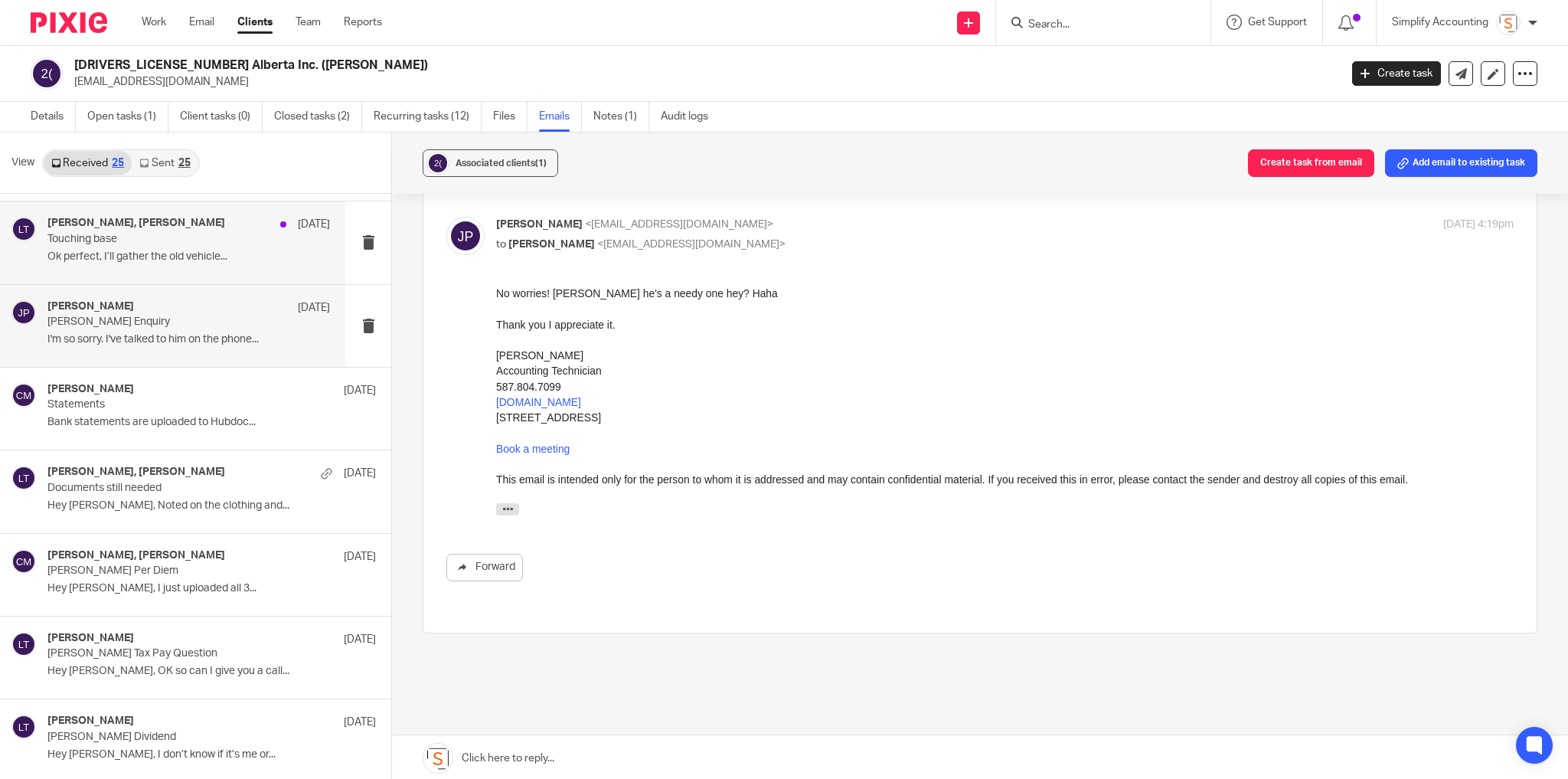
click at [248, 262] on div "Chris Maguire, Larissa Teichman Jun 26 Touching base Ok perfect, I’ll gather th…" at bounding box center [189, 242] width 283 height 51
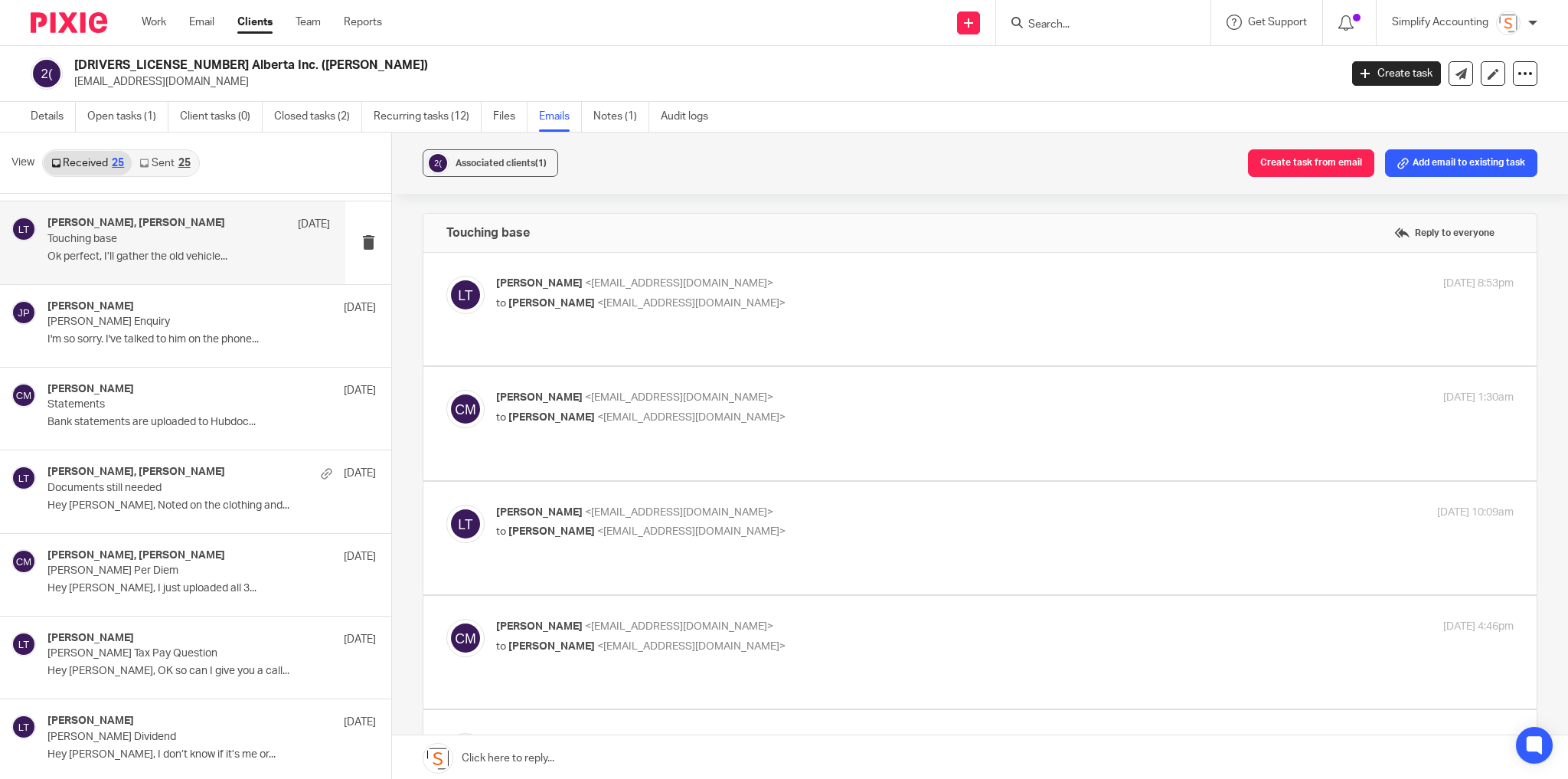
scroll to position [0, 0]
click at [891, 283] on p "Larissa Teichman <larissa@simplifyaccounting.ca>" at bounding box center [835, 283] width 678 height 16
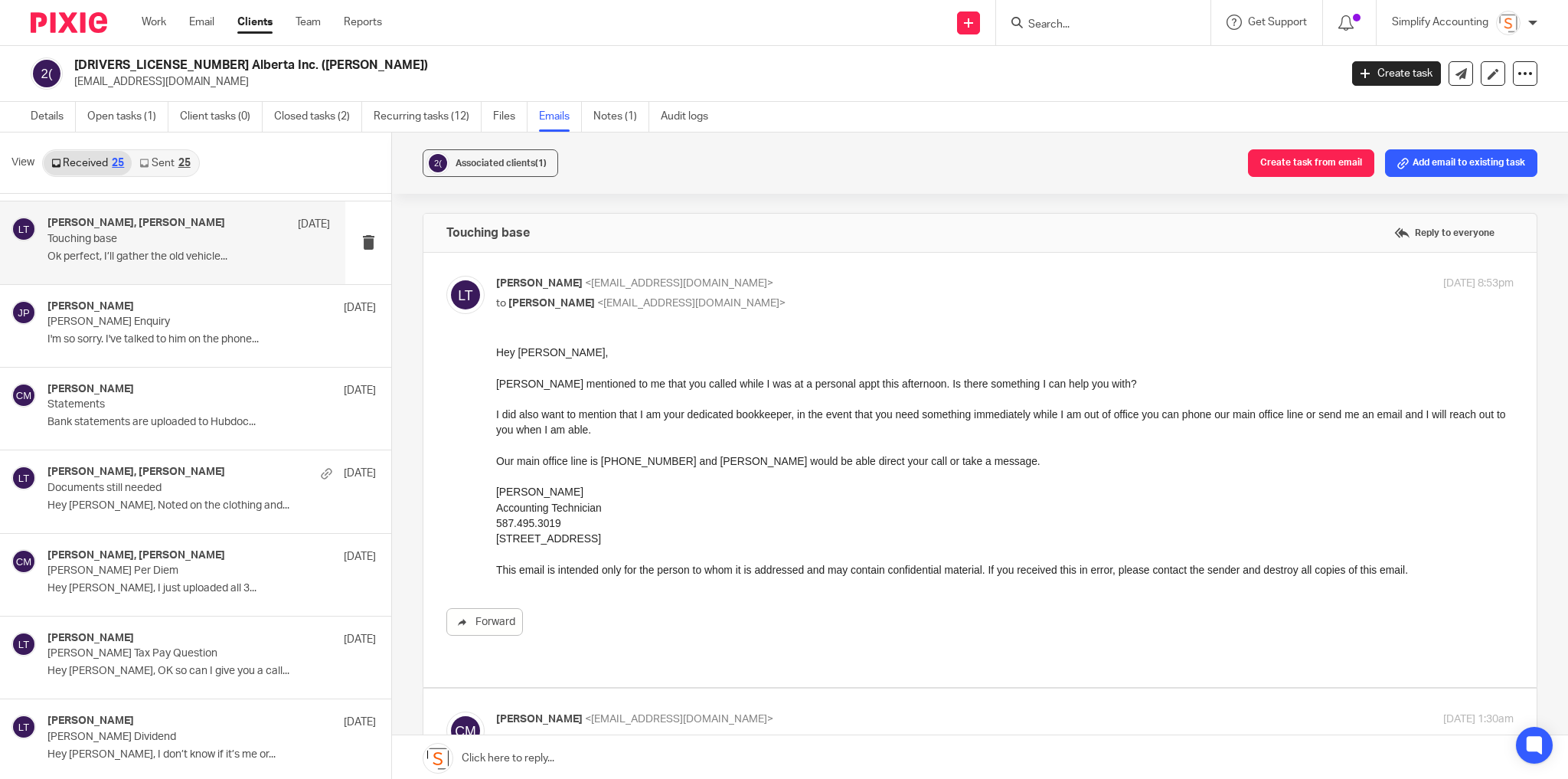
click at [883, 263] on label at bounding box center [980, 469] width 1113 height 434
click at [446, 275] on input "checkbox" at bounding box center [446, 275] width 1 height 1
checkbox input "false"
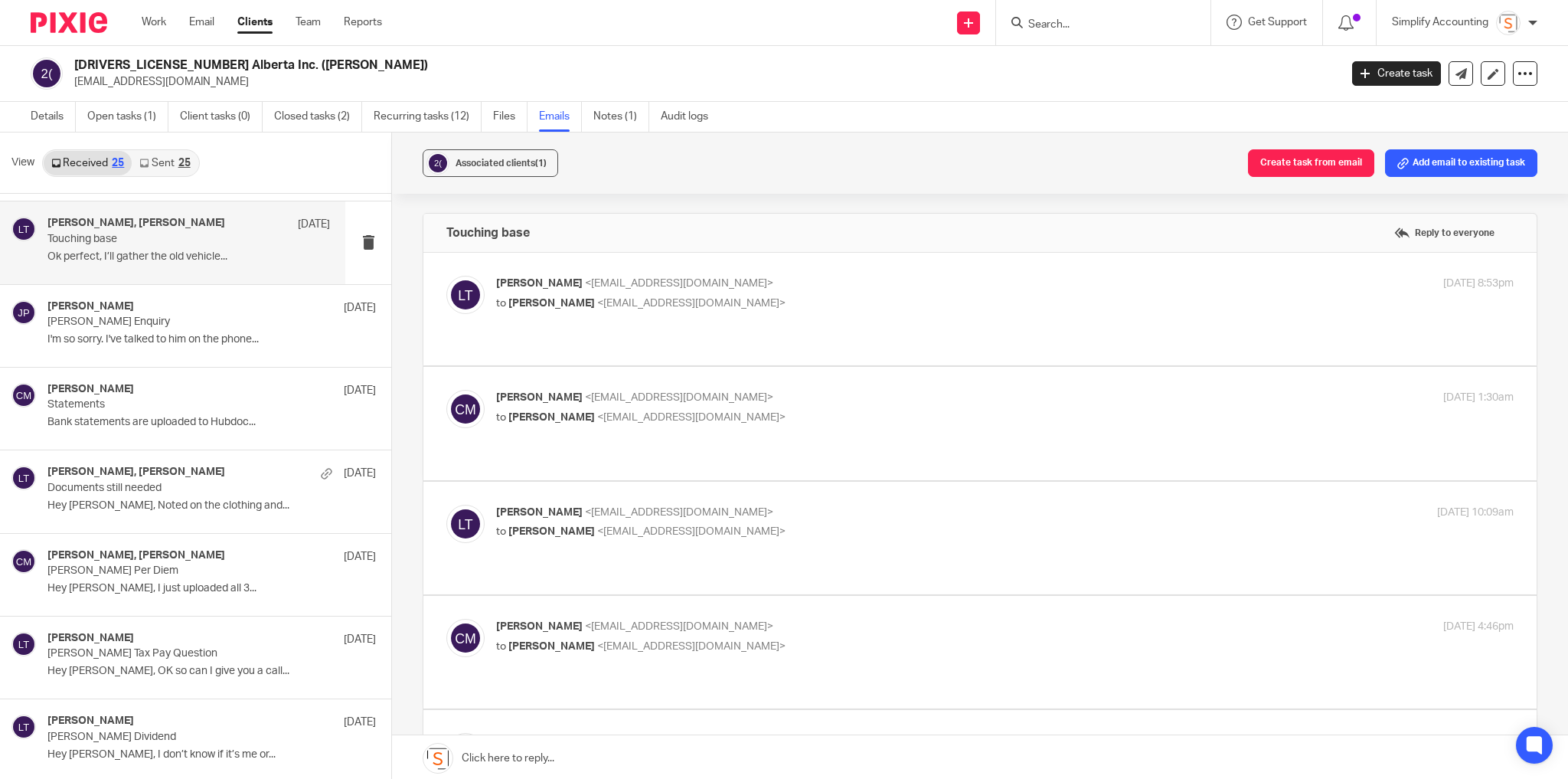
click at [902, 390] on p "Chris Maguire <chriserd@outlook.com>" at bounding box center [835, 398] width 678 height 16
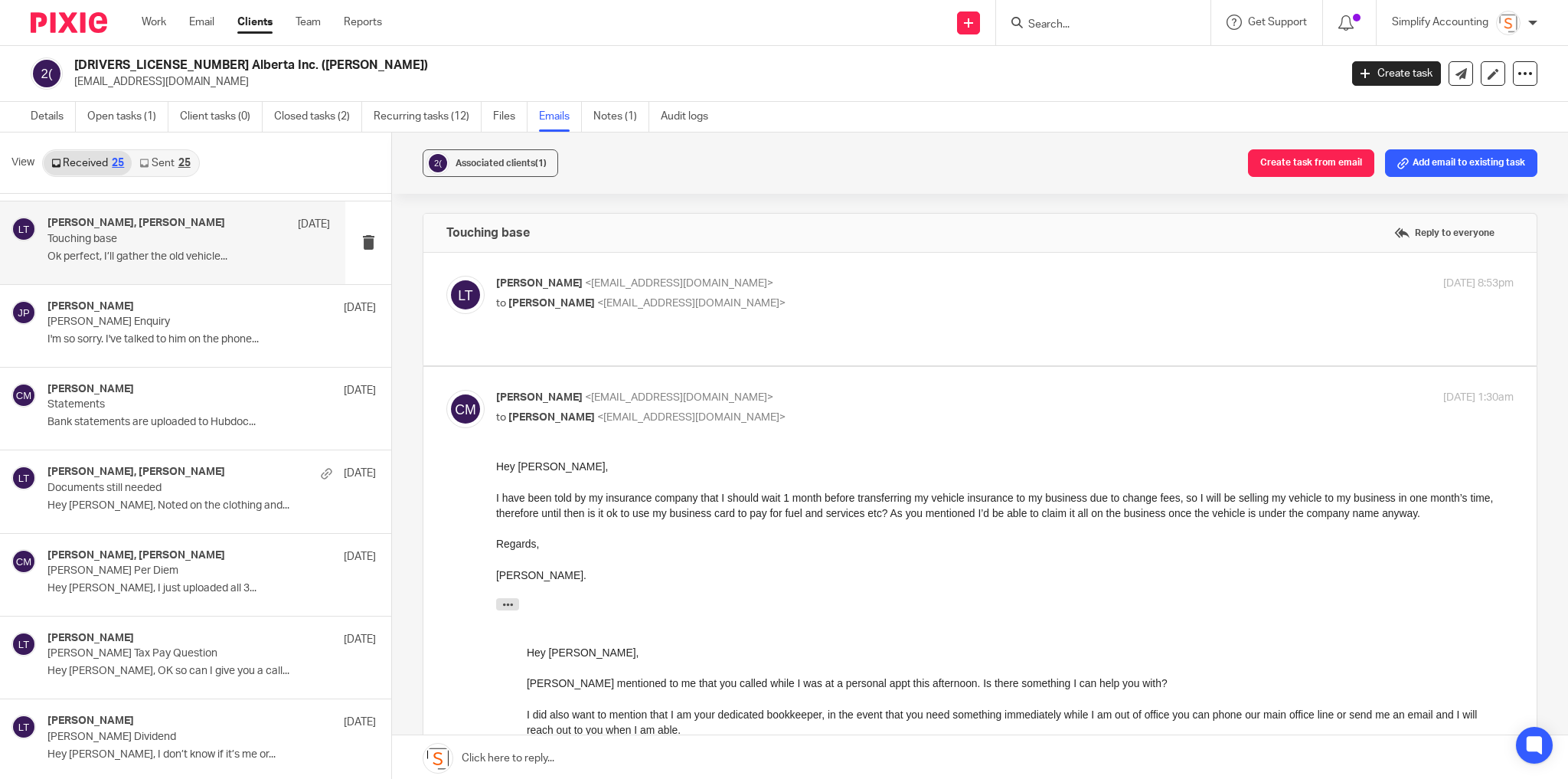
click at [904, 390] on p "Chris Maguire <chriserd@outlook.com>" at bounding box center [835, 398] width 678 height 16
checkbox input "false"
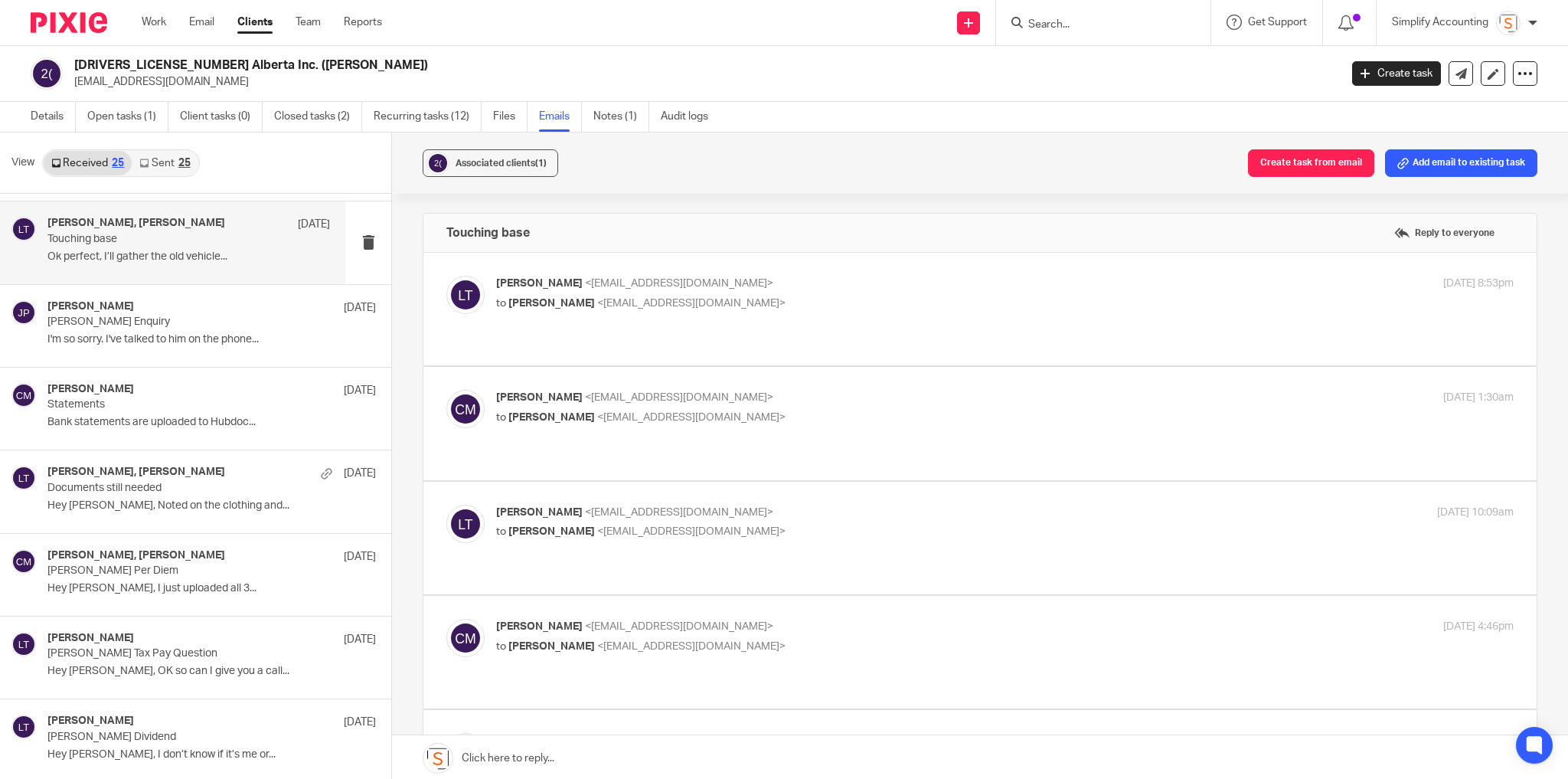
click at [885, 482] on label at bounding box center [980, 537] width 1113 height 113
click at [446, 504] on input "checkbox" at bounding box center [446, 504] width 1 height 1
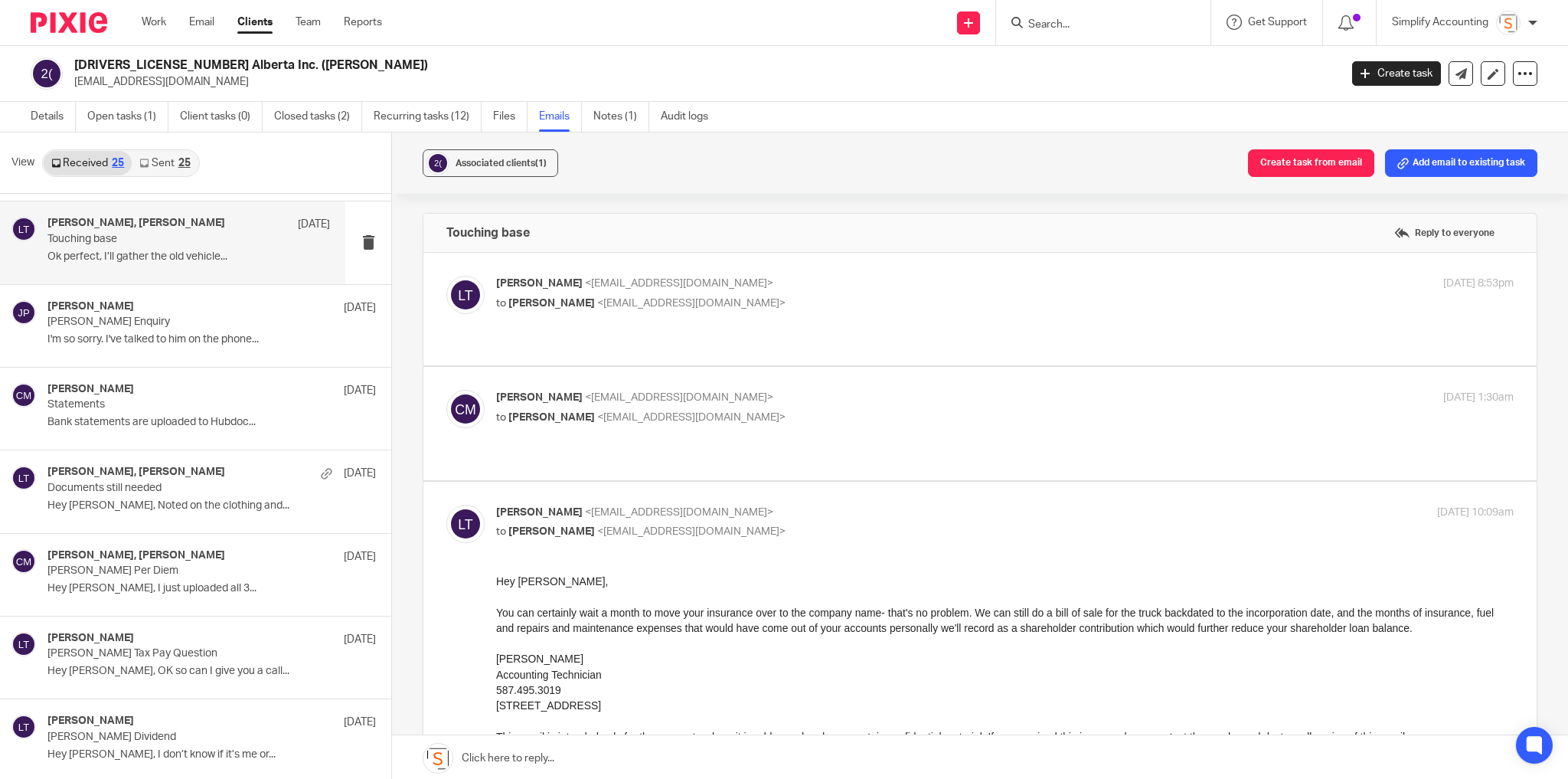
click at [881, 482] on label at bounding box center [980, 693] width 1113 height 423
click at [446, 504] on input "checkbox" at bounding box center [446, 504] width 1 height 1
checkbox input "false"
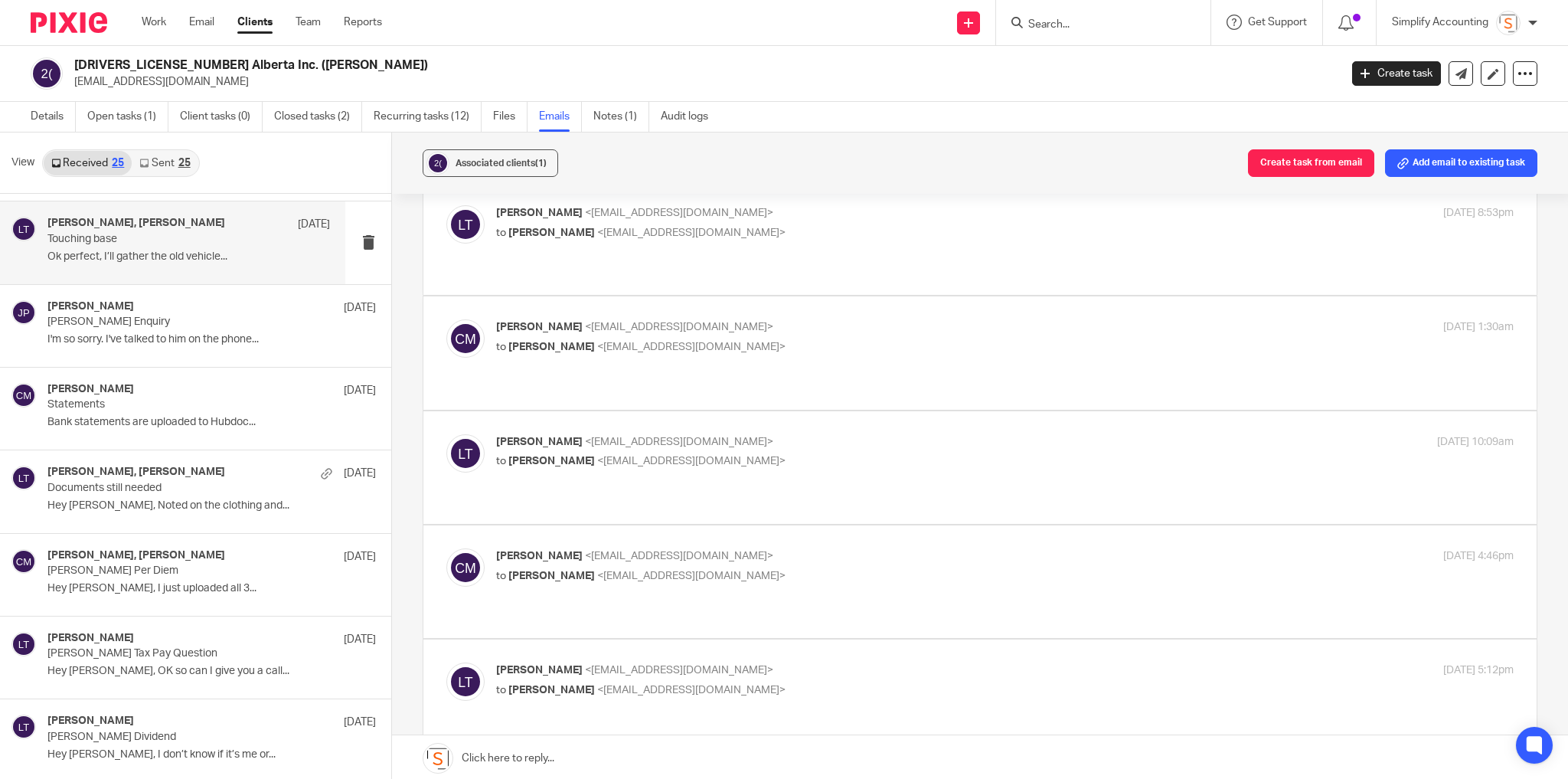
scroll to position [123, 0]
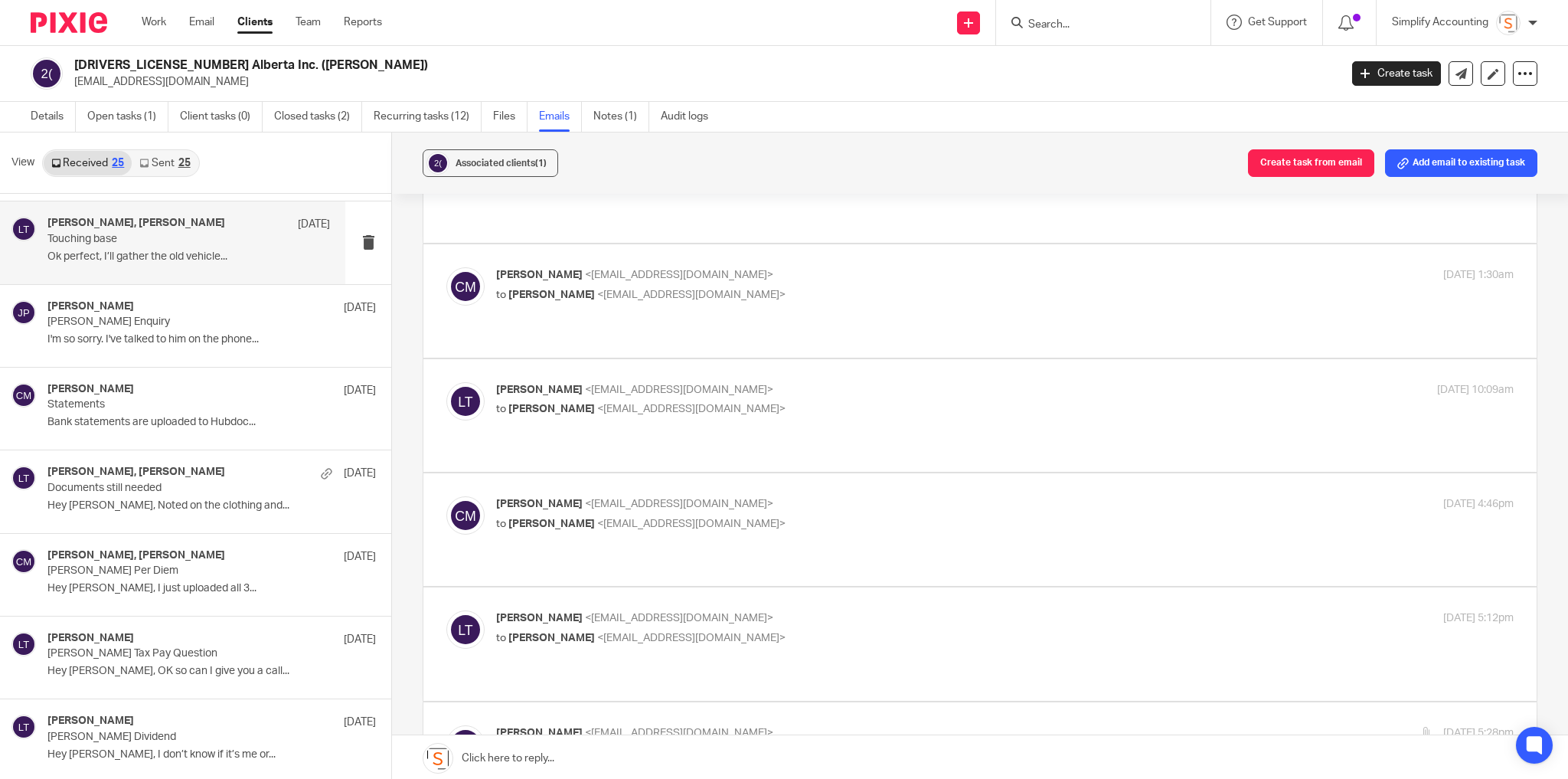
click at [880, 496] on p "Chris Maguire <chriserd@outlook.com>" at bounding box center [835, 504] width 678 height 16
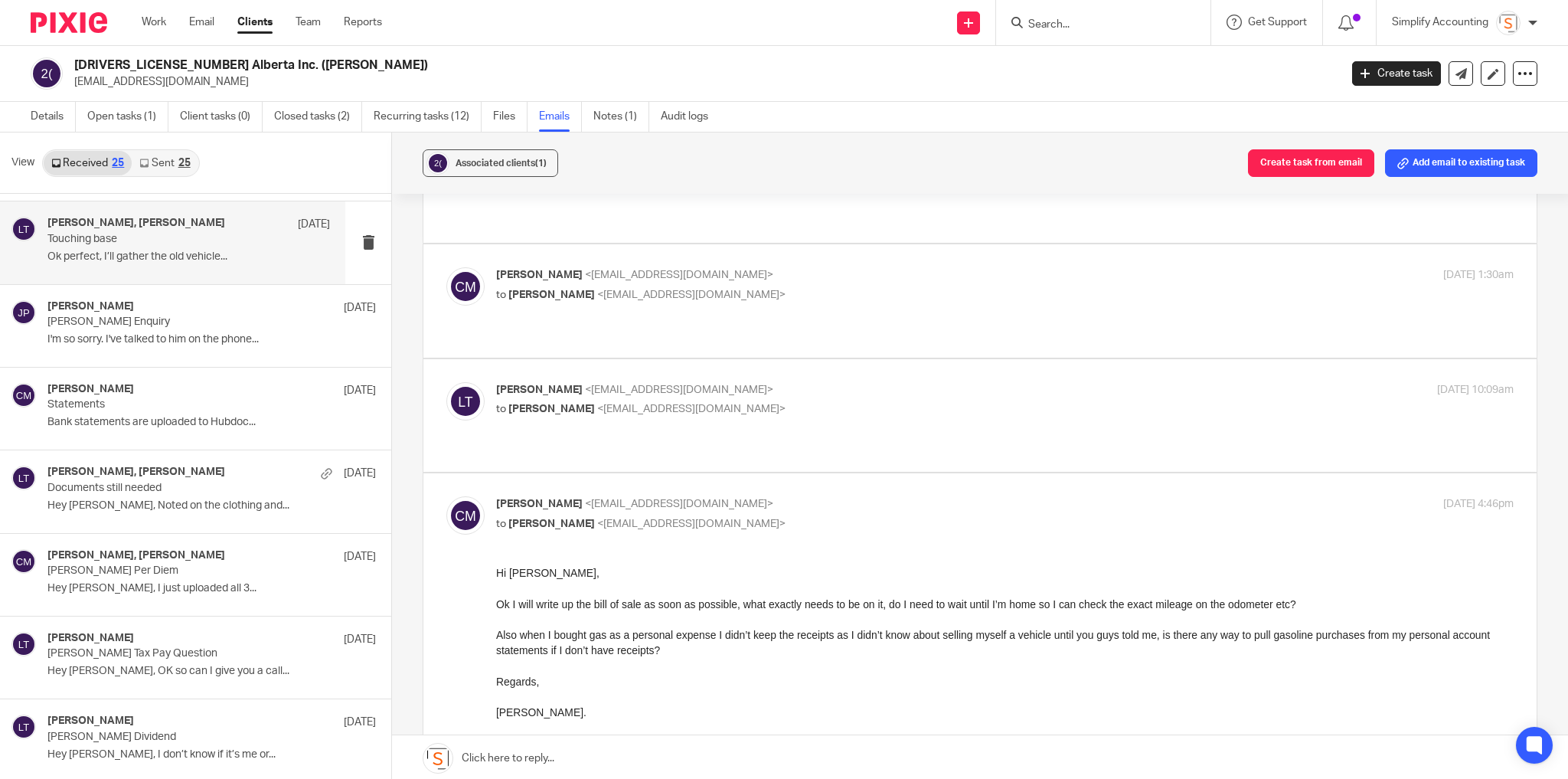
scroll to position [0, 0]
click at [885, 496] on p "Chris Maguire <chriserd@outlook.com>" at bounding box center [835, 504] width 678 height 16
checkbox input "false"
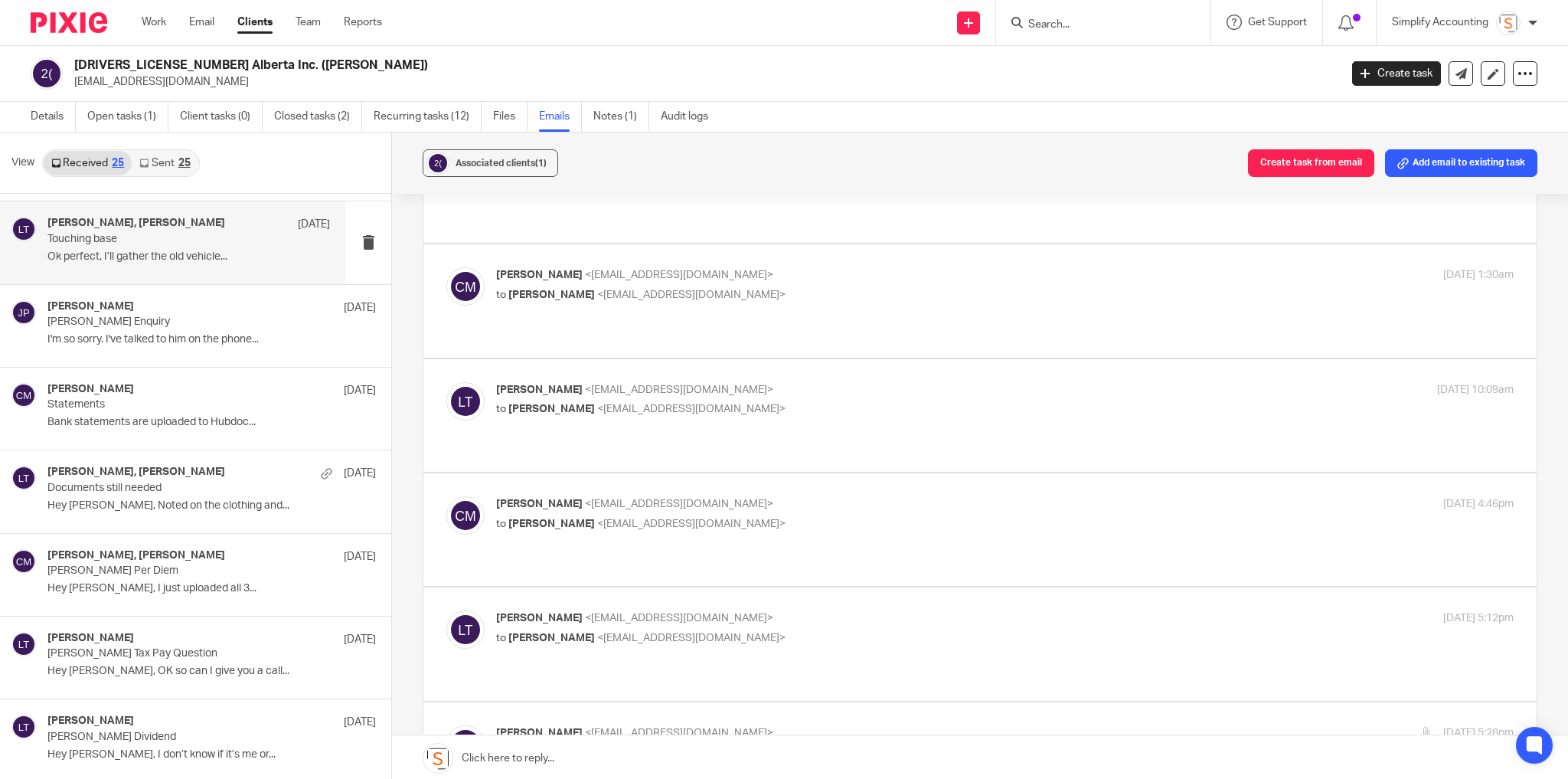
click at [881, 587] on label at bounding box center [980, 643] width 1113 height 113
click at [446, 610] on input "checkbox" at bounding box center [446, 610] width 1 height 1
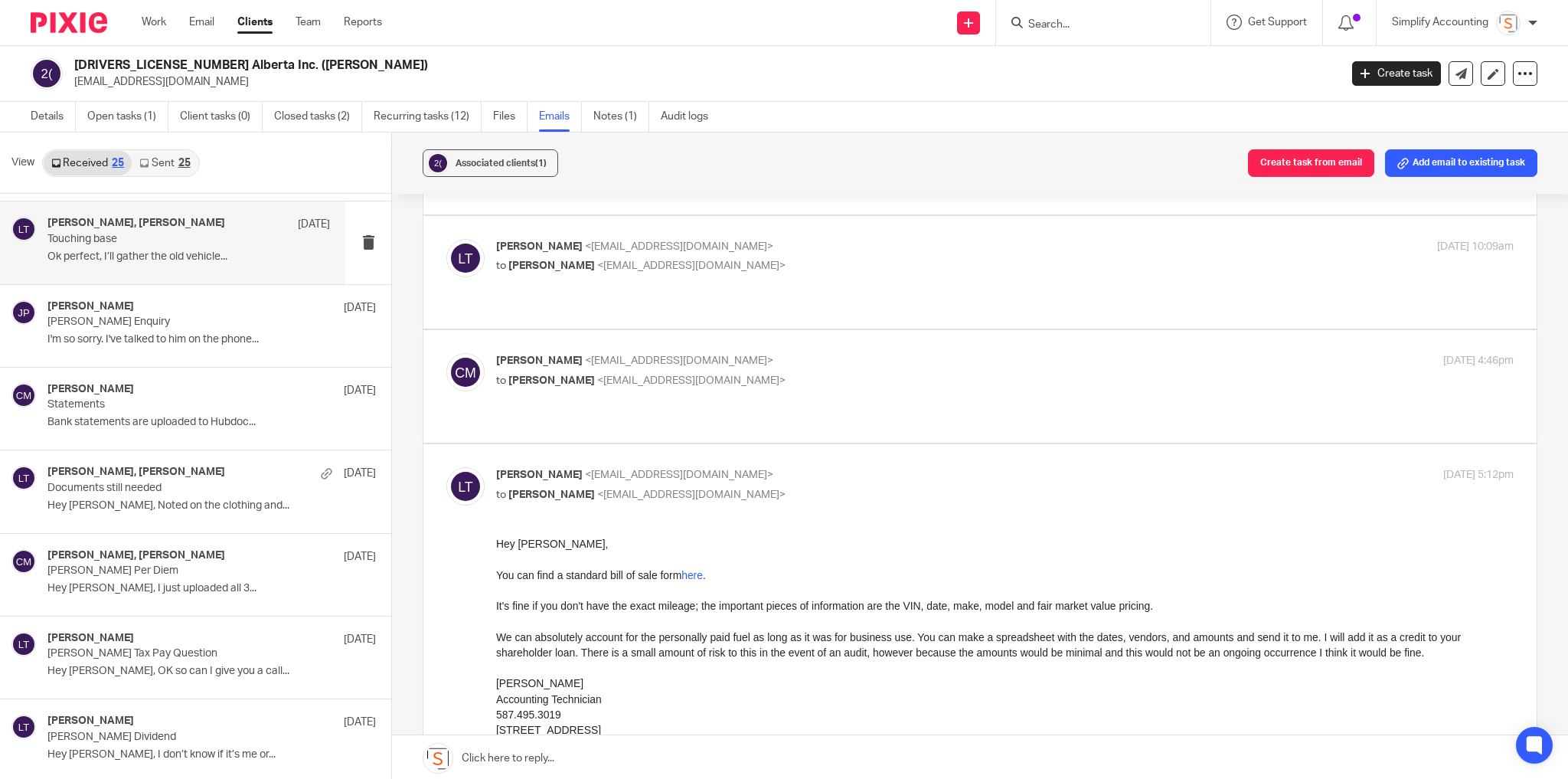
scroll to position [307, 0]
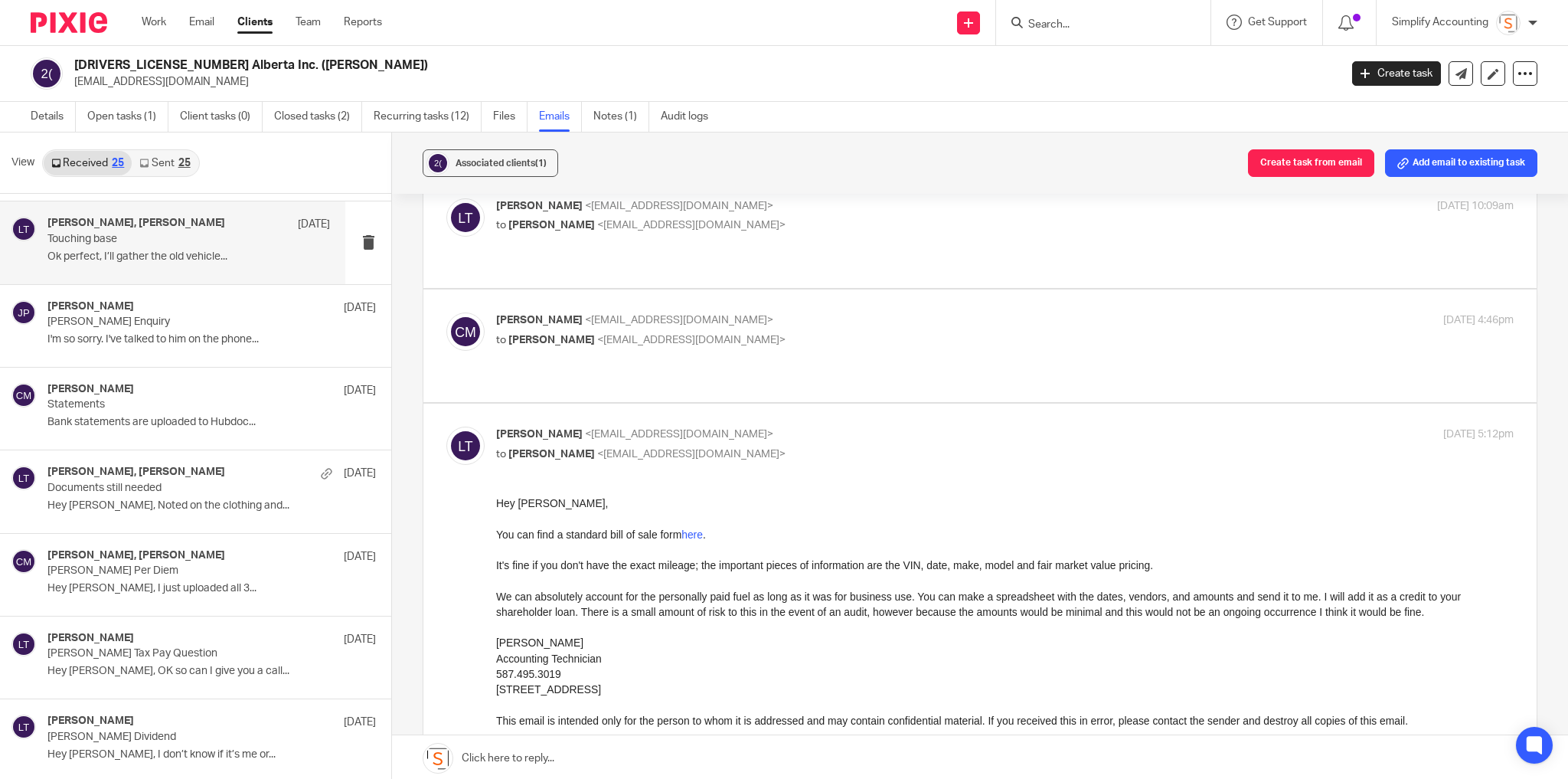
click at [900, 404] on label at bounding box center [980, 646] width 1113 height 485
click at [446, 426] on input "checkbox" at bounding box center [446, 426] width 1 height 1
checkbox input "false"
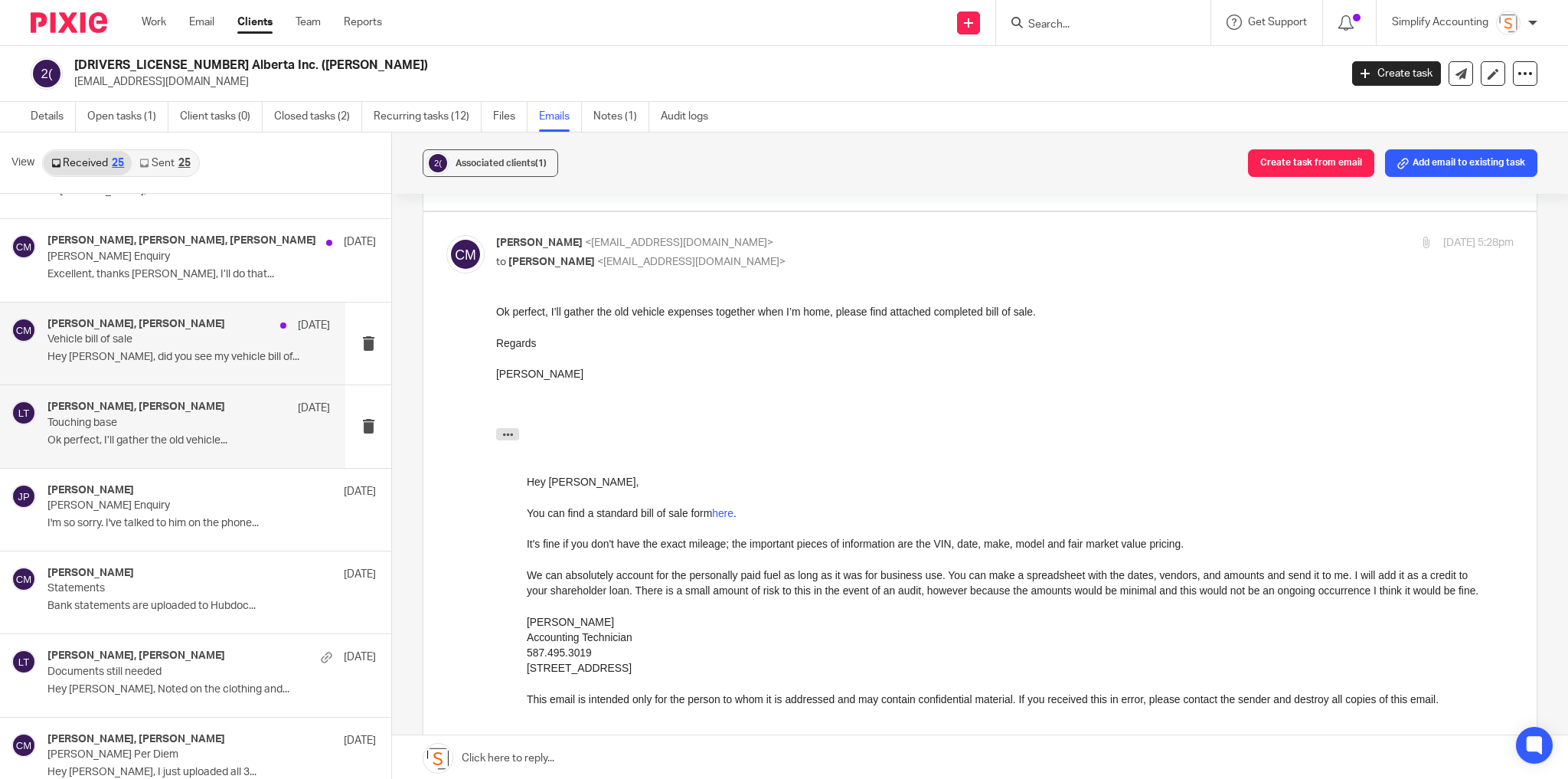
click at [209, 359] on p "Hey Larissa, did you see my vehicle bill of..." at bounding box center [189, 357] width 283 height 13
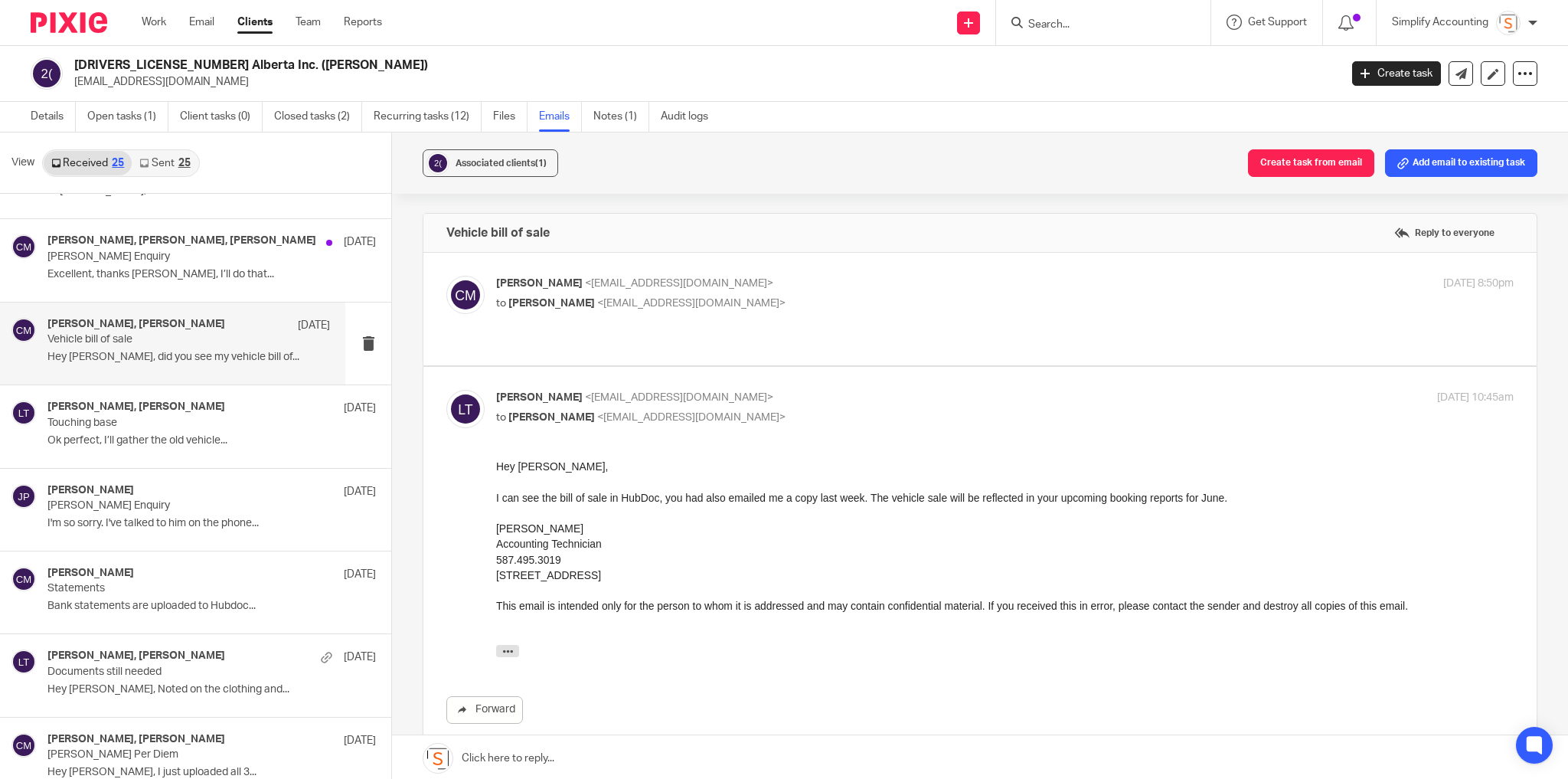
scroll to position [0, 0]
click at [1033, 304] on p "to Larissa Teichman <larissa@simplifyaccounting.ca>" at bounding box center [835, 304] width 678 height 16
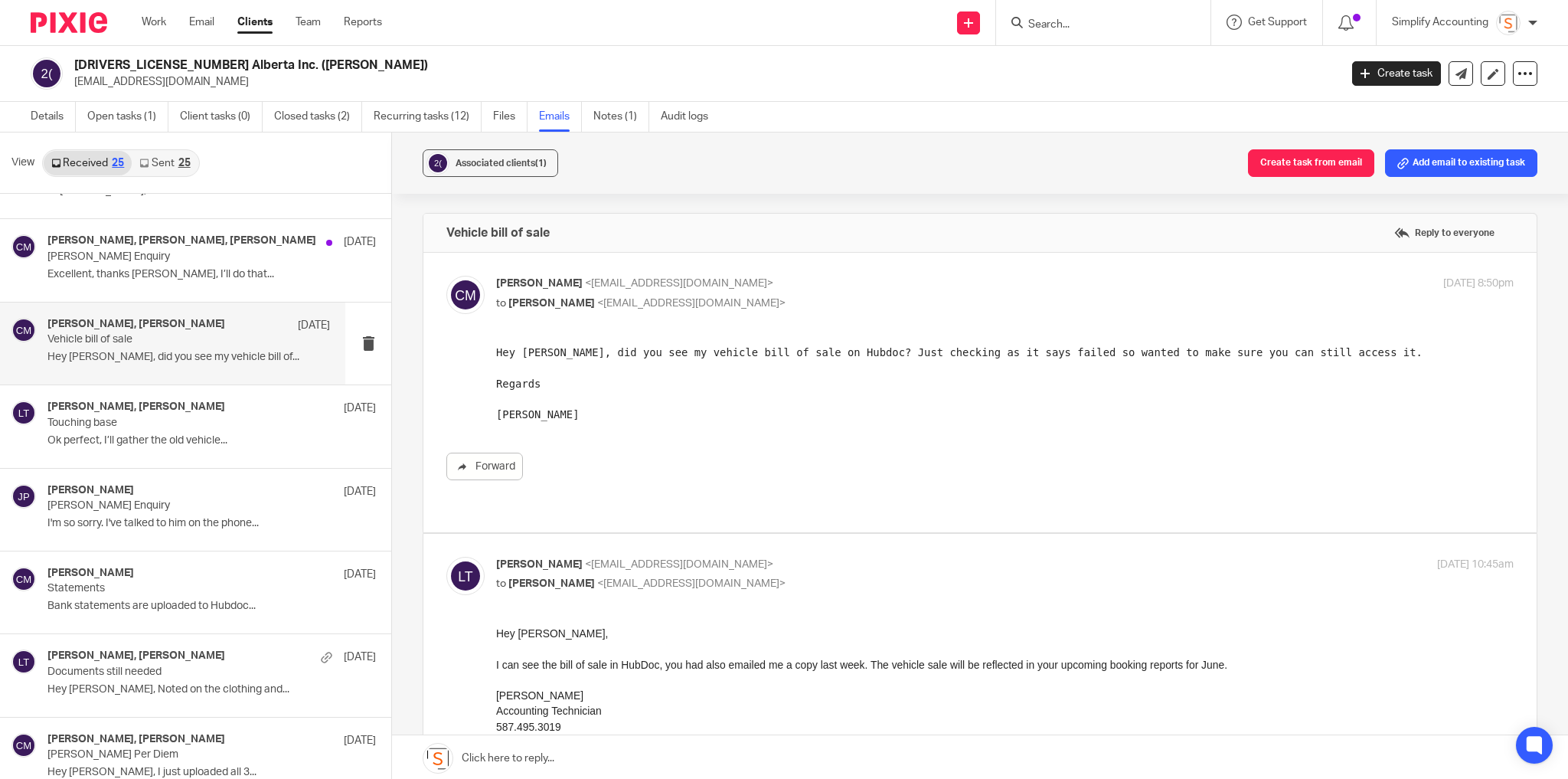
click at [1033, 304] on p "to Larissa Teichman <larissa@simplifyaccounting.ca>" at bounding box center [835, 304] width 678 height 16
checkbox input "false"
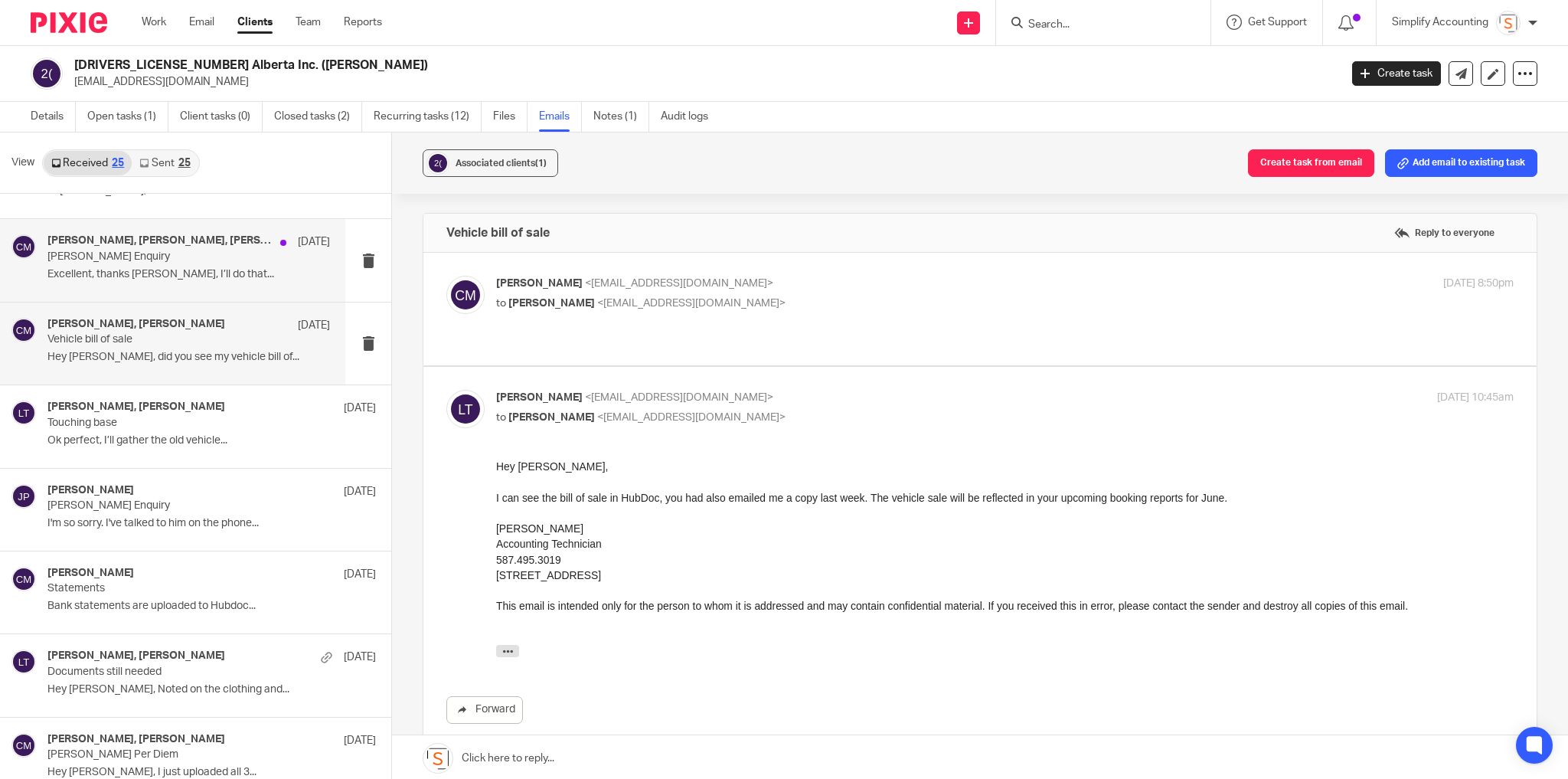
click at [157, 263] on div "Chris Maguire, Larissa Teichman, Shawn Gander Jul 22 Chris Maguire Enquiry Exce…" at bounding box center [189, 260] width 283 height 51
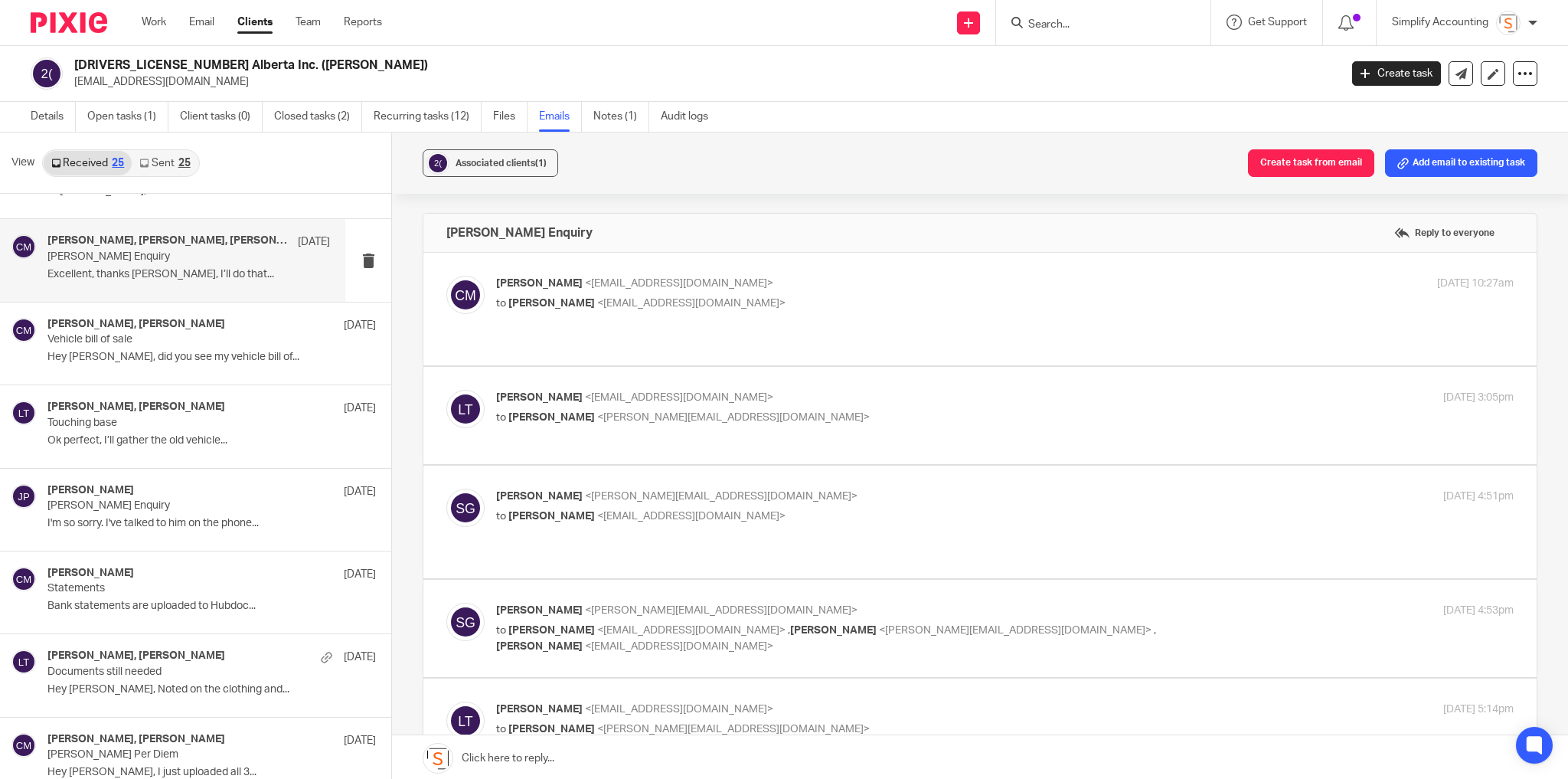
click at [990, 301] on p "to Larissa Teichman <larissa@simplifyaccounting.ca>" at bounding box center [835, 304] width 678 height 16
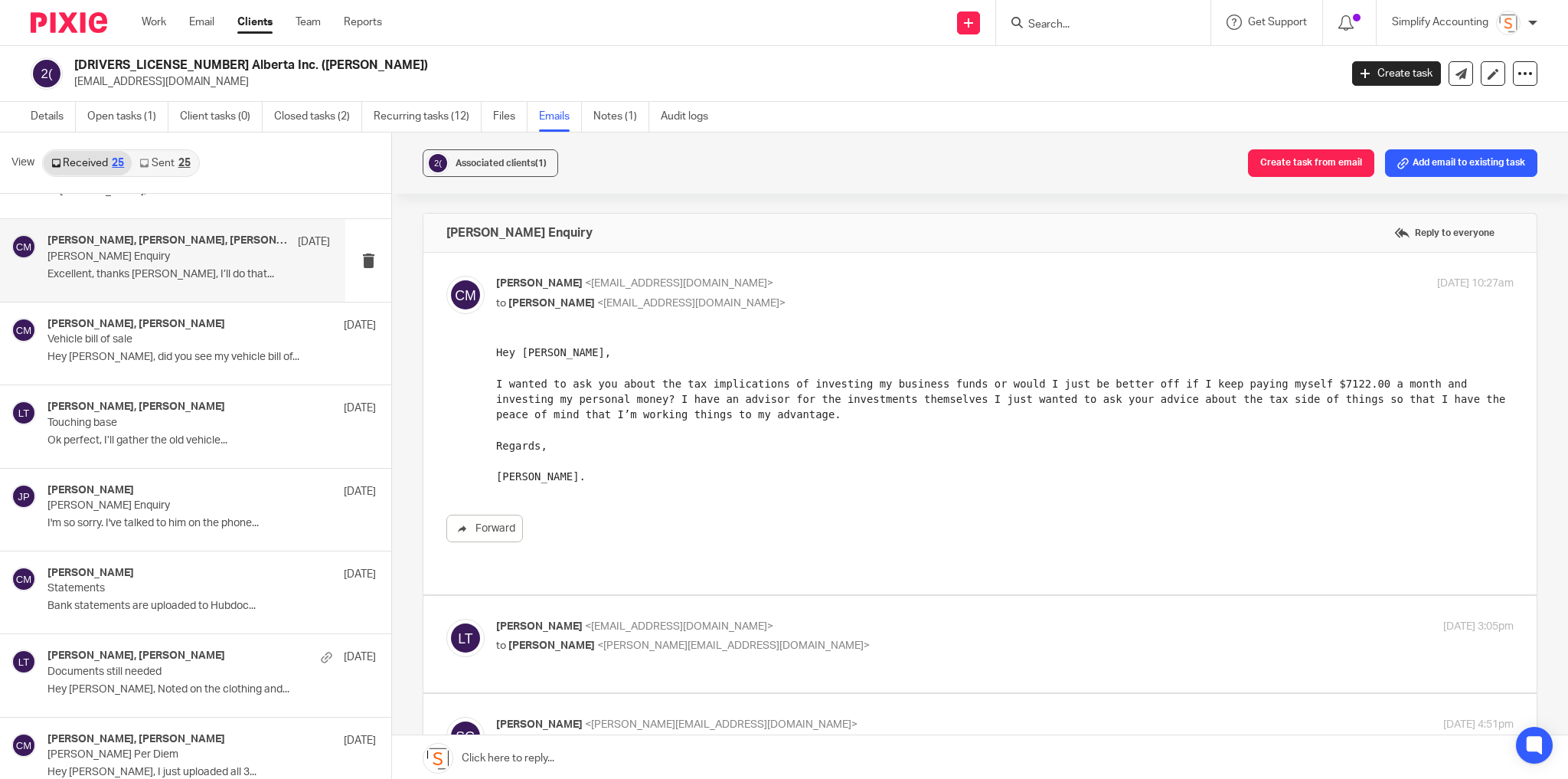
click at [990, 301] on p "to Larissa Teichman <larissa@simplifyaccounting.ca>" at bounding box center [835, 304] width 678 height 16
checkbox input "false"
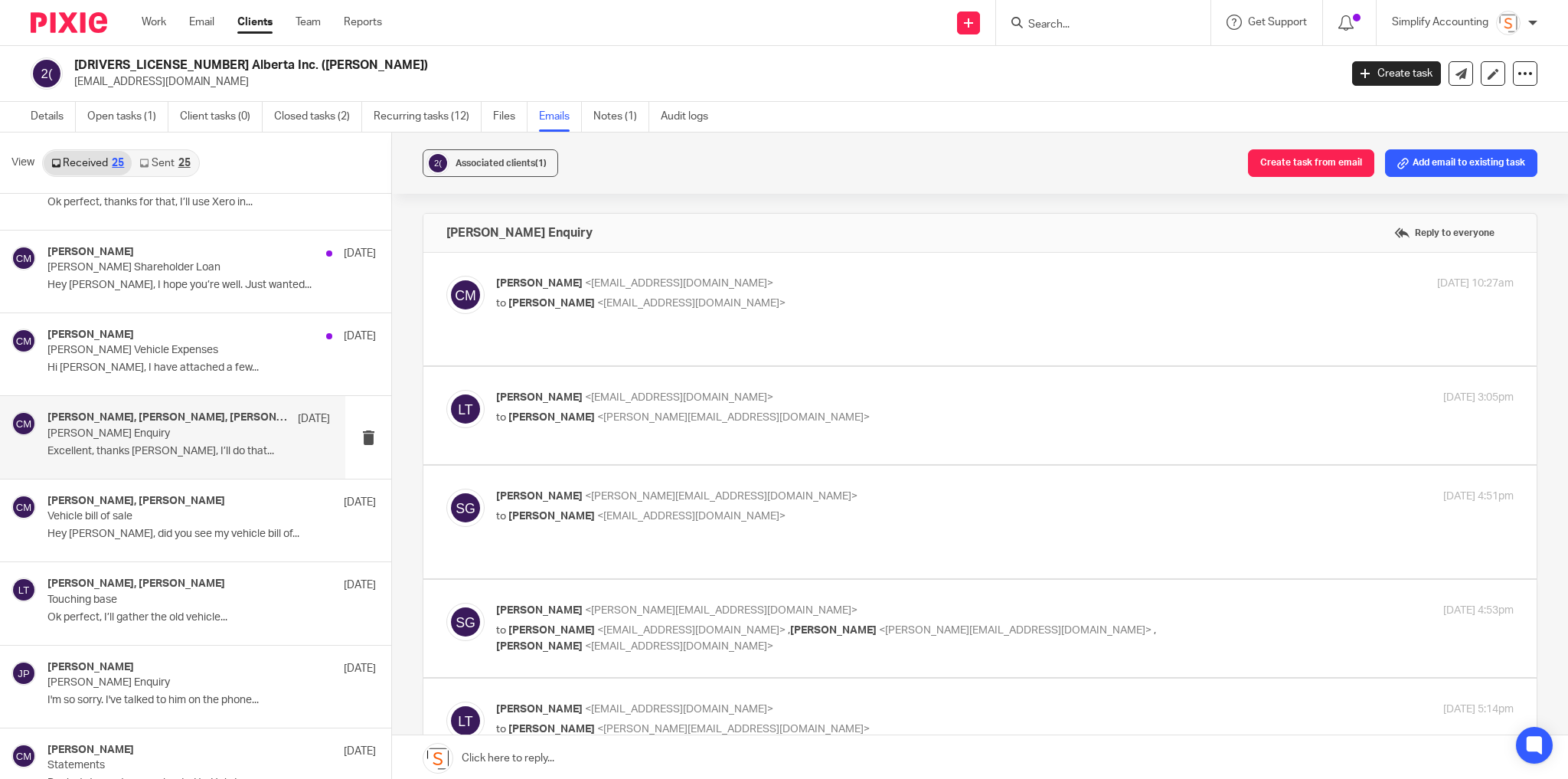
scroll to position [61, 0]
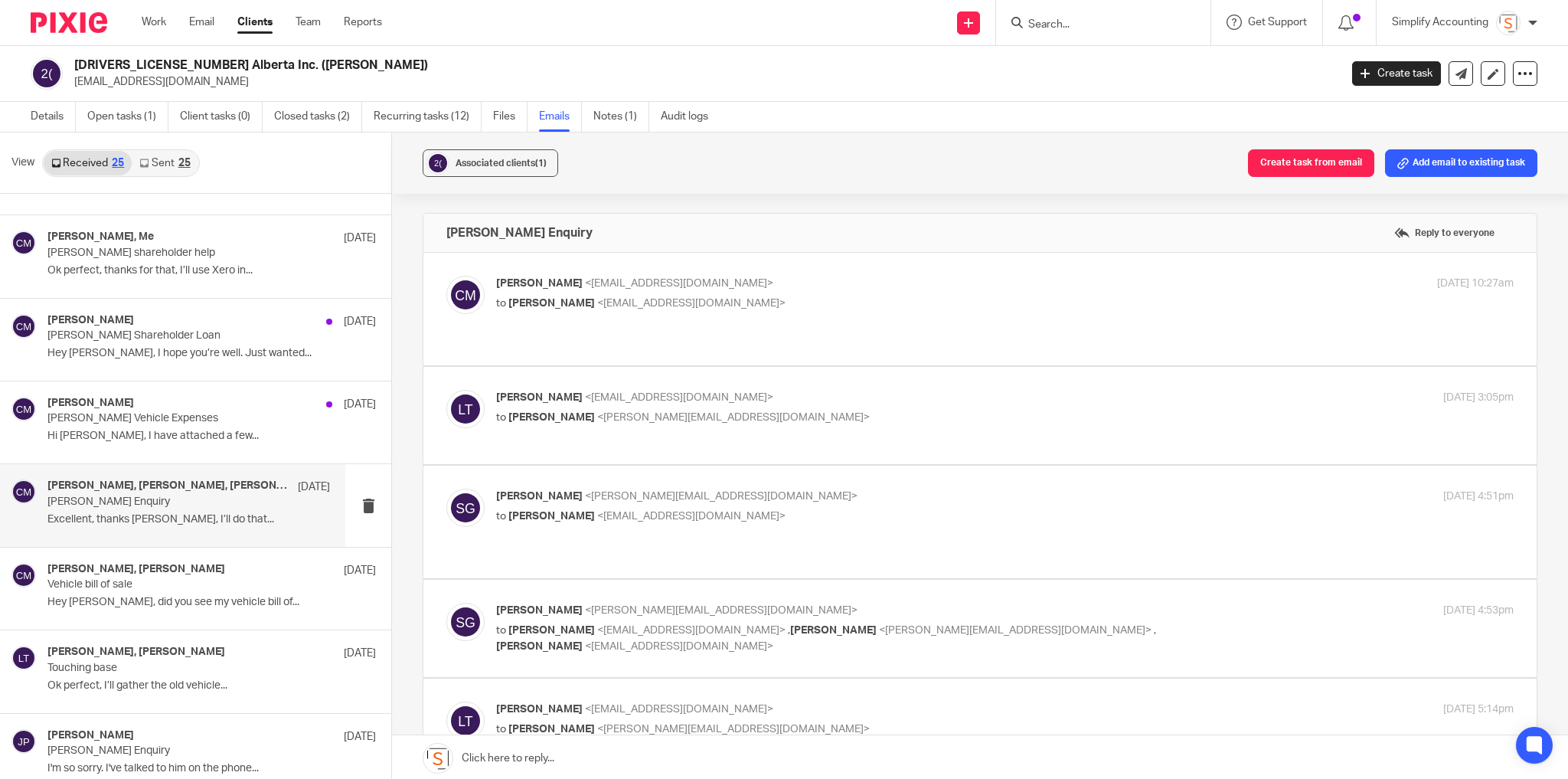
drag, startPoint x: 195, startPoint y: 414, endPoint x: 402, endPoint y: 402, distance: 207.3
click at [197, 413] on p "Chris Maguire Vehicle Expenses" at bounding box center [179, 419] width 262 height 13
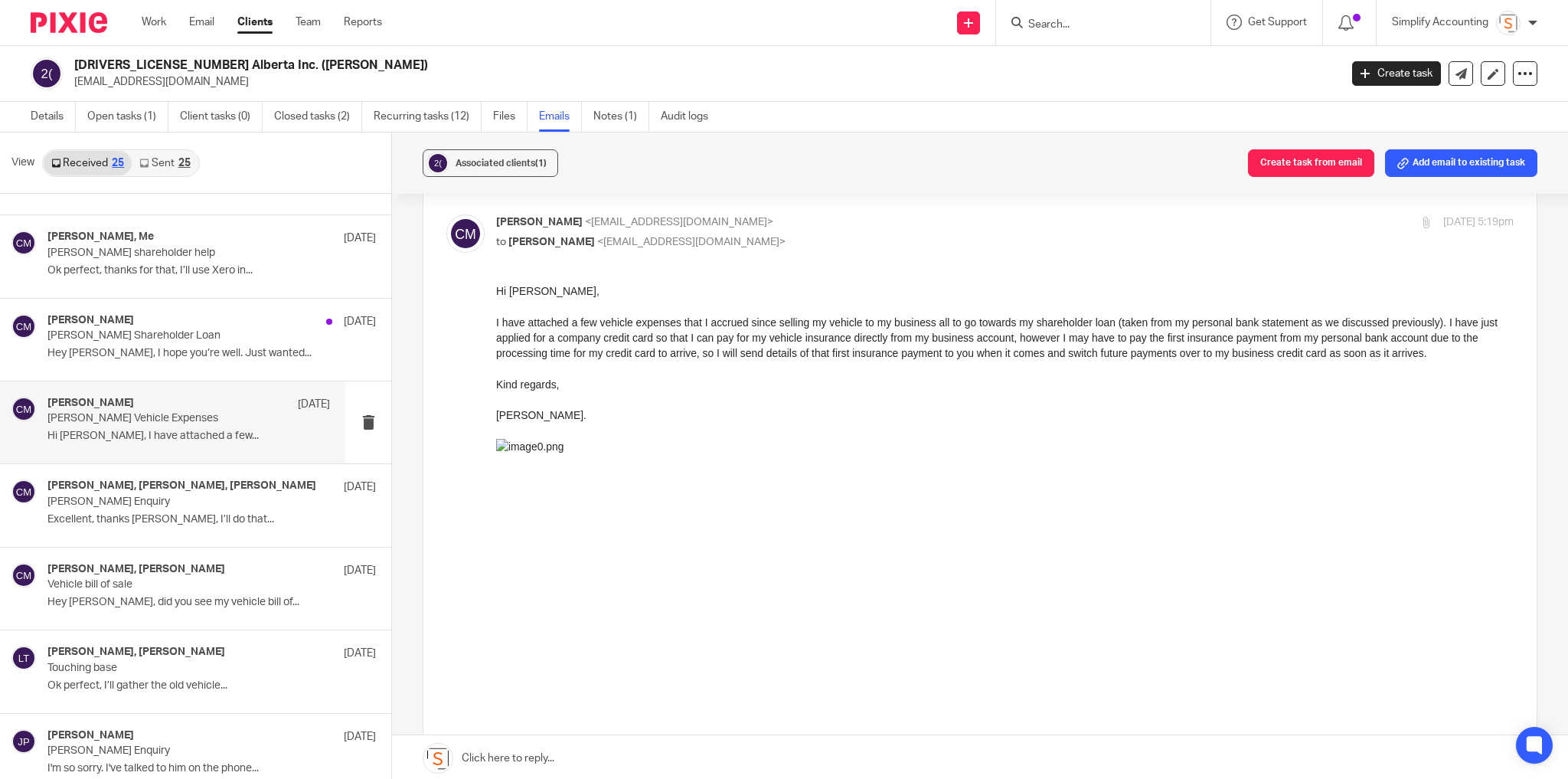
scroll to position [0, 0]
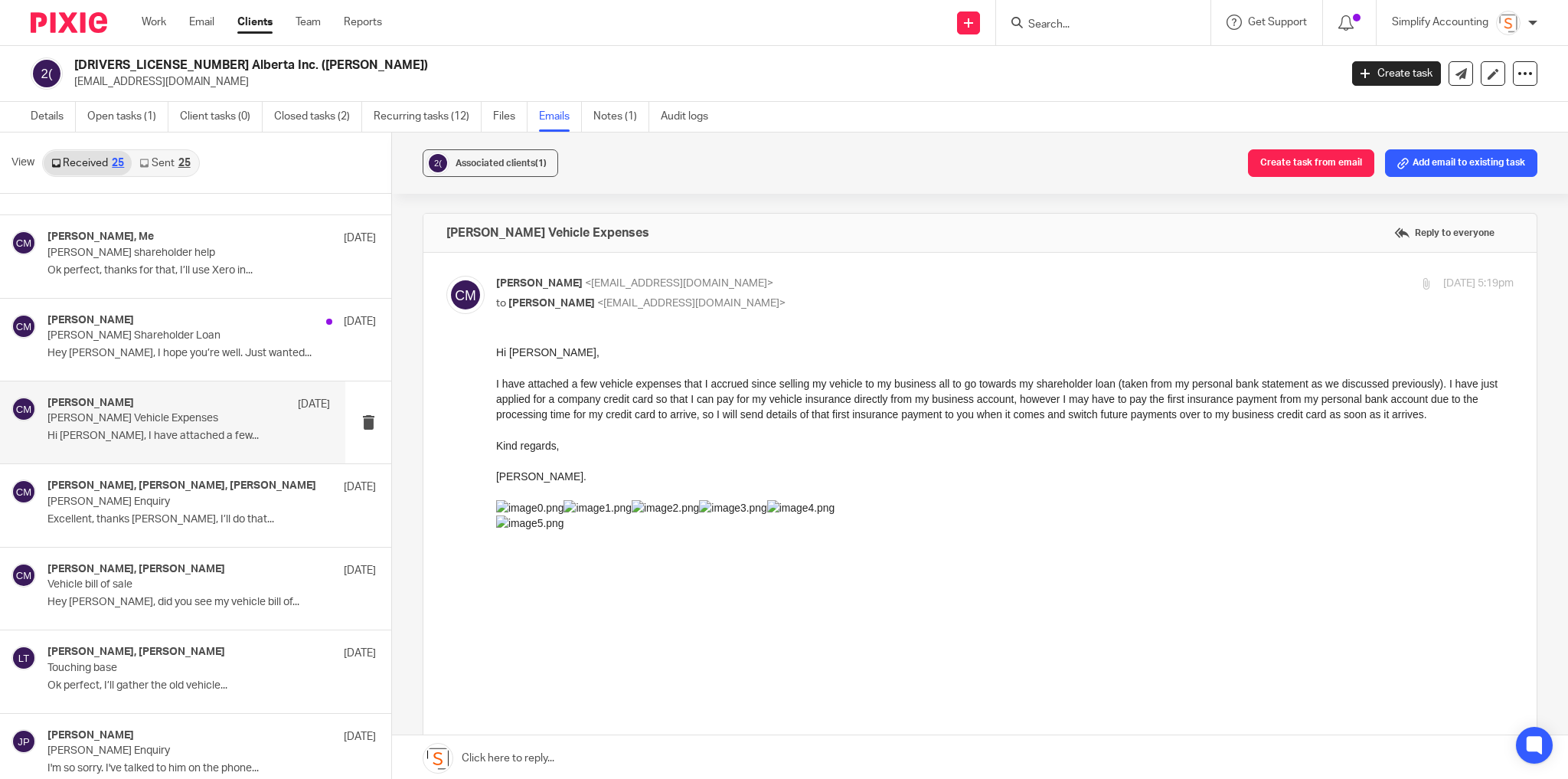
click at [1046, 276] on p "Chris Maguire <chriserd@outlook.com>" at bounding box center [835, 283] width 678 height 16
checkbox input "false"
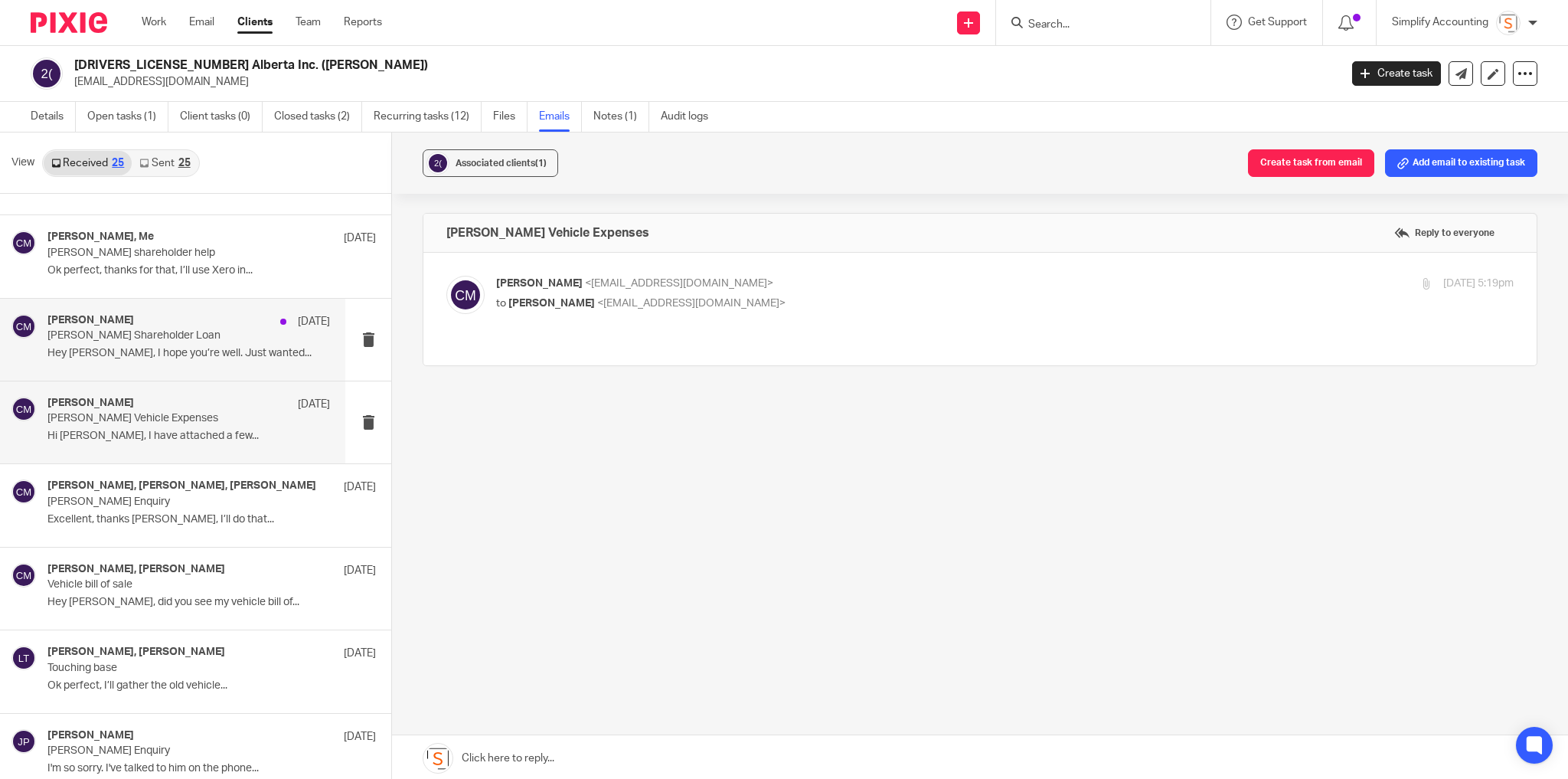
click at [186, 341] on p "Chris Maguire Shareholder Loan" at bounding box center [160, 336] width 226 height 13
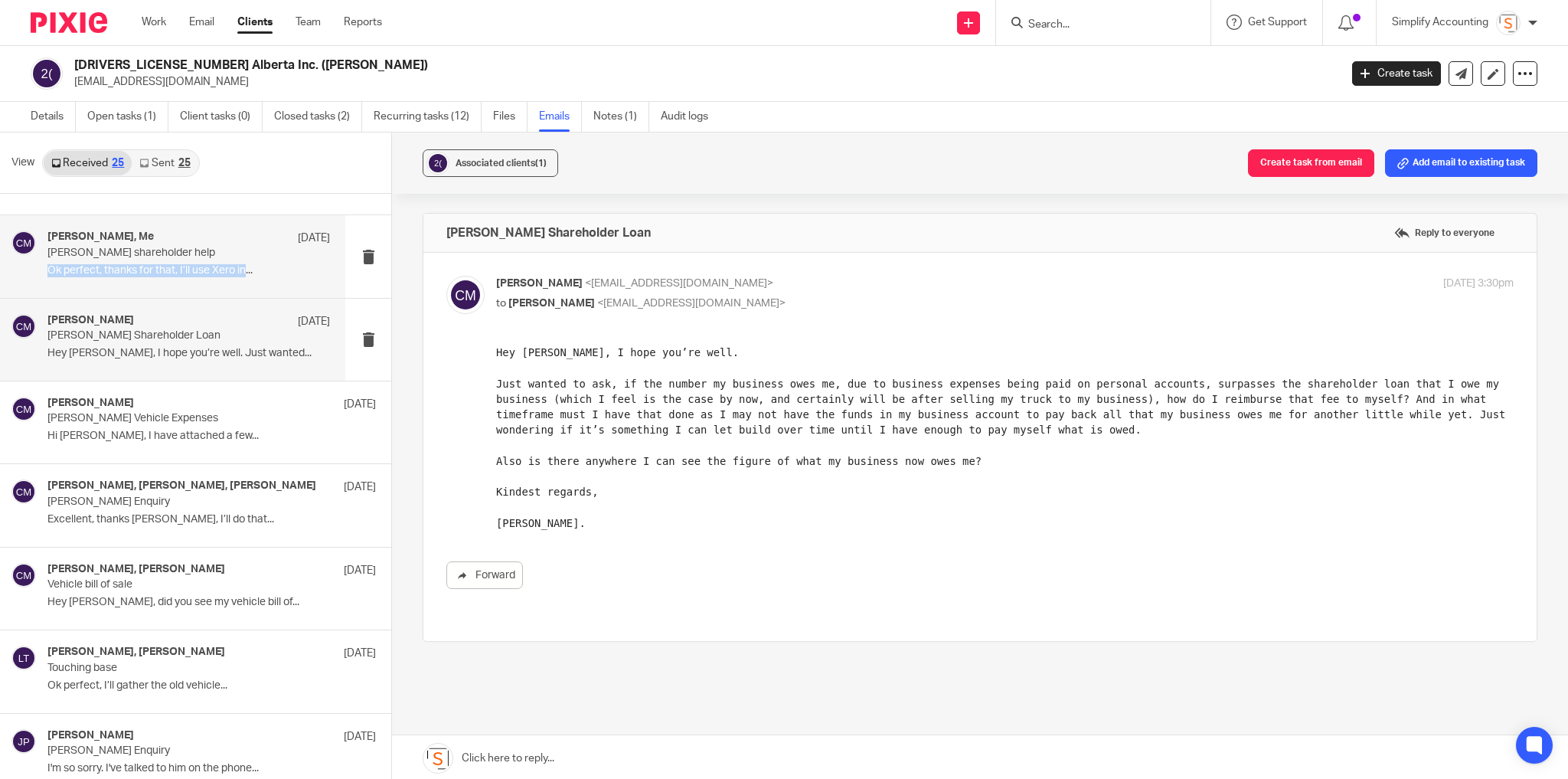
click at [246, 259] on div "Chris Maguire, Me Aug 6 Chris Maguire shareholder help Ok perfect, thanks for t…" at bounding box center [189, 256] width 283 height 51
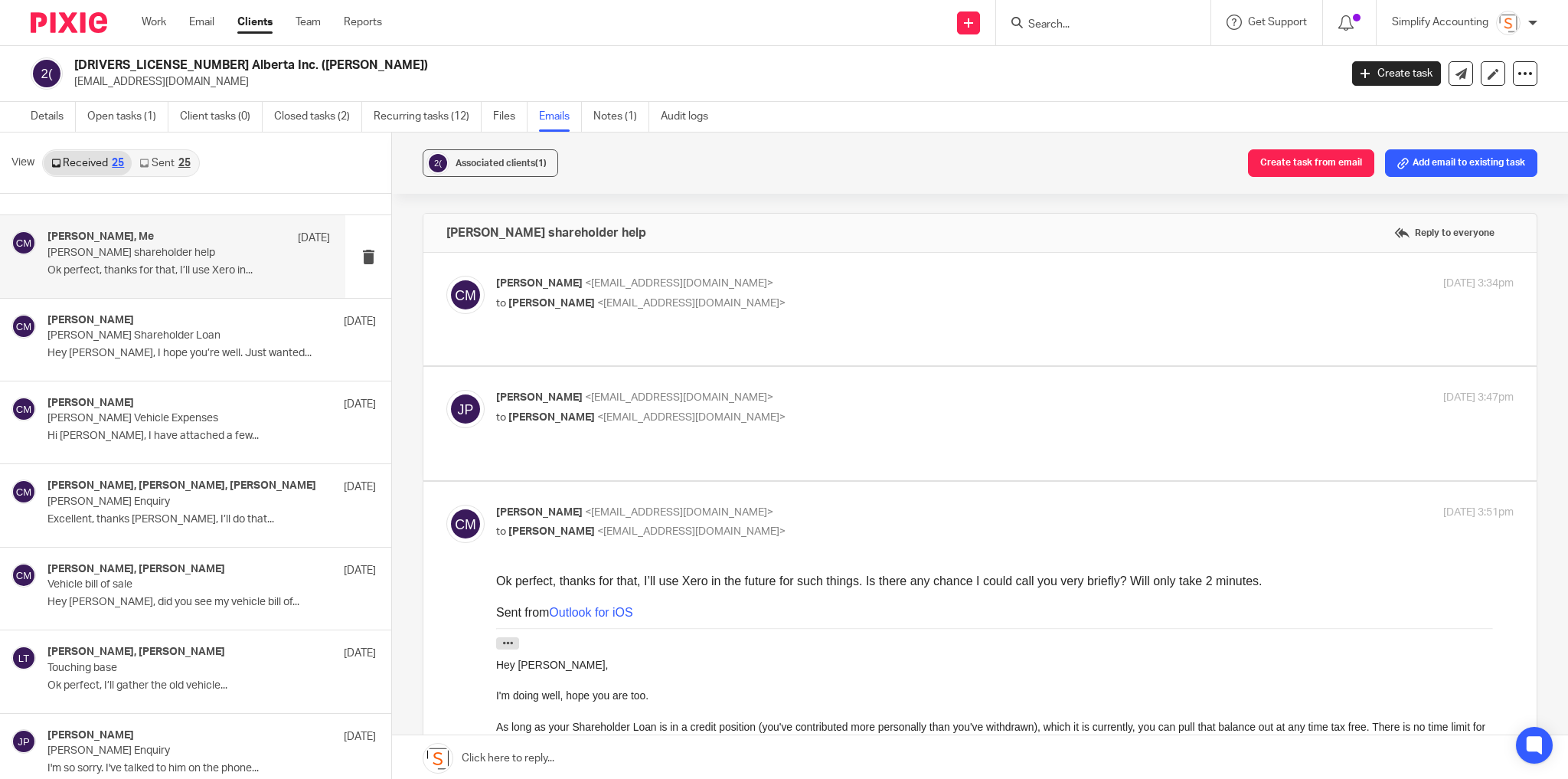
click at [848, 252] on label at bounding box center [980, 308] width 1113 height 113
click at [446, 275] on input "checkbox" at bounding box center [446, 275] width 1 height 1
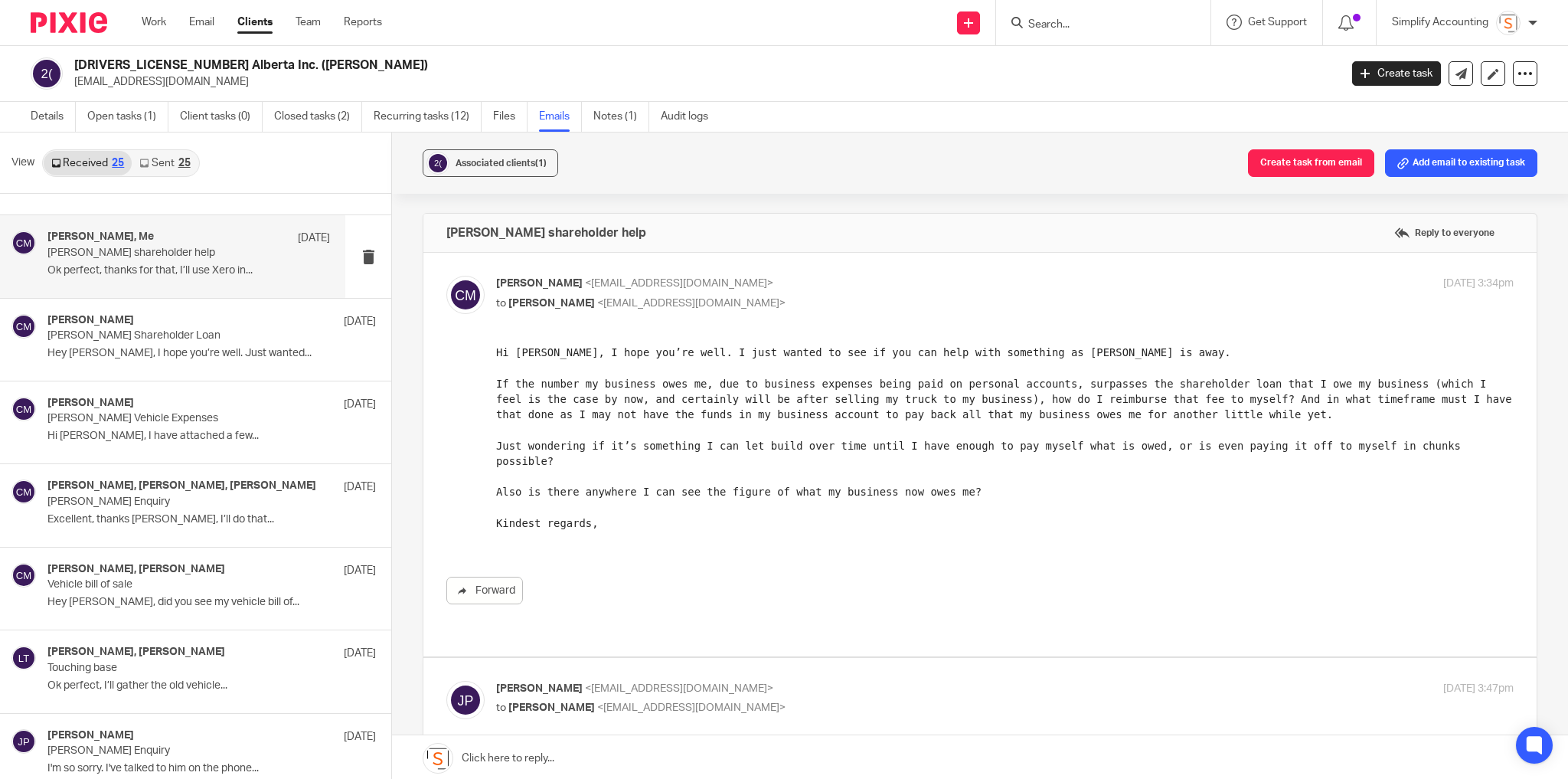
click at [861, 265] on label at bounding box center [980, 454] width 1113 height 404
click at [446, 275] on input "checkbox" at bounding box center [446, 275] width 1 height 1
checkbox input "false"
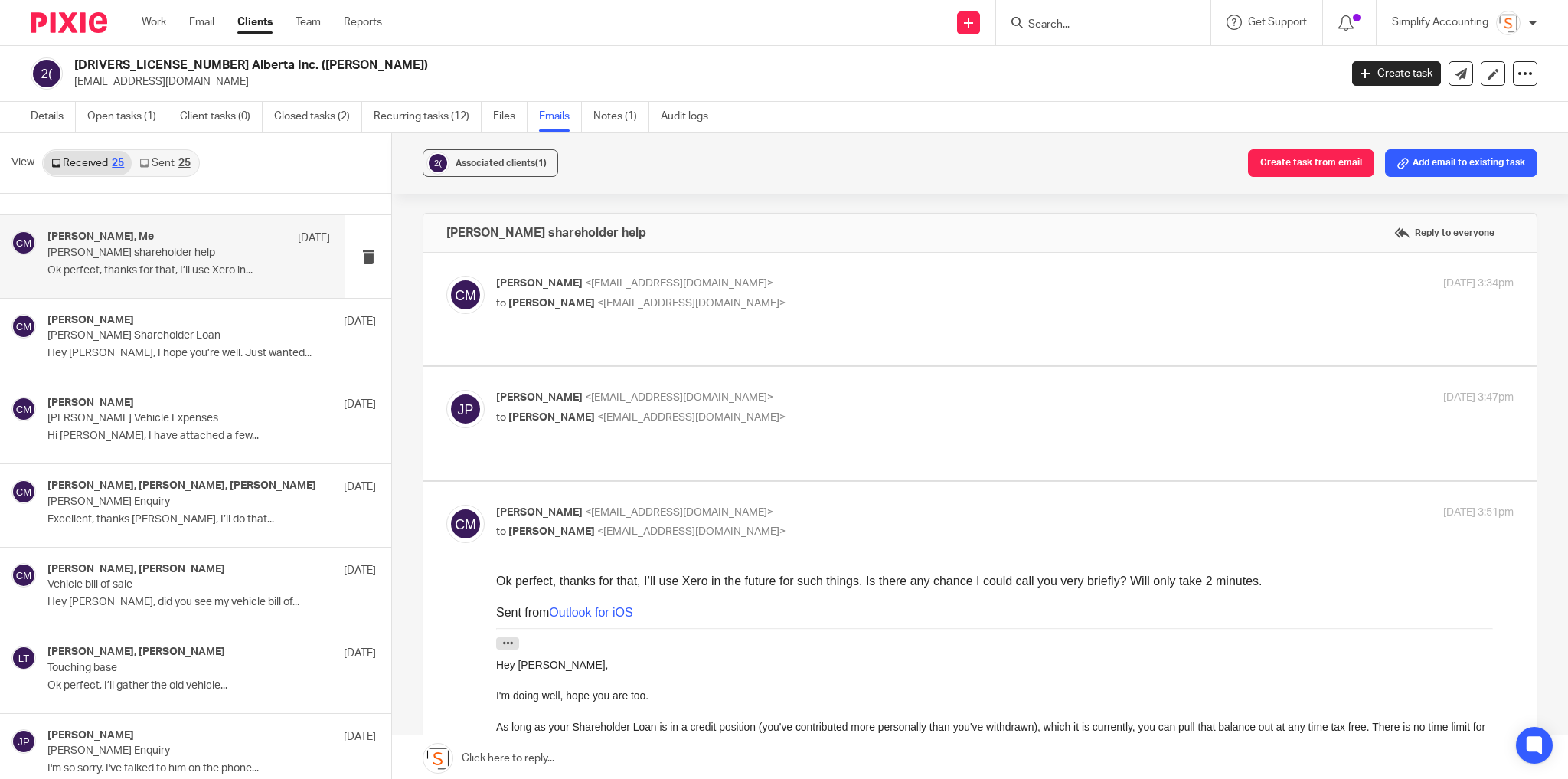
click at [842, 369] on label at bounding box center [980, 423] width 1113 height 113
click at [446, 389] on input "checkbox" at bounding box center [446, 389] width 1 height 1
checkbox input "true"
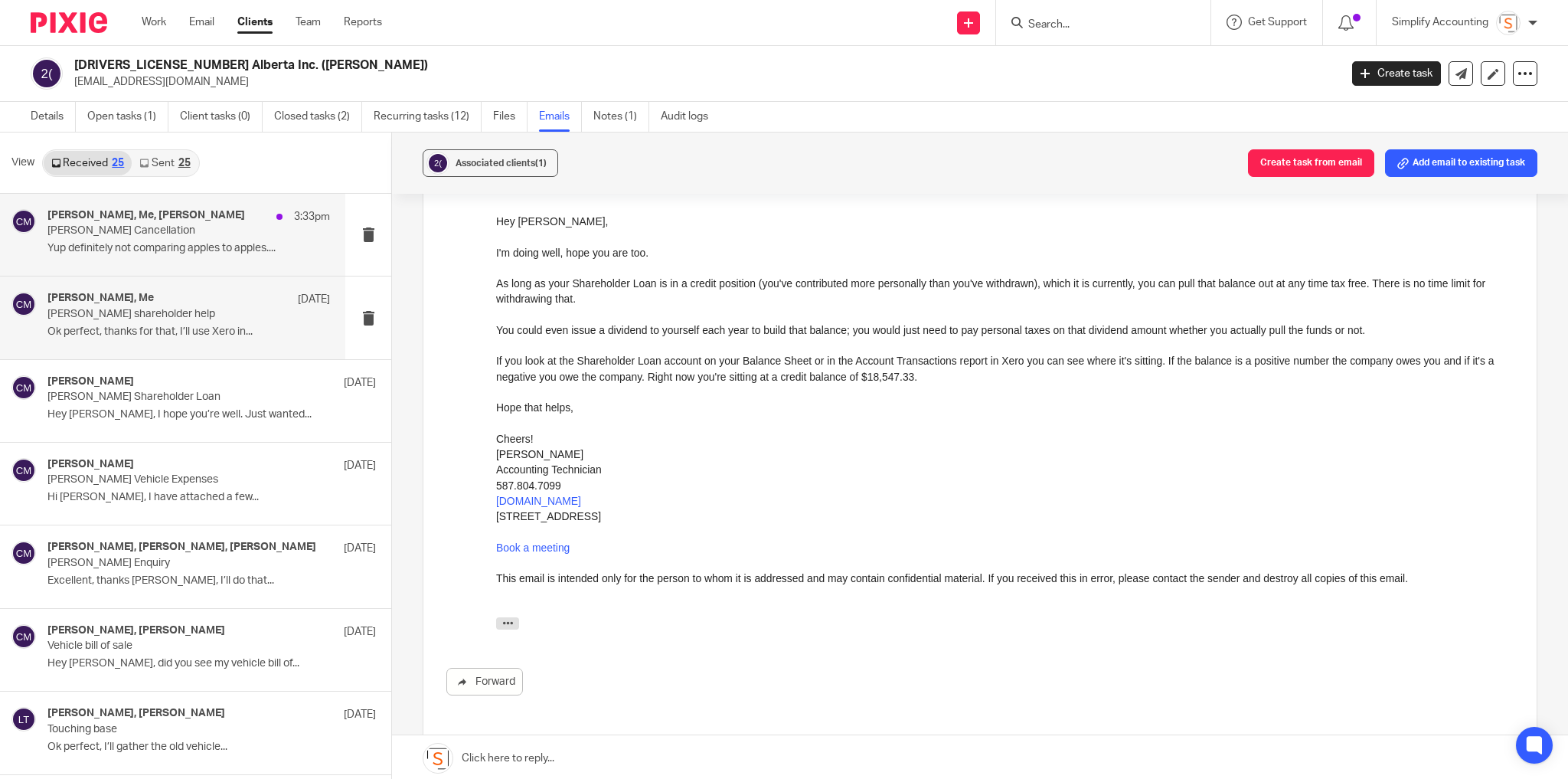
click at [217, 247] on p "Yup definitely not comparing apples to apples...." at bounding box center [189, 249] width 283 height 13
